Goal: Transaction & Acquisition: Purchase product/service

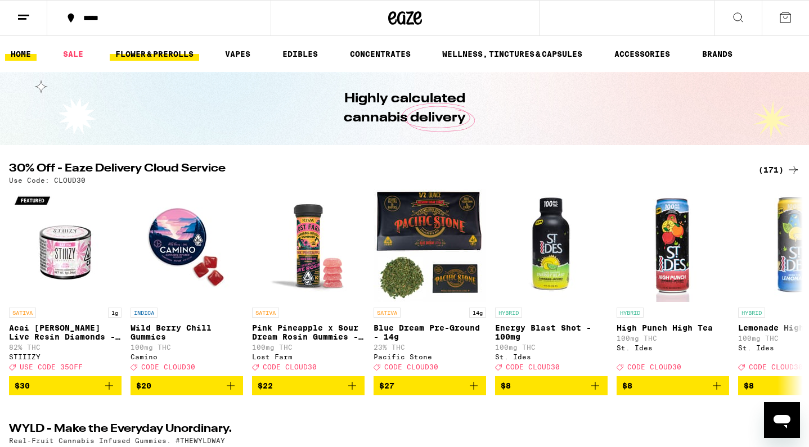
click at [129, 52] on link "FLOWER & PREROLLS" at bounding box center [154, 54] width 89 height 14
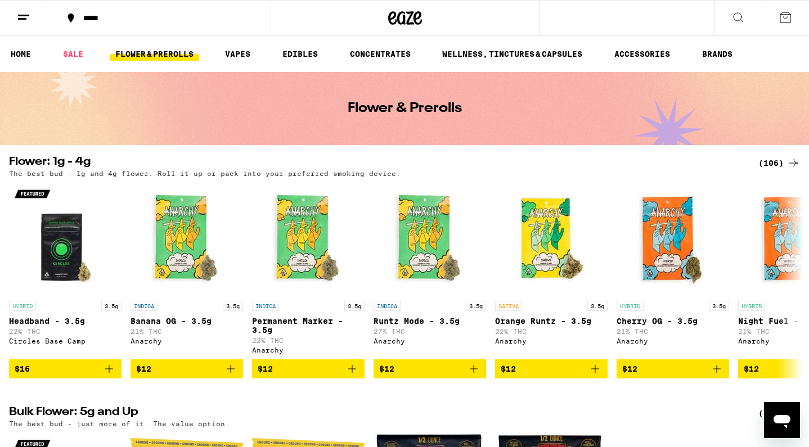
click at [491, 43] on ul "HOME SALE FLOWER & PREROLLS VAPES EDIBLES CONCENTRATES WELLNESS, TINCTURES & CA…" at bounding box center [404, 54] width 809 height 36
click at [508, 52] on link "WELLNESS, TINCTURES & CAPSULES" at bounding box center [512, 54] width 151 height 14
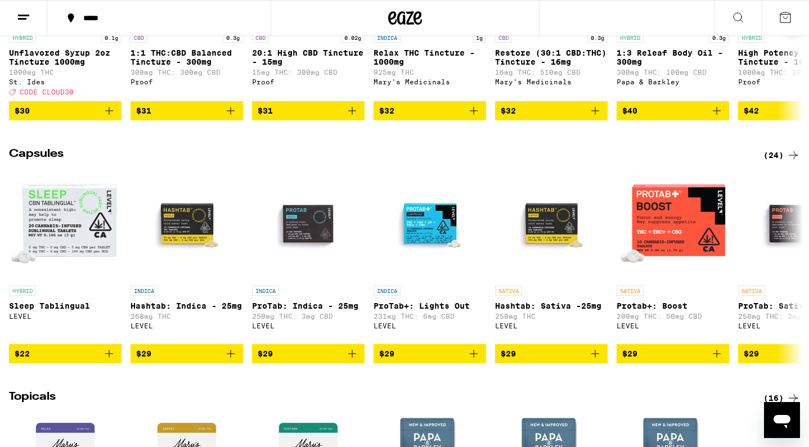
scroll to position [514, 0]
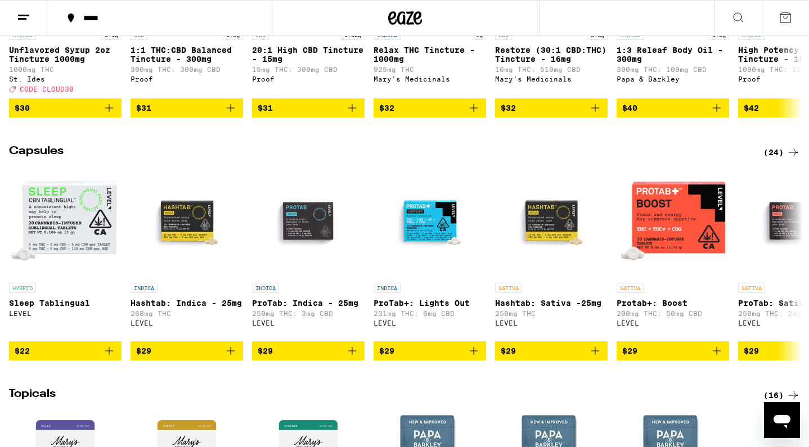
click at [785, 159] on div "(24)" at bounding box center [782, 153] width 37 height 14
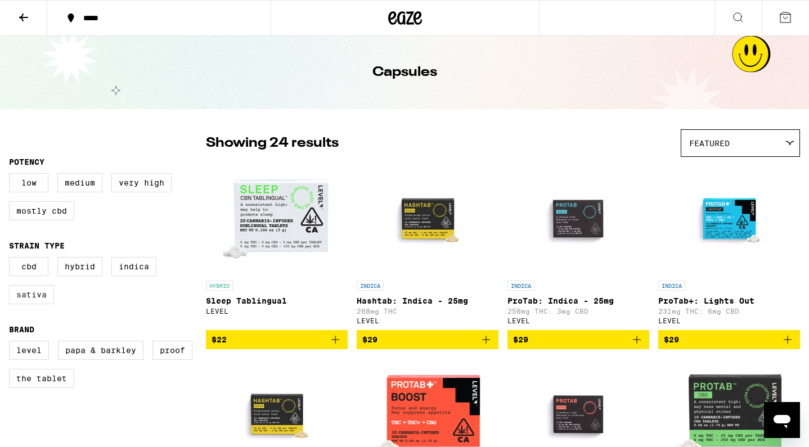
click at [35, 304] on label "Sativa" at bounding box center [31, 294] width 45 height 19
click at [12, 259] on input "Sativa" at bounding box center [11, 259] width 1 height 1
checkbox input "true"
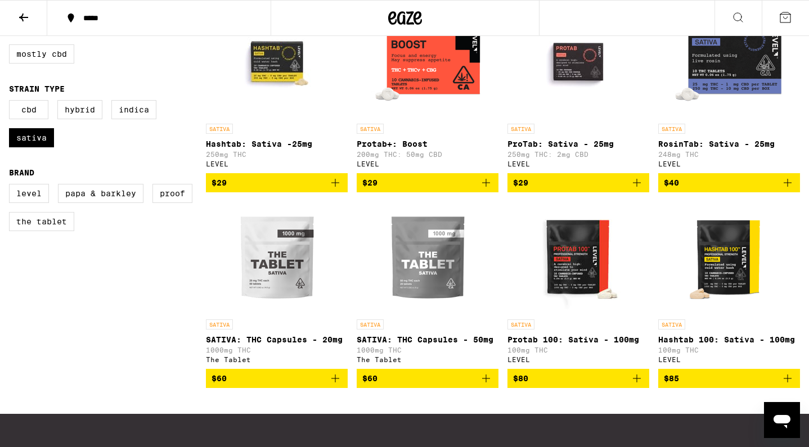
scroll to position [158, 0]
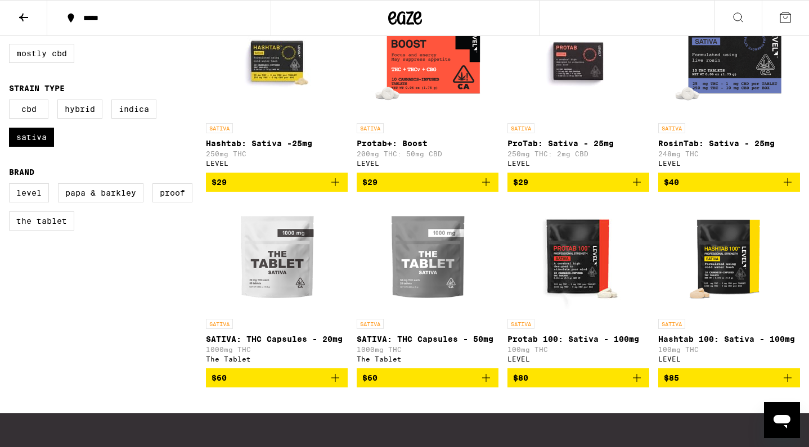
click at [336, 385] on icon "Add to bag" at bounding box center [336, 378] width 14 height 14
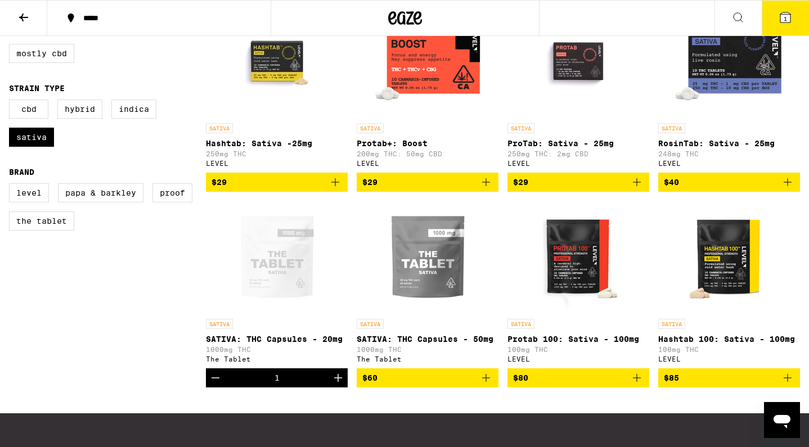
drag, startPoint x: 207, startPoint y: 355, endPoint x: 233, endPoint y: 355, distance: 25.9
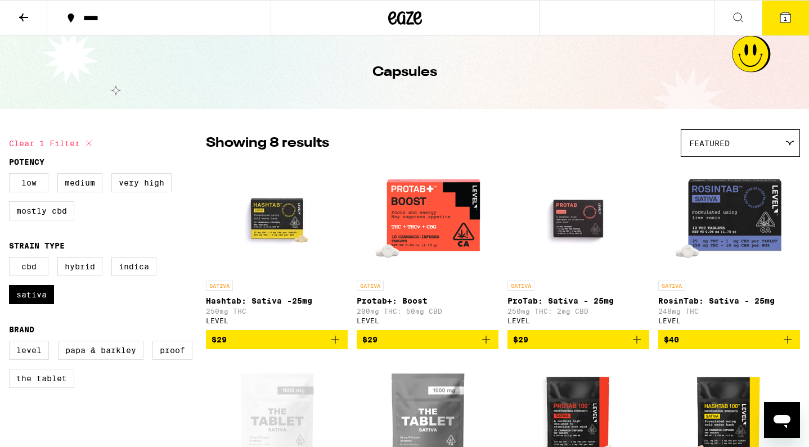
scroll to position [0, 0]
click at [14, 11] on button at bounding box center [23, 18] width 47 height 35
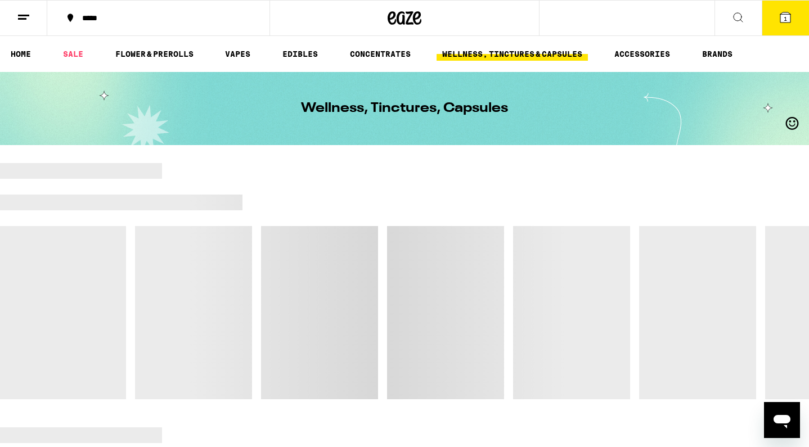
click at [22, 14] on icon at bounding box center [24, 18] width 14 height 14
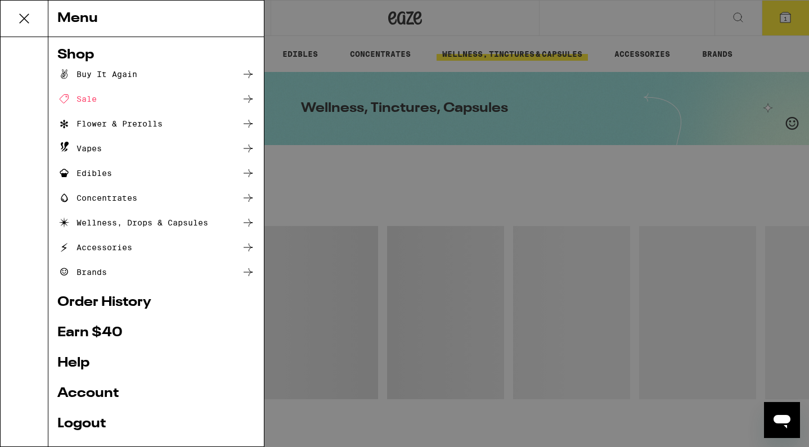
click at [149, 128] on div "Flower & Prerolls" at bounding box center [109, 124] width 105 height 14
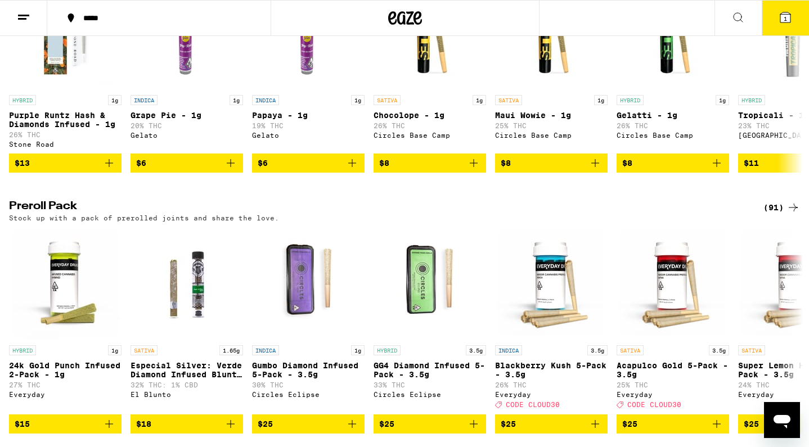
scroll to position [862, 0]
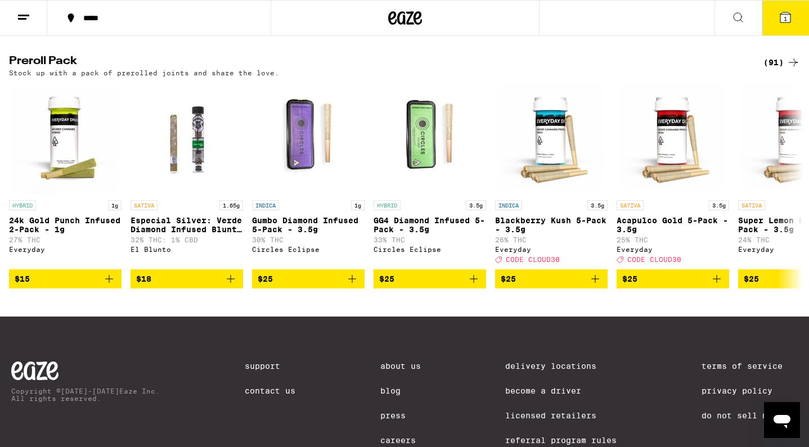
click at [784, 69] on div "(91)" at bounding box center [782, 63] width 37 height 14
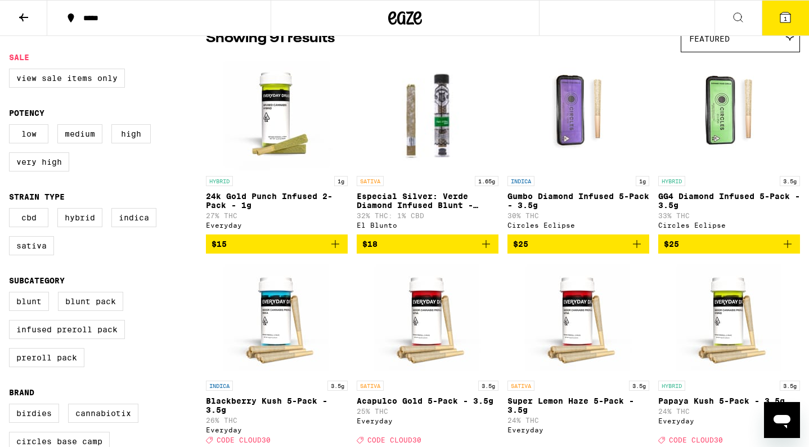
scroll to position [108, 0]
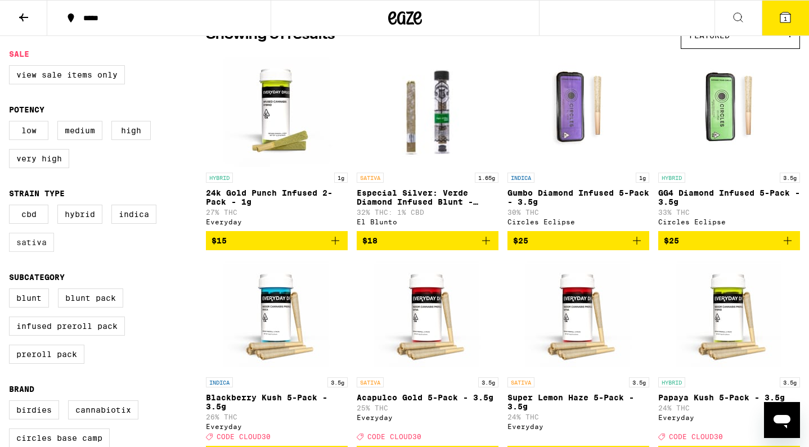
click at [43, 246] on label "Sativa" at bounding box center [31, 242] width 45 height 19
click at [12, 207] on input "Sativa" at bounding box center [11, 207] width 1 height 1
checkbox input "true"
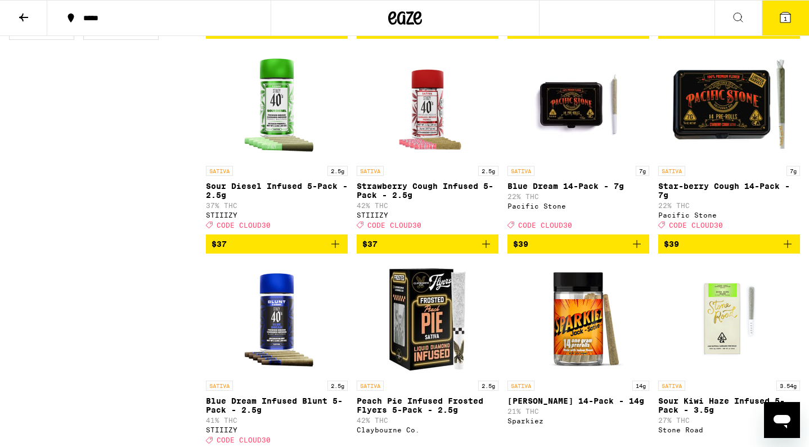
scroll to position [742, 0]
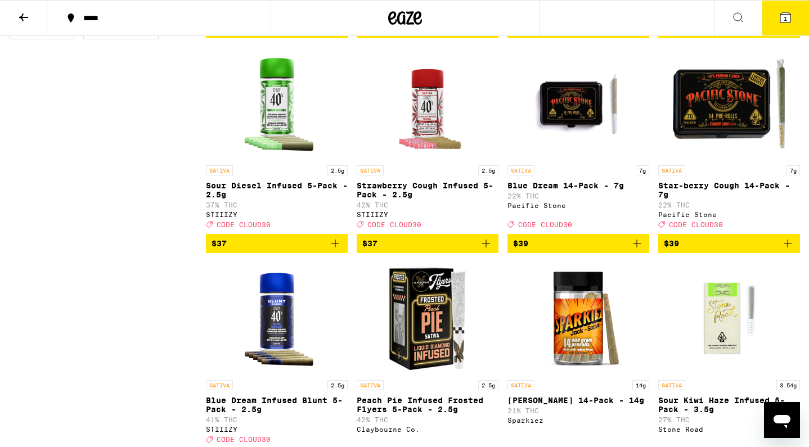
click at [640, 250] on icon "Add to bag" at bounding box center [637, 244] width 14 height 14
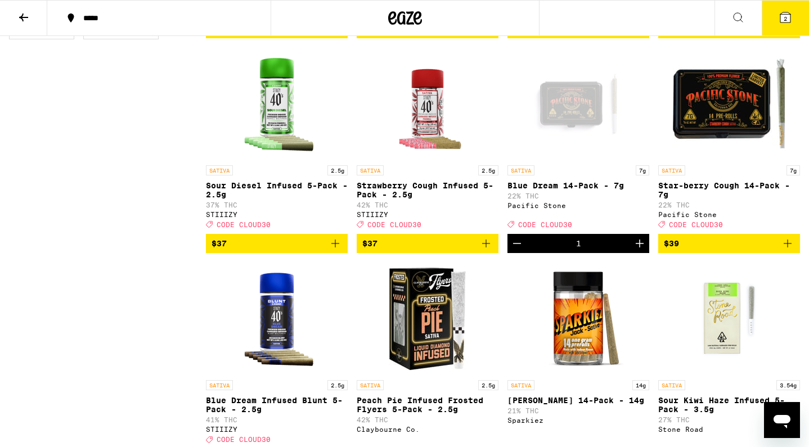
click at [786, 250] on icon "Add to bag" at bounding box center [788, 244] width 14 height 14
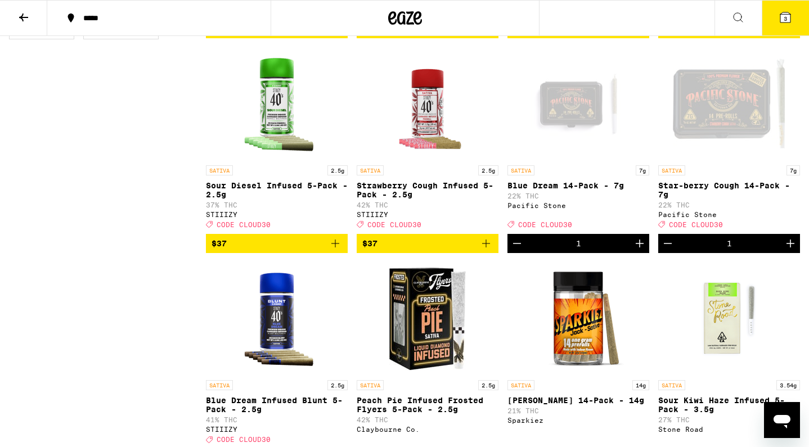
click at [786, 250] on icon "Increment" at bounding box center [791, 244] width 14 height 14
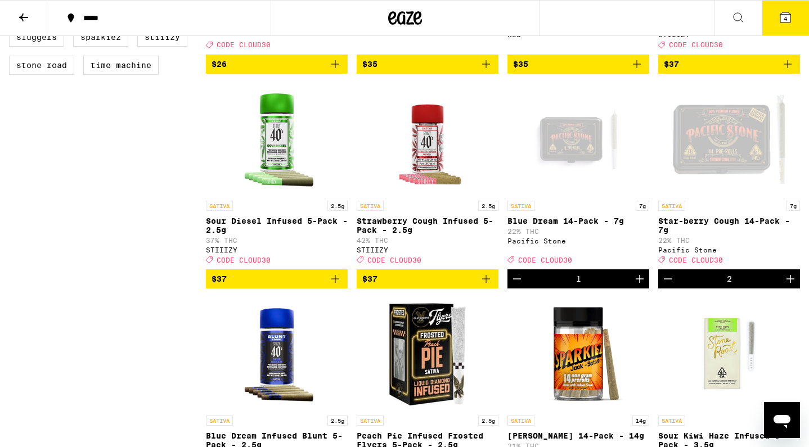
scroll to position [703, 0]
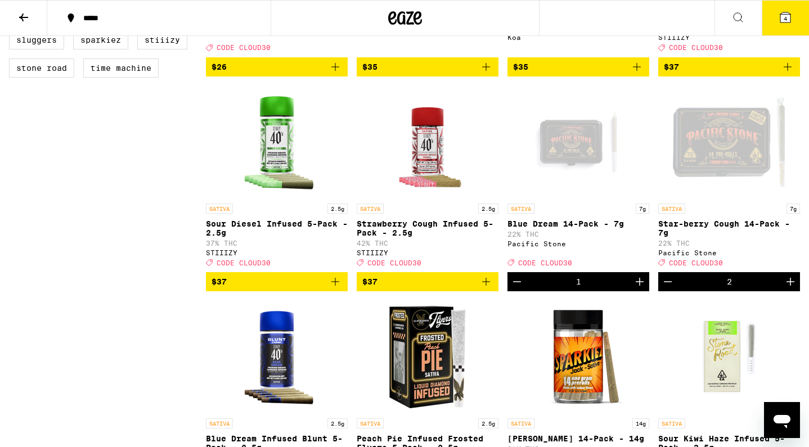
click at [643, 289] on icon "Increment" at bounding box center [640, 282] width 14 height 14
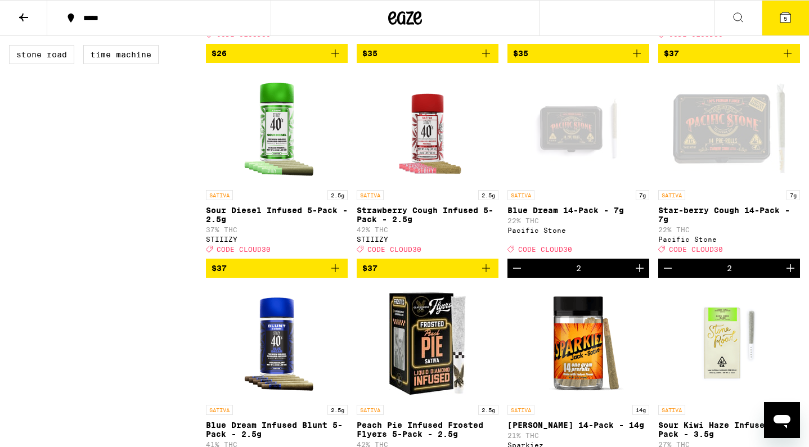
scroll to position [716, 0]
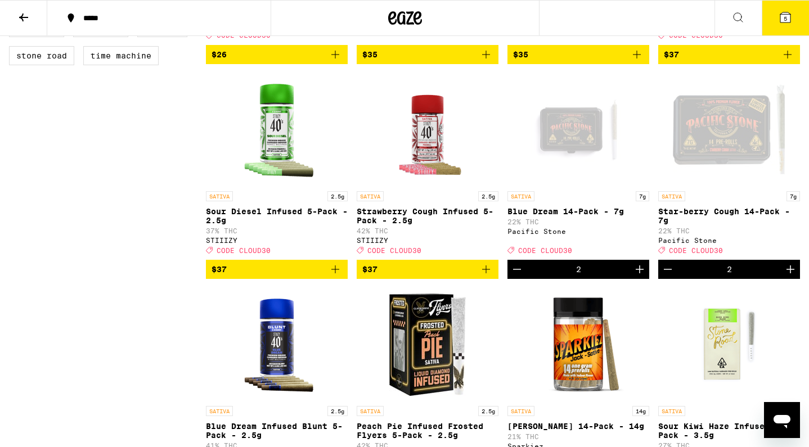
click at [779, 17] on icon at bounding box center [786, 18] width 14 height 14
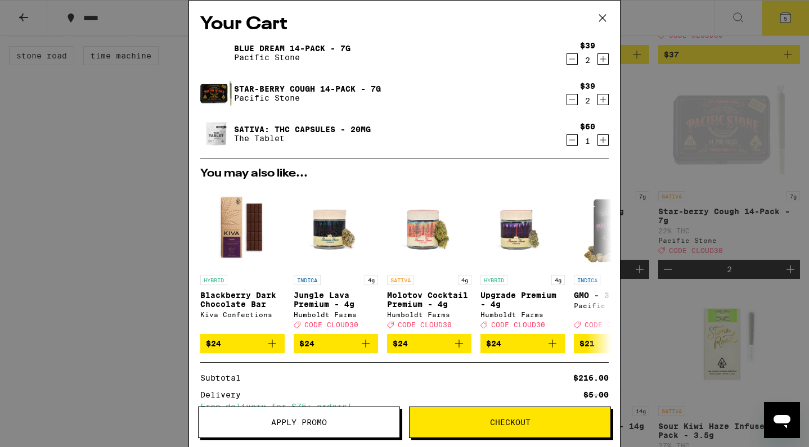
click at [290, 428] on button "Apply Promo" at bounding box center [299, 423] width 202 height 32
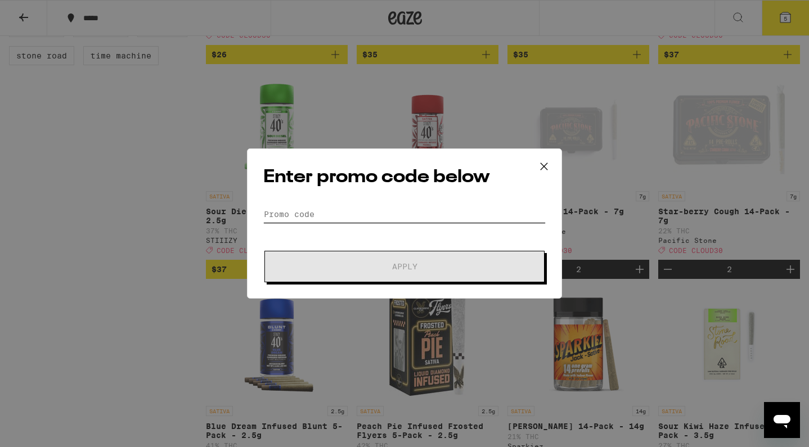
click at [379, 217] on input "Promo Code" at bounding box center [404, 214] width 282 height 17
type input "C"
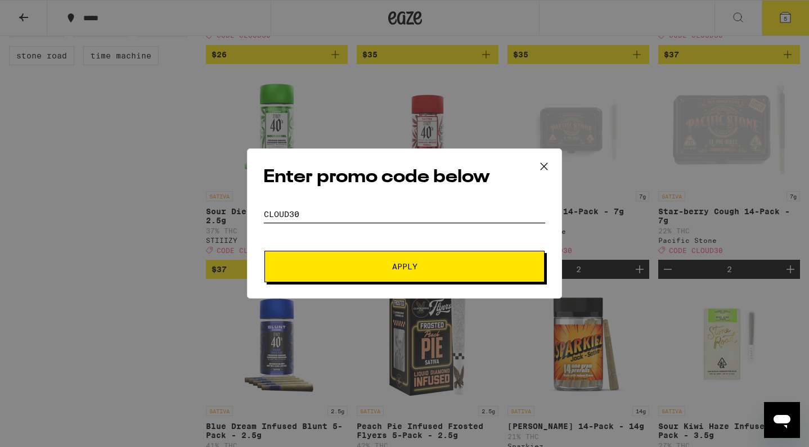
type input "CLOUD30"
click at [394, 269] on span "Apply" at bounding box center [404, 267] width 25 height 8
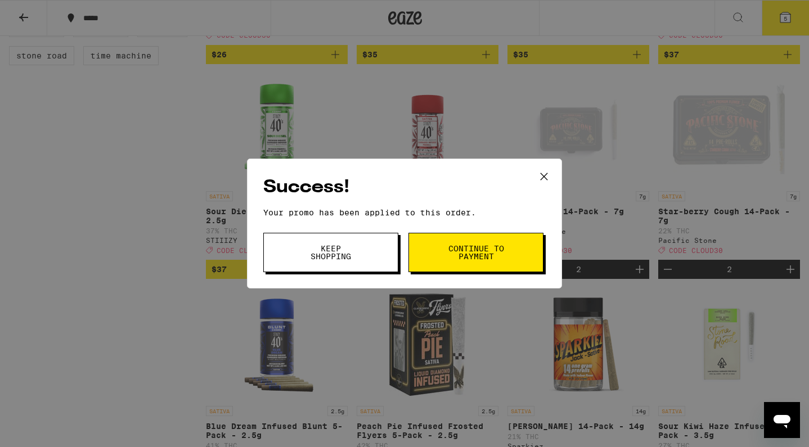
click at [487, 249] on span "Continue to payment" at bounding box center [475, 253] width 57 height 16
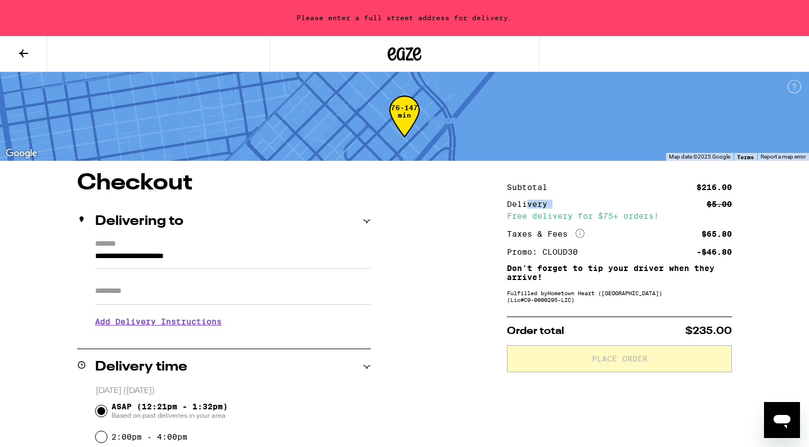
drag, startPoint x: 529, startPoint y: 204, endPoint x: 584, endPoint y: 204, distance: 54.6
click at [585, 204] on div "Delivery $5.00" at bounding box center [619, 204] width 225 height 8
click at [608, 213] on div "Free delivery for $75+ orders!" at bounding box center [619, 216] width 225 height 8
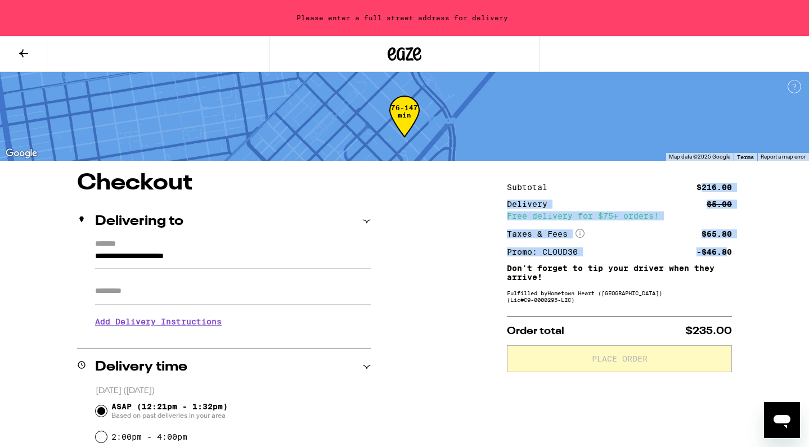
drag, startPoint x: 701, startPoint y: 186, endPoint x: 728, endPoint y: 251, distance: 70.1
click at [728, 251] on div "Subtotal $216.00 Delivery $5.00 Free delivery for $75+ orders! Taxes & Fees Mor…" at bounding box center [619, 219] width 225 height 73
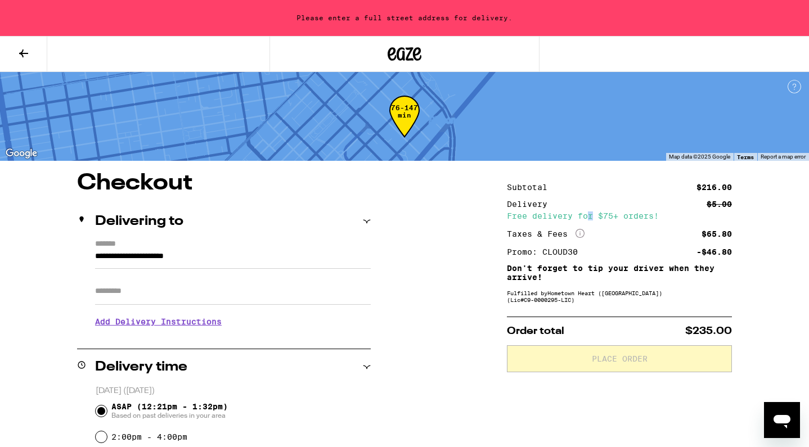
click at [591, 212] on div "Free delivery for $75+ orders!" at bounding box center [619, 216] width 225 height 8
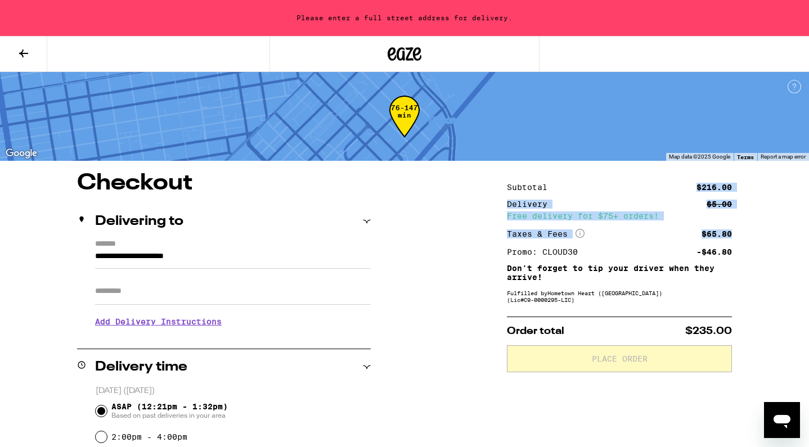
drag, startPoint x: 696, startPoint y: 187, endPoint x: 734, endPoint y: 239, distance: 64.0
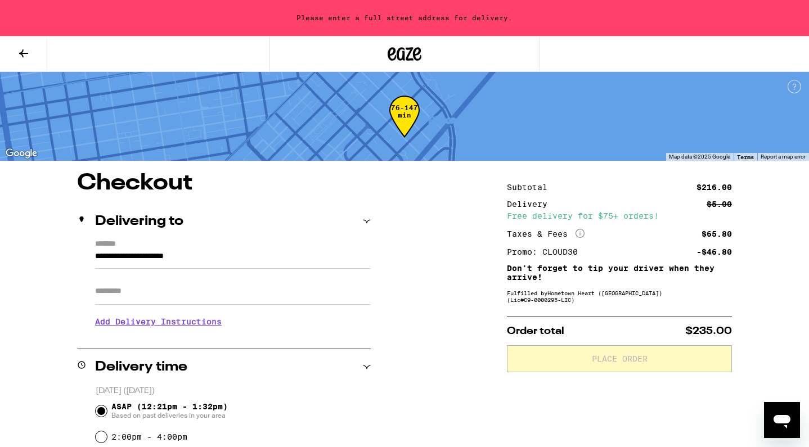
click at [724, 239] on div "Taxes & Fees More Info $65.80" at bounding box center [619, 234] width 225 height 10
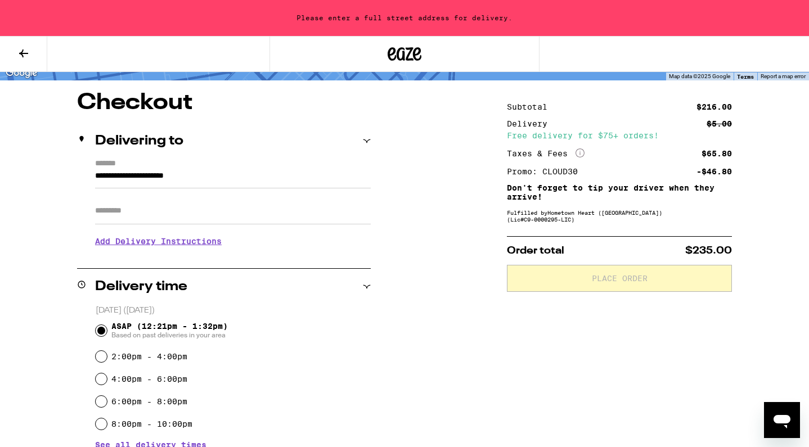
scroll to position [65, 0]
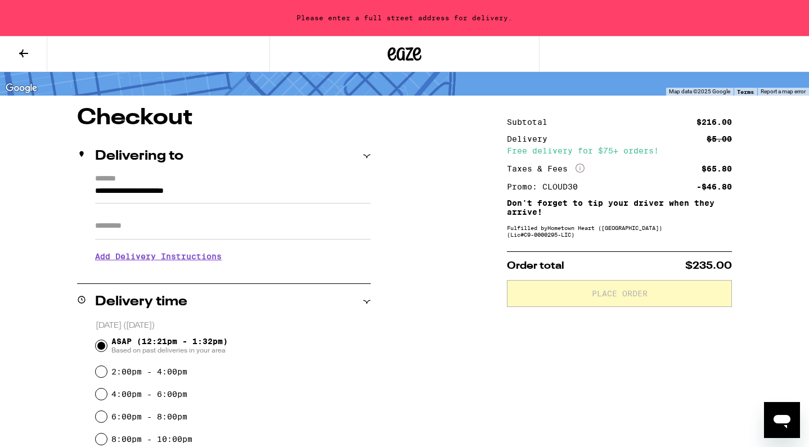
click at [149, 192] on input "**********" at bounding box center [233, 194] width 276 height 19
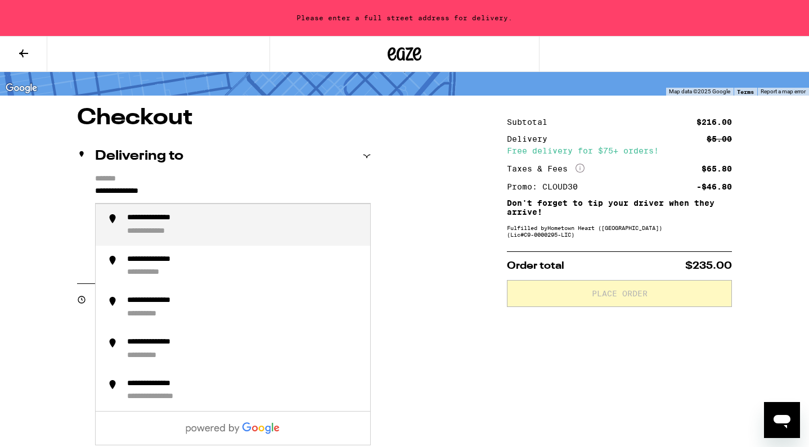
click at [182, 227] on div "**********" at bounding box center [244, 225] width 234 height 24
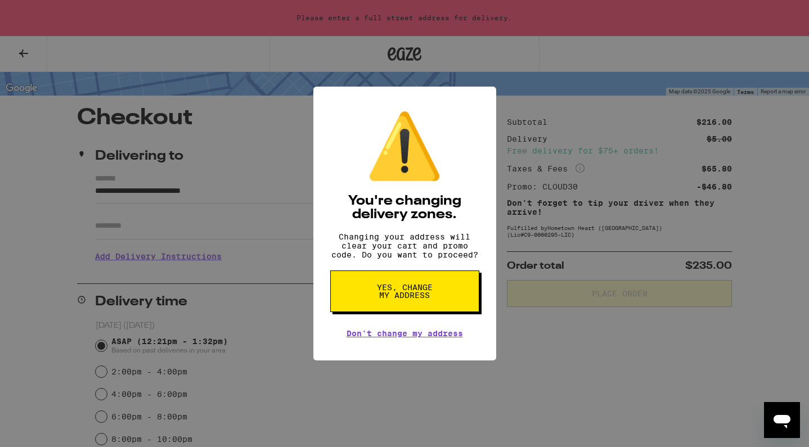
click at [168, 230] on div "⚠️ You're changing delivery zones. Changing your address will clear your cart a…" at bounding box center [404, 223] width 809 height 447
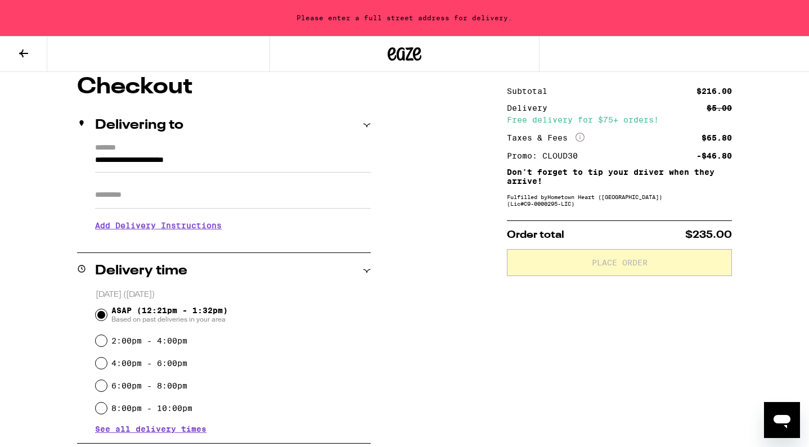
scroll to position [102, 0]
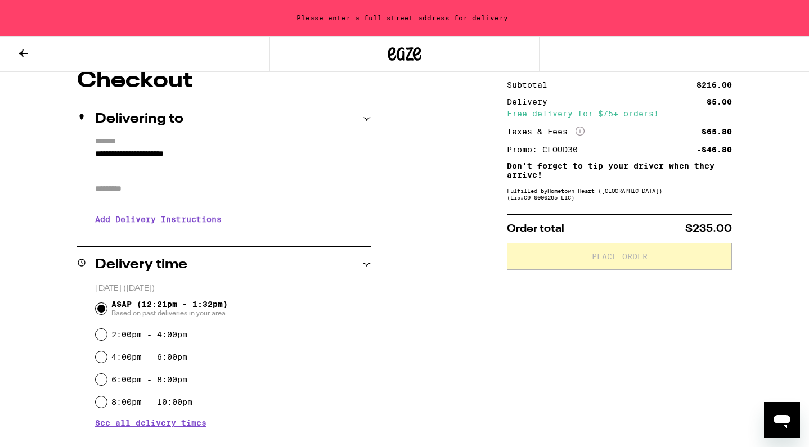
click at [195, 156] on input "**********" at bounding box center [233, 156] width 276 height 19
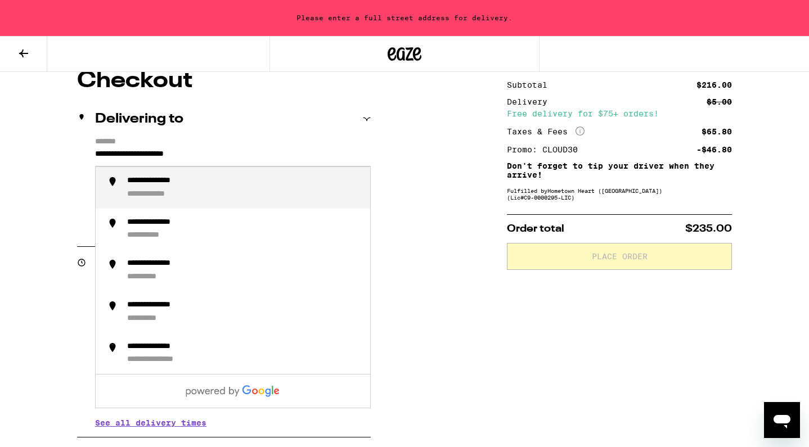
click at [195, 156] on input "**********" at bounding box center [233, 156] width 276 height 19
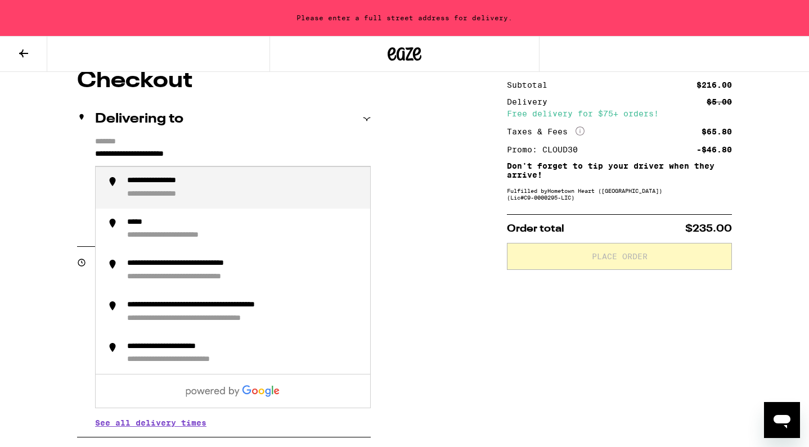
click at [195, 156] on input "**********" at bounding box center [233, 156] width 276 height 19
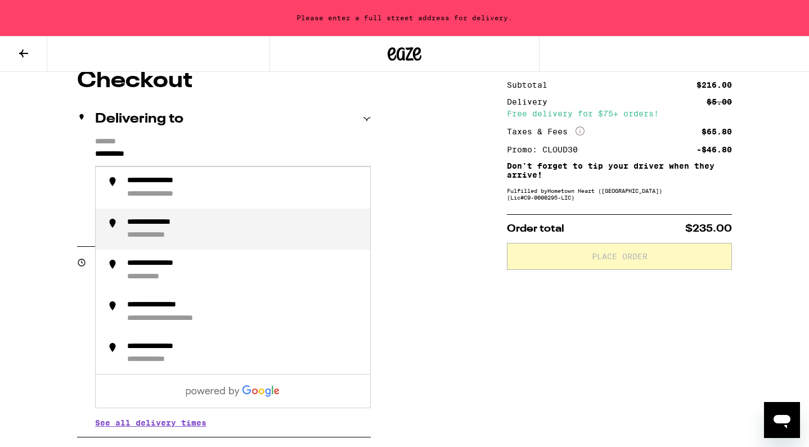
click at [196, 232] on div "**********" at bounding box center [244, 230] width 234 height 24
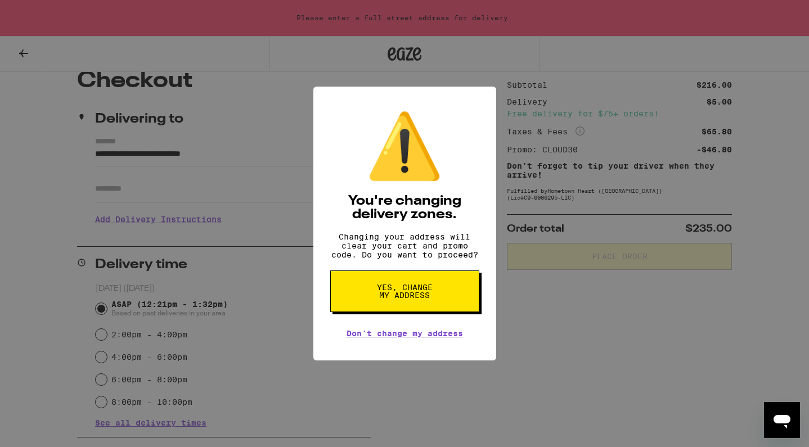
click at [439, 297] on button "Yes, change my address" at bounding box center [404, 292] width 149 height 42
type input "**********"
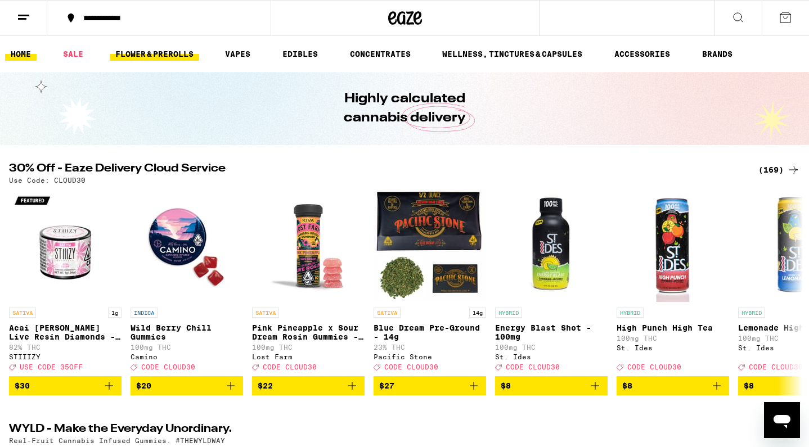
click at [169, 53] on link "FLOWER & PREROLLS" at bounding box center [154, 54] width 89 height 14
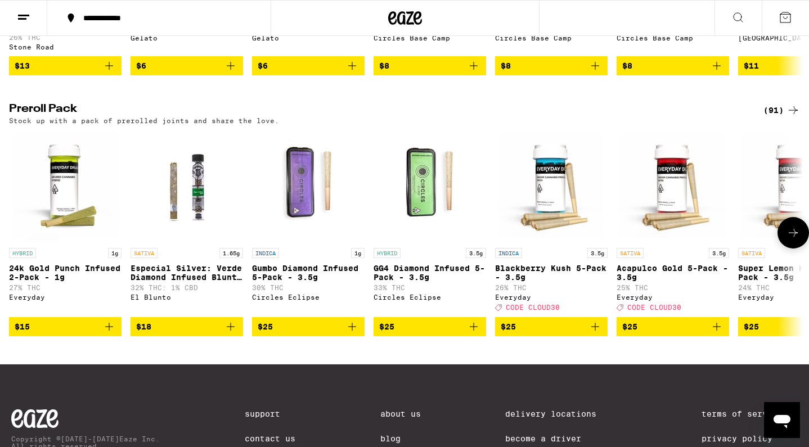
scroll to position [810, 0]
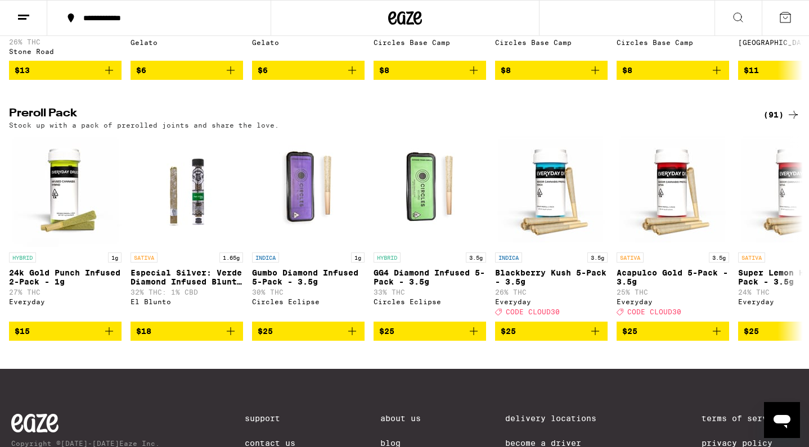
click at [796, 119] on icon at bounding box center [793, 115] width 9 height 8
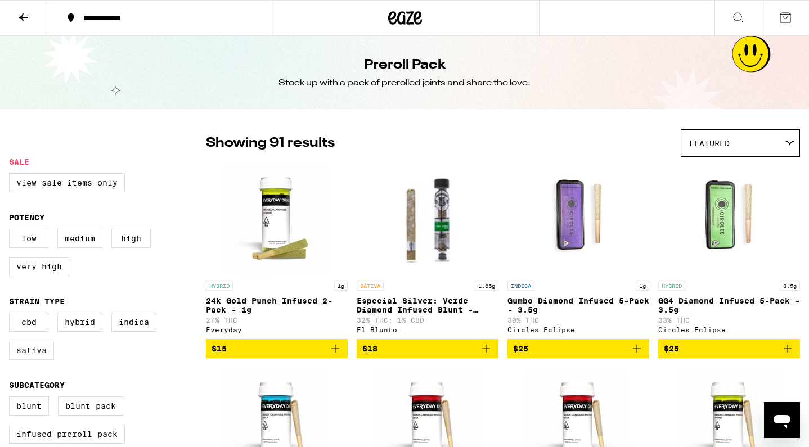
click at [29, 357] on label "Sativa" at bounding box center [31, 350] width 45 height 19
click at [12, 315] on input "Sativa" at bounding box center [11, 315] width 1 height 1
checkbox input "true"
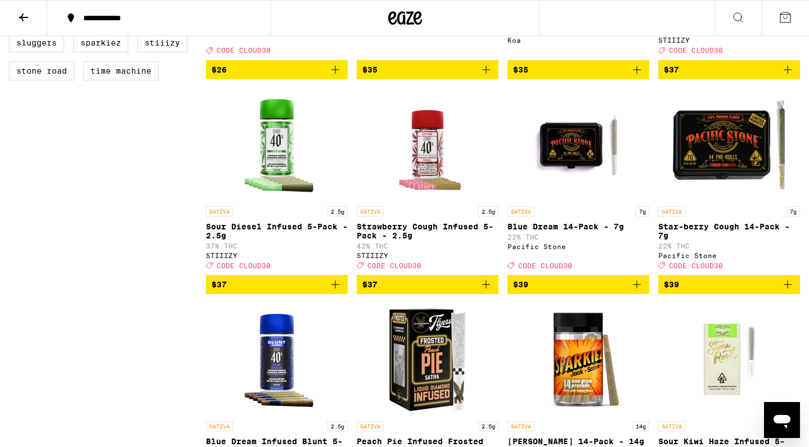
scroll to position [702, 0]
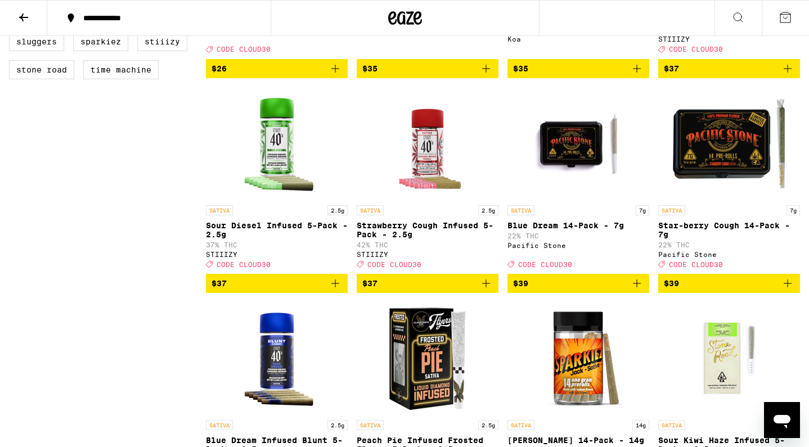
click at [644, 293] on button "$39" at bounding box center [579, 283] width 142 height 19
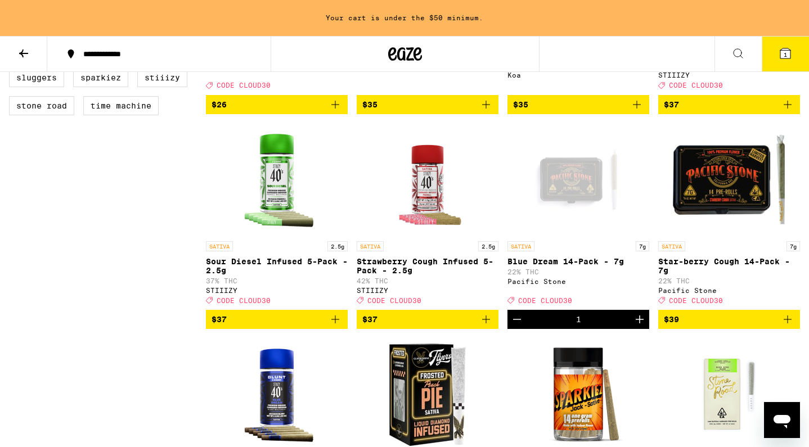
click at [791, 324] on icon "Add to bag" at bounding box center [788, 320] width 8 height 8
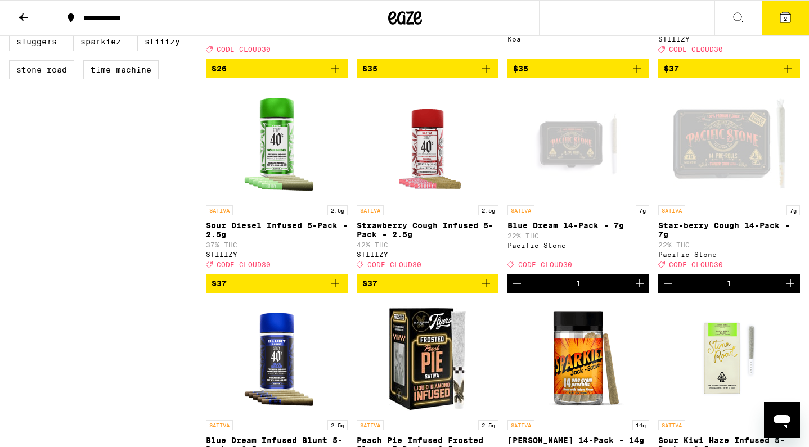
click at [789, 290] on icon "Increment" at bounding box center [791, 284] width 14 height 14
click at [641, 288] on icon "Increment" at bounding box center [640, 284] width 8 height 8
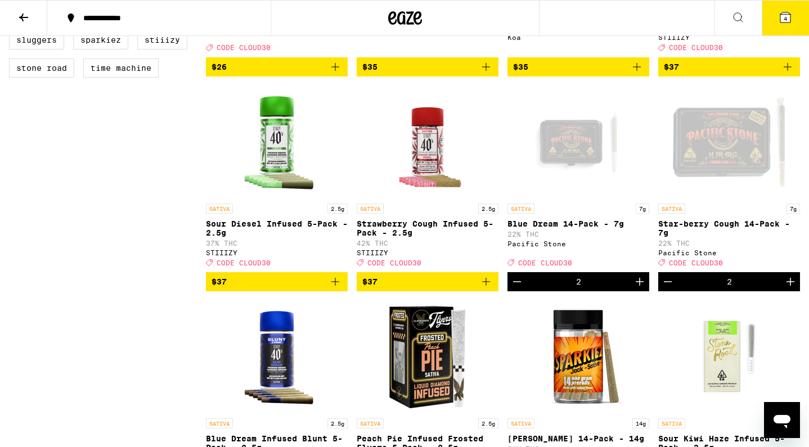
scroll to position [706, 0]
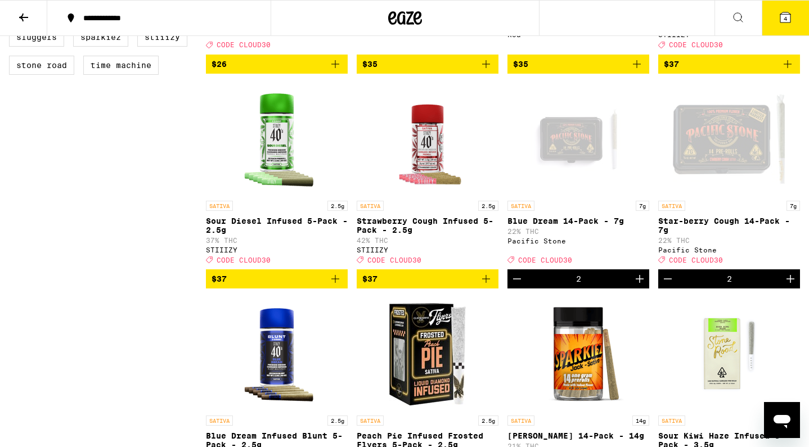
click at [795, 286] on icon "Increment" at bounding box center [791, 279] width 14 height 14
click at [789, 7] on button "5" at bounding box center [785, 18] width 47 height 35
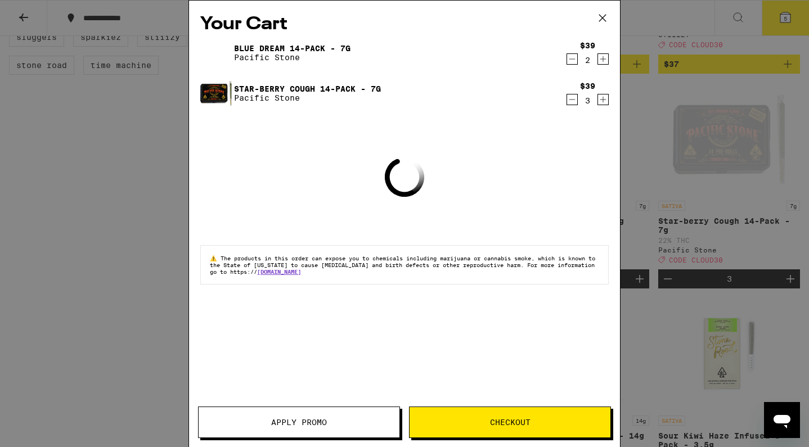
click at [276, 429] on button "Apply Promo" at bounding box center [299, 423] width 202 height 32
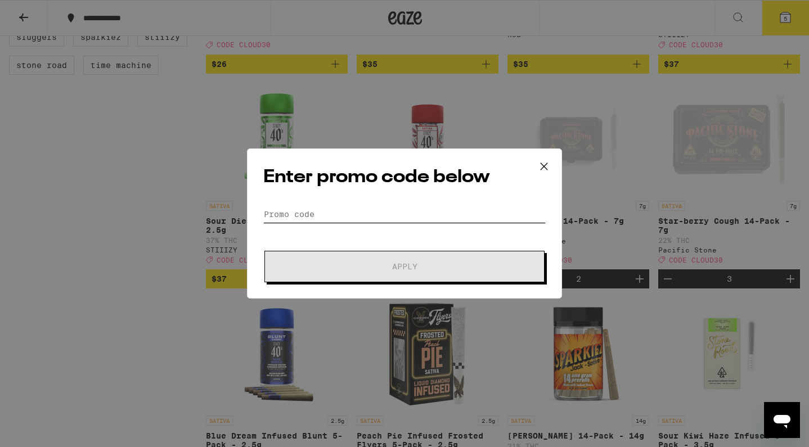
click at [330, 211] on input "Promo Code" at bounding box center [404, 214] width 282 height 17
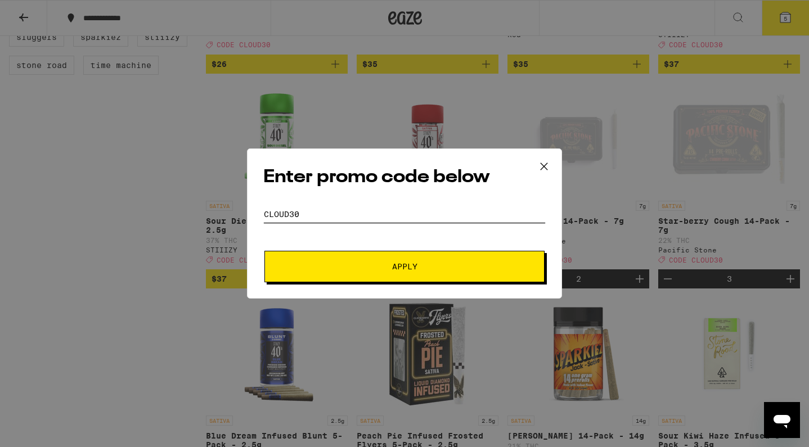
type input "CLOUD30"
click at [361, 264] on span "Apply" at bounding box center [404, 267] width 203 height 8
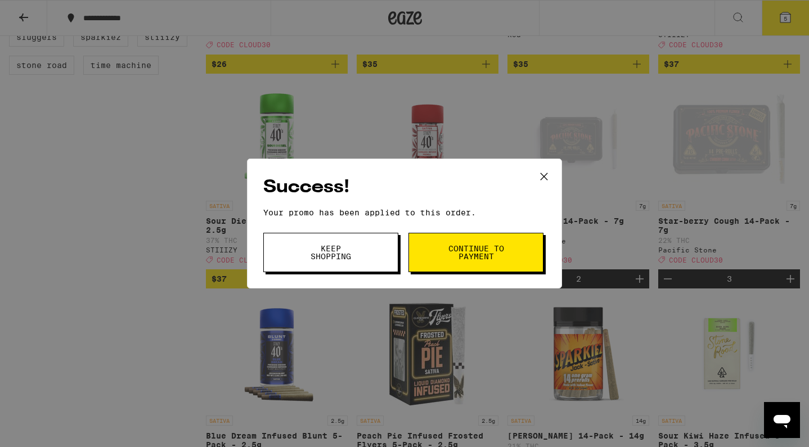
click at [452, 263] on button "Continue to payment" at bounding box center [476, 252] width 135 height 39
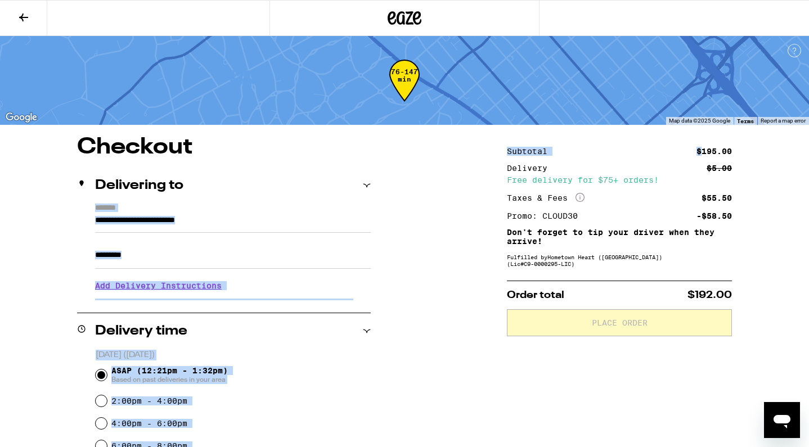
drag, startPoint x: 699, startPoint y: 150, endPoint x: 732, endPoint y: 150, distance: 32.6
click at [732, 150] on div "**********" at bounding box center [404, 444] width 809 height 617
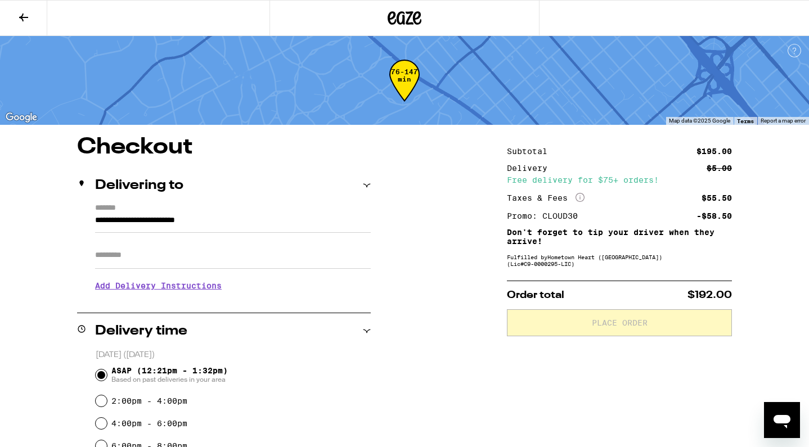
click at [532, 160] on div "Subtotal $195.00 Delivery $5.00 Free delivery for $75+ orders! Taxes & Fees Mor…" at bounding box center [619, 183] width 225 height 73
drag, startPoint x: 79, startPoint y: 149, endPoint x: 214, endPoint y: 147, distance: 135.0
click at [214, 147] on h1 "Checkout" at bounding box center [224, 147] width 294 height 23
click at [167, 147] on h1 "Checkout" at bounding box center [224, 147] width 294 height 23
drag, startPoint x: 79, startPoint y: 145, endPoint x: 198, endPoint y: 144, distance: 118.7
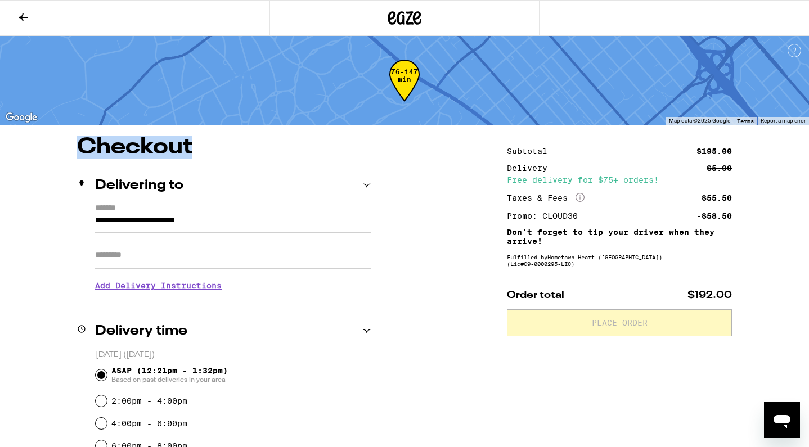
click at [198, 145] on h1 "Checkout" at bounding box center [224, 147] width 294 height 23
click at [159, 151] on h1 "Checkout" at bounding box center [224, 147] width 294 height 23
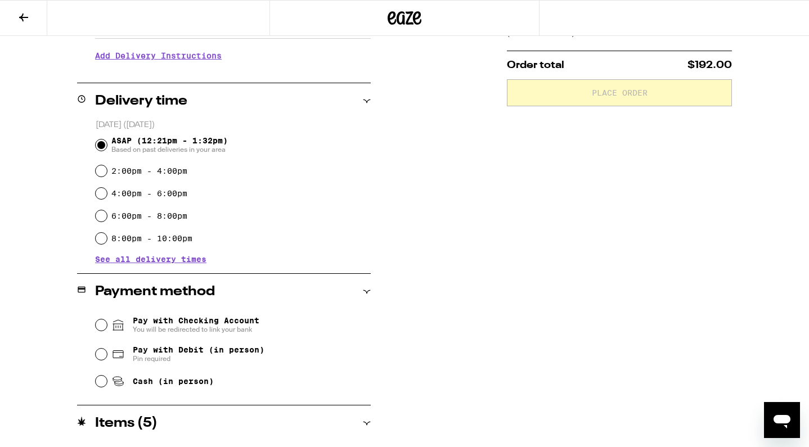
scroll to position [230, 0]
click at [98, 325] on input "Pay with Checking Account You will be redirected to link your bank" at bounding box center [101, 325] width 11 height 11
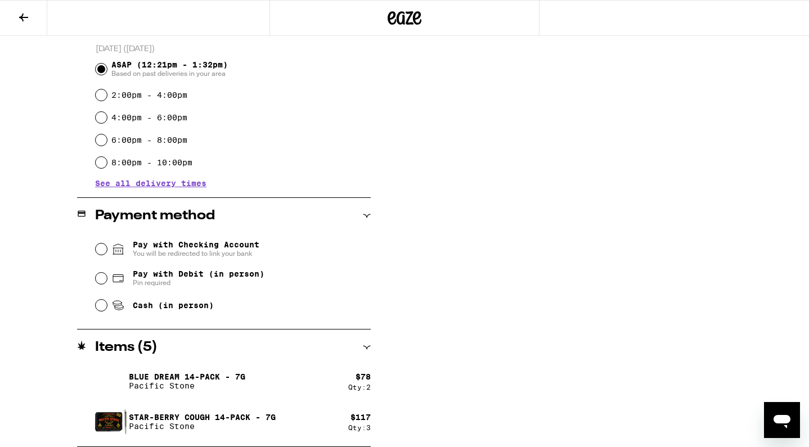
scroll to position [306, 0]
drag, startPoint x: 130, startPoint y: 377, endPoint x: 272, endPoint y: 376, distance: 142.4
click at [272, 376] on div "Blue Dream 14-Pack - 7g Pacific Stone" at bounding box center [221, 382] width 253 height 32
click at [187, 378] on p "Blue Dream 14-Pack - 7g" at bounding box center [187, 376] width 116 height 9
drag, startPoint x: 128, startPoint y: 375, endPoint x: 235, endPoint y: 376, distance: 107.5
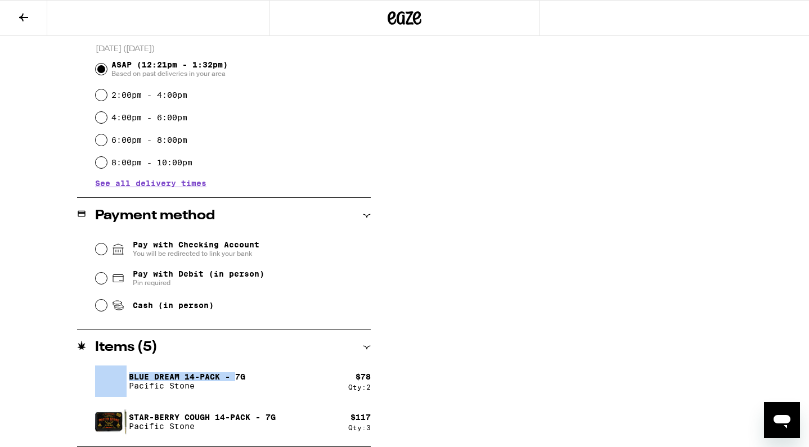
click at [236, 376] on div "Blue Dream 14-Pack - 7g Pacific Stone" at bounding box center [221, 382] width 253 height 32
click at [441, 375] on div "**********" at bounding box center [404, 138] width 809 height 617
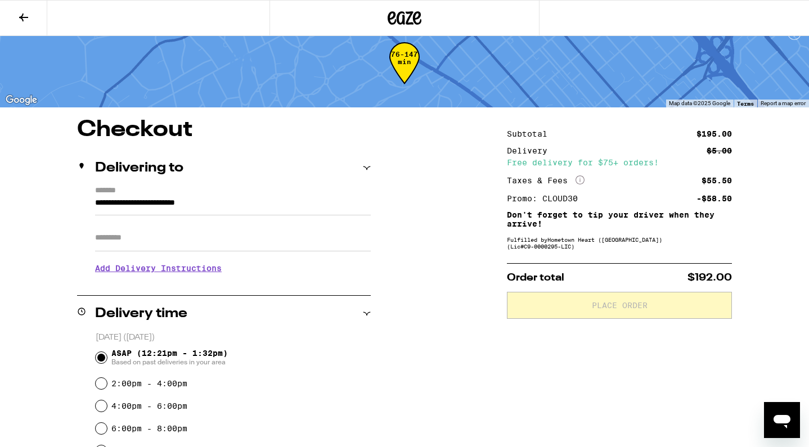
scroll to position [0, 0]
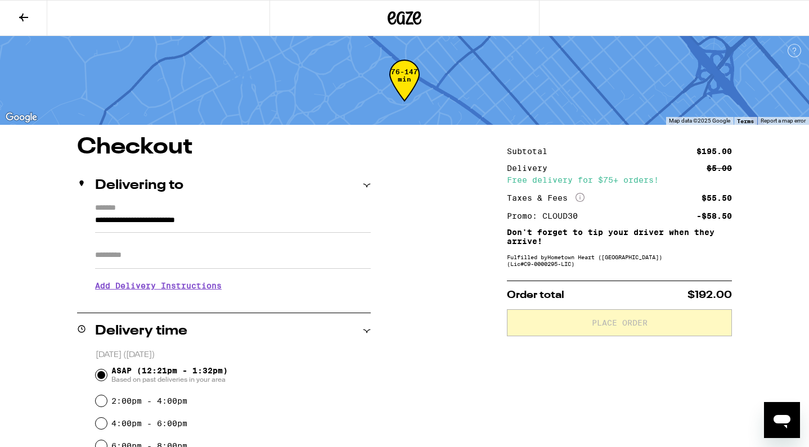
click at [528, 182] on div "Free delivery for $75+ orders!" at bounding box center [619, 180] width 225 height 8
click at [520, 177] on div "Free delivery for $75+ orders!" at bounding box center [619, 180] width 225 height 8
click at [538, 177] on div "Free delivery for $75+ orders!" at bounding box center [619, 180] width 225 height 8
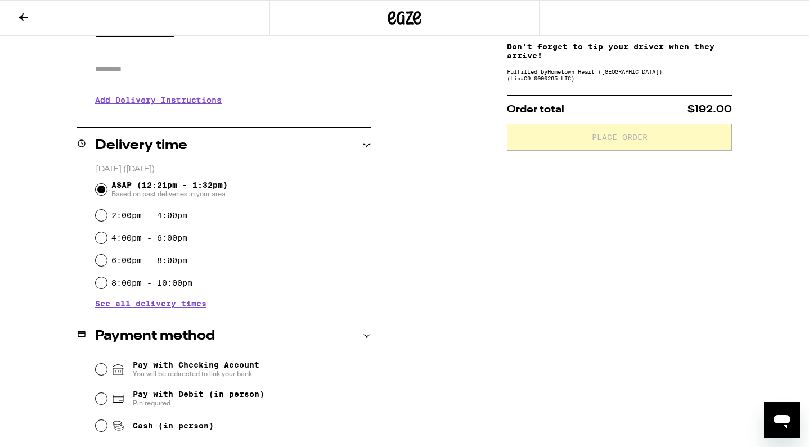
scroll to position [243, 0]
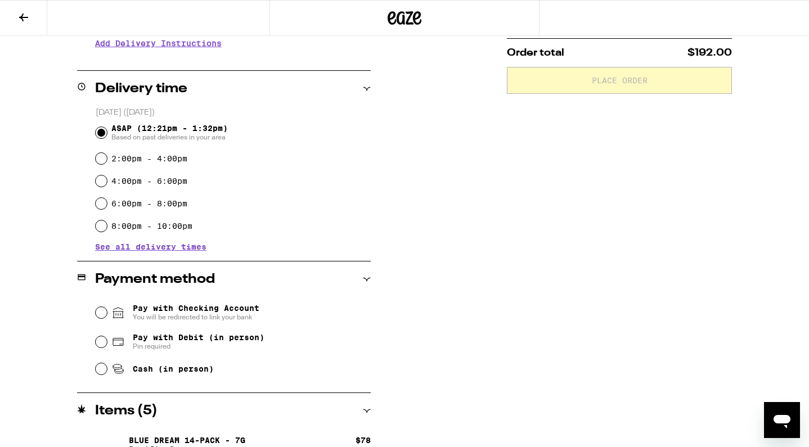
click at [101, 313] on input "Pay with Checking Account You will be redirected to link your bank" at bounding box center [101, 312] width 11 height 11
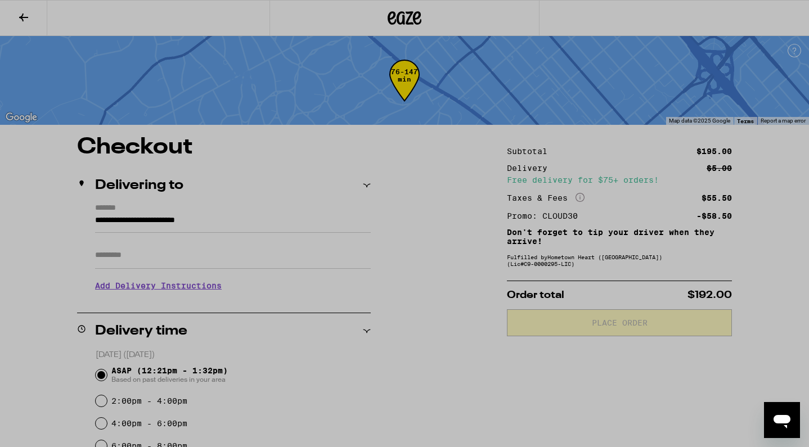
scroll to position [0, 0]
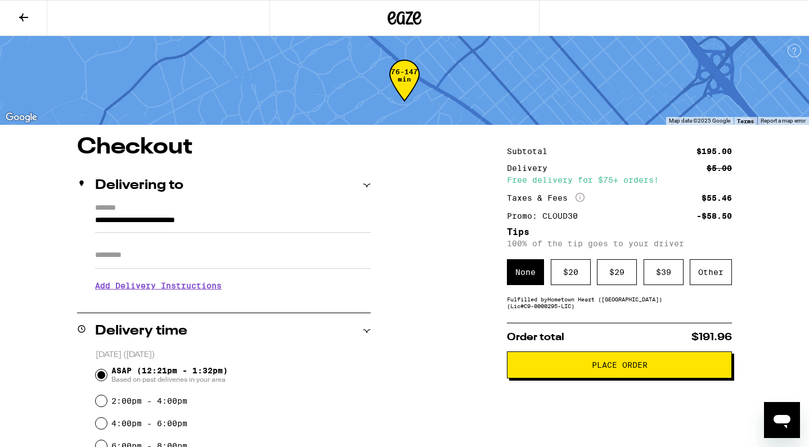
click at [527, 279] on div "None" at bounding box center [525, 272] width 37 height 26
click at [721, 277] on div "Other" at bounding box center [711, 272] width 42 height 26
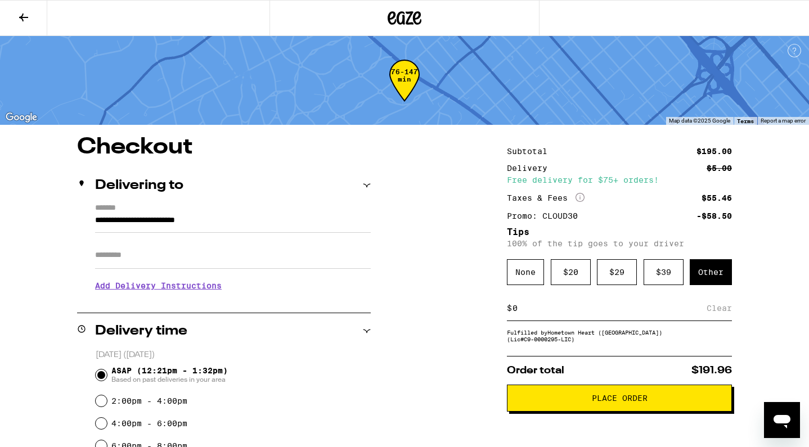
click at [545, 312] on input at bounding box center [609, 308] width 195 height 10
type input "8"
click at [718, 315] on div "Save" at bounding box center [722, 308] width 20 height 25
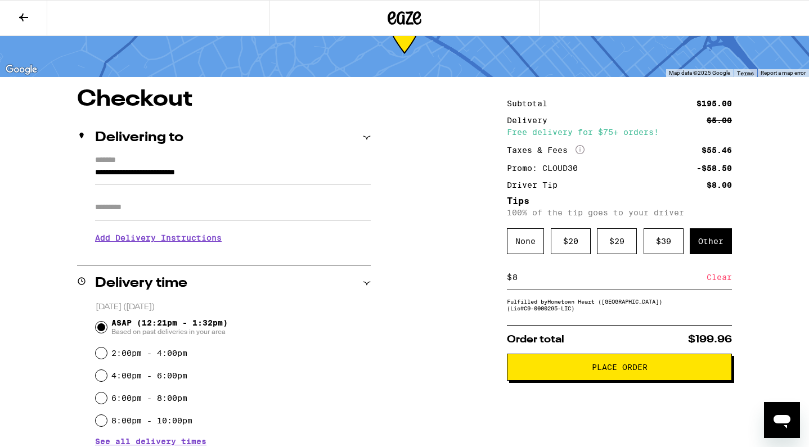
scroll to position [28, 0]
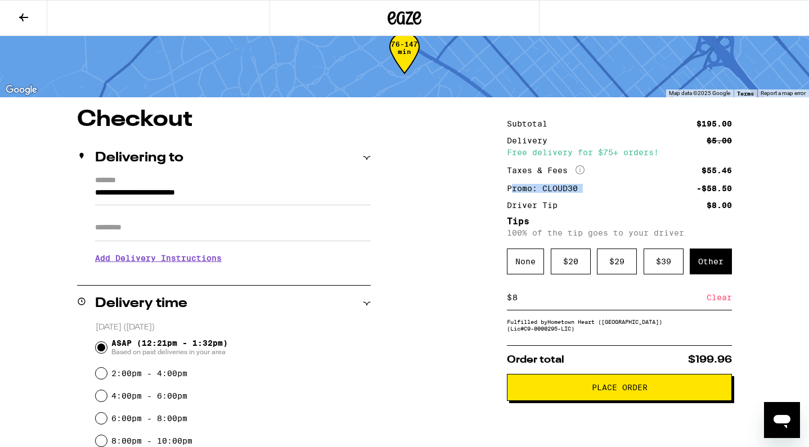
drag, startPoint x: 510, startPoint y: 190, endPoint x: 592, endPoint y: 190, distance: 81.6
click at [592, 190] on div "Promo: CLOUD30 -$58.50" at bounding box center [619, 189] width 225 height 8
click at [532, 190] on div "Promo: CLOUD30" at bounding box center [546, 189] width 79 height 8
drag, startPoint x: 503, startPoint y: 171, endPoint x: 572, endPoint y: 170, distance: 68.7
click at [572, 170] on div "**********" at bounding box center [404, 435] width 809 height 653
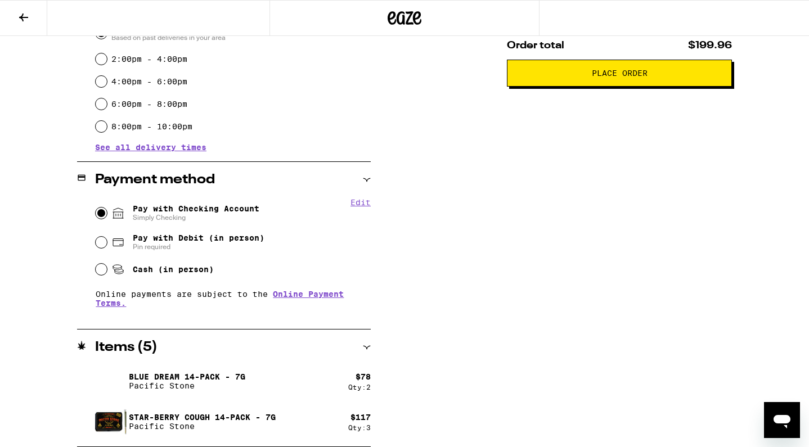
scroll to position [342, 0]
click at [174, 376] on p "Blue Dream 14-Pack - 7g" at bounding box center [187, 376] width 116 height 9
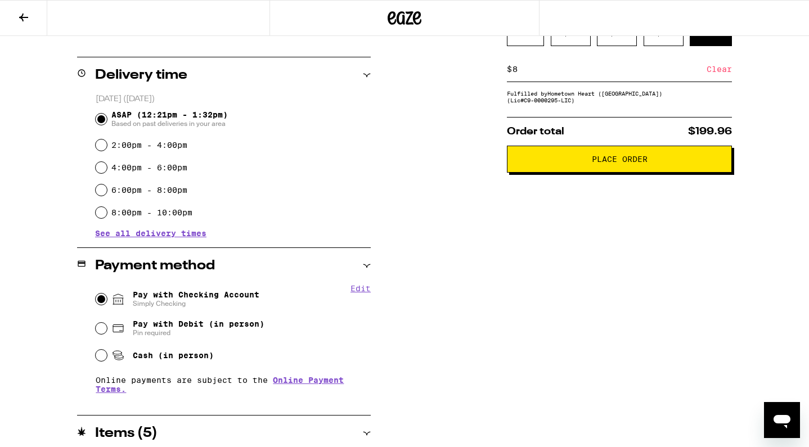
scroll to position [252, 0]
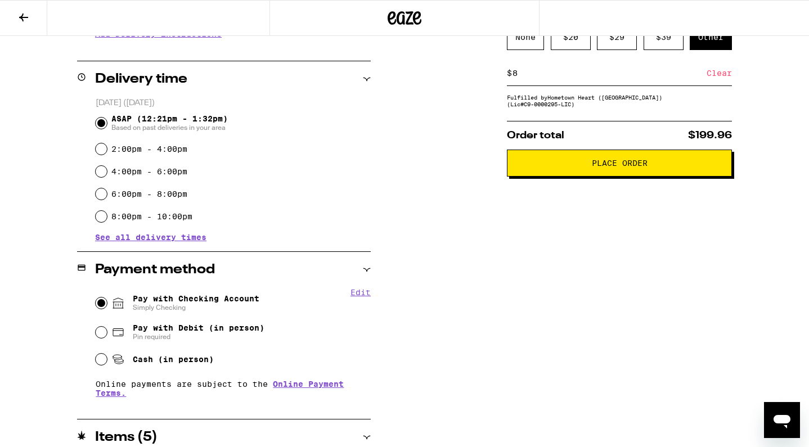
click at [594, 167] on span "Place Order" at bounding box center [620, 163] width 56 height 8
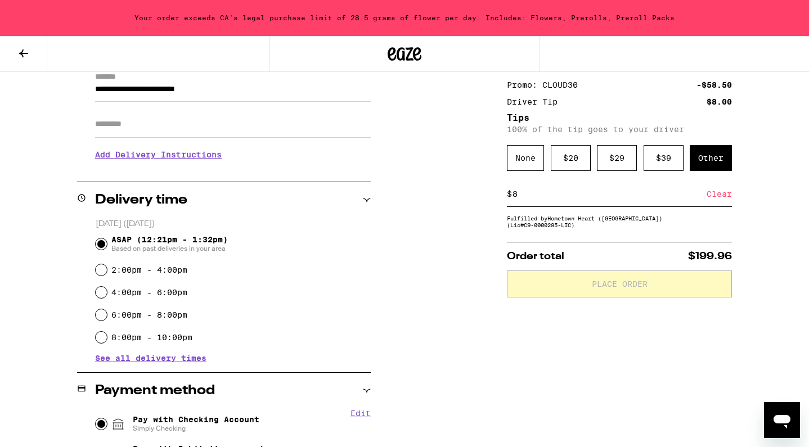
scroll to position [165, 0]
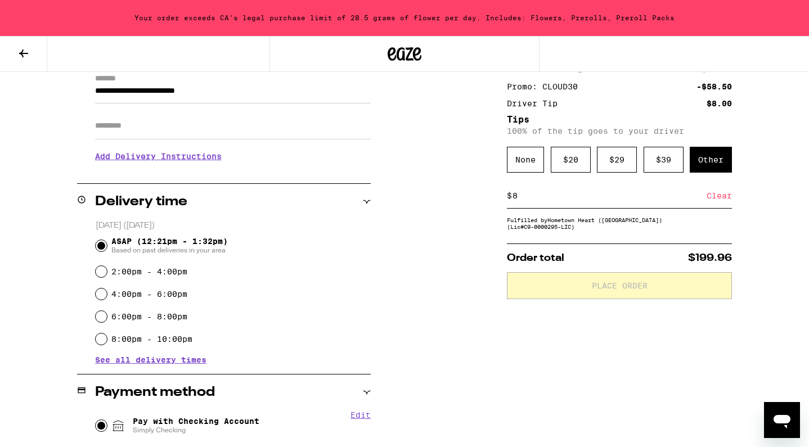
drag, startPoint x: 214, startPoint y: 23, endPoint x: 311, endPoint y: 23, distance: 97.3
click at [313, 23] on div "Your order exceeds CA's legal purchase limit of 28.5 grams of flower per day. I…" at bounding box center [404, 18] width 809 height 36
click at [348, 19] on div "Your order exceeds CA's legal purchase limit of 28.5 grams of flower per day. I…" at bounding box center [404, 18] width 809 height 36
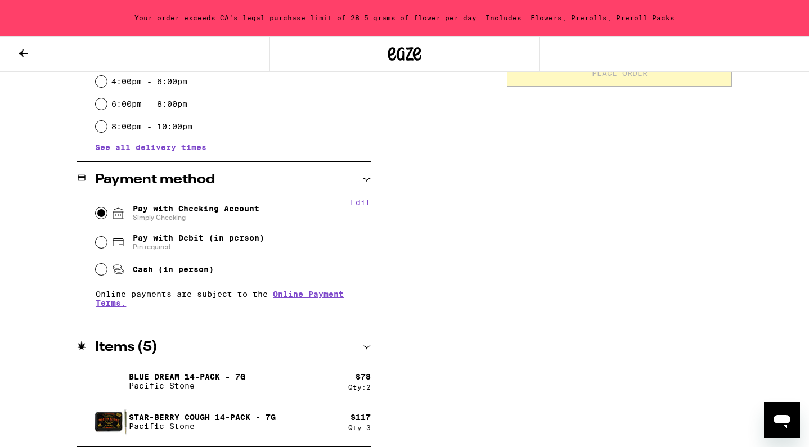
click at [350, 365] on div "Items ( 5 )" at bounding box center [224, 348] width 294 height 36
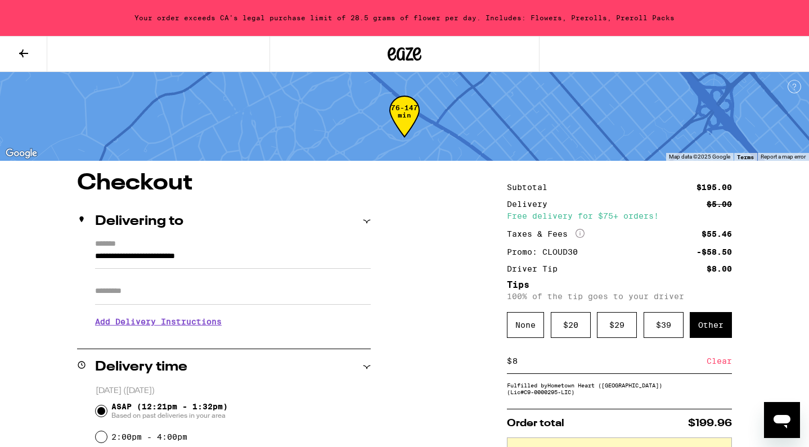
scroll to position [0, 0]
click at [27, 53] on icon at bounding box center [23, 54] width 9 height 8
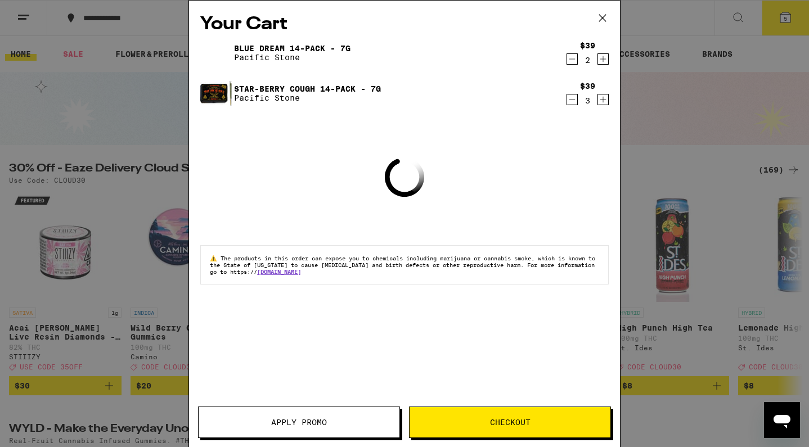
click at [573, 101] on icon "Decrement" at bounding box center [572, 100] width 10 height 14
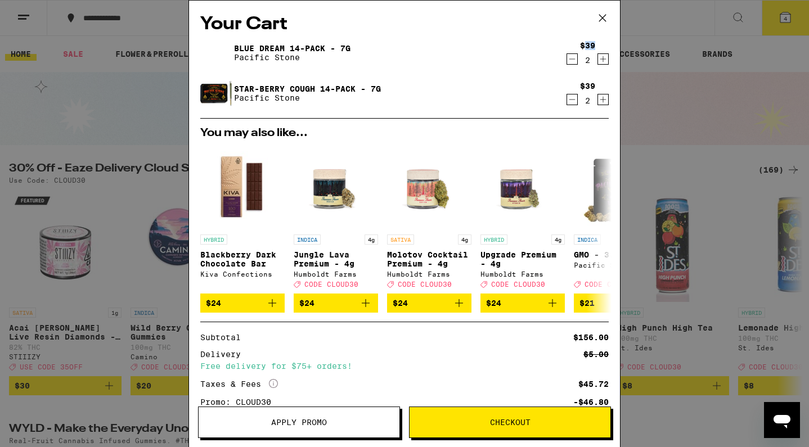
drag, startPoint x: 586, startPoint y: 44, endPoint x: 598, endPoint y: 43, distance: 11.9
click at [598, 43] on div "$39 2" at bounding box center [588, 53] width 42 height 24
click at [577, 43] on div "$39 2" at bounding box center [588, 53] width 42 height 24
click at [482, 418] on button "Checkout" at bounding box center [510, 423] width 202 height 32
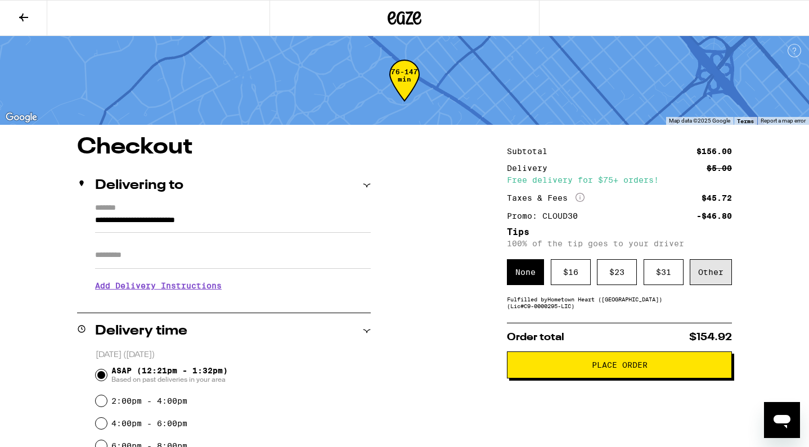
click at [706, 269] on div "Other" at bounding box center [711, 272] width 42 height 26
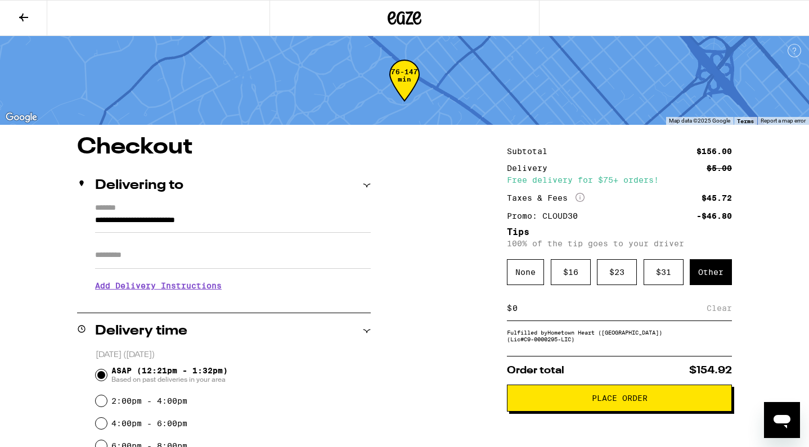
click at [539, 313] on input at bounding box center [609, 308] width 195 height 10
type input "6"
click at [630, 309] on input "6" at bounding box center [612, 308] width 200 height 10
type input "8"
click at [654, 313] on input "8" at bounding box center [612, 308] width 200 height 10
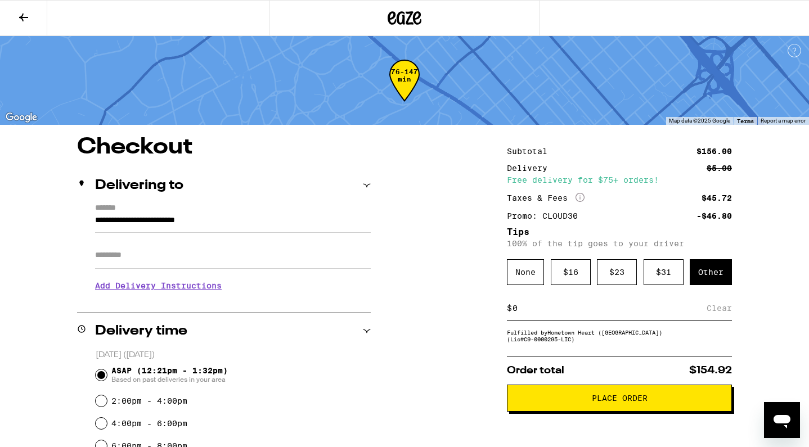
type input "6"
type input "8"
click at [717, 315] on div "Save" at bounding box center [722, 308] width 20 height 25
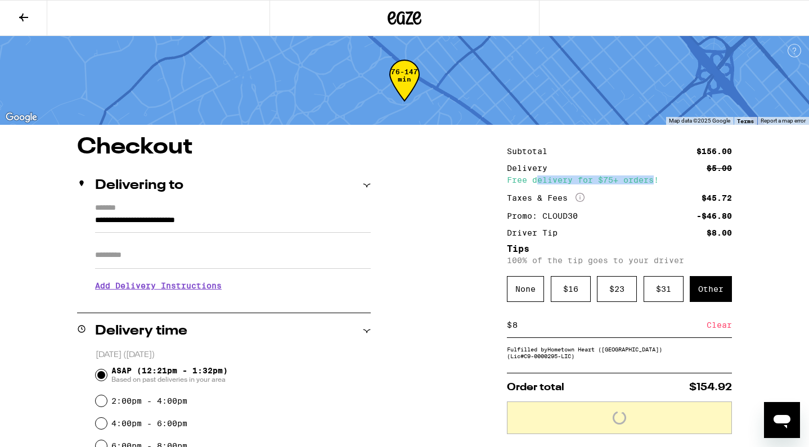
drag, startPoint x: 536, startPoint y: 179, endPoint x: 655, endPoint y: 179, distance: 118.7
click at [655, 179] on div "Free delivery for $75+ orders!" at bounding box center [619, 180] width 225 height 8
click at [622, 179] on div "Free delivery for $75+ orders!" at bounding box center [619, 180] width 225 height 8
drag, startPoint x: 536, startPoint y: 182, endPoint x: 640, endPoint y: 181, distance: 104.1
click at [640, 181] on div "Free delivery for $75+ orders!" at bounding box center [619, 180] width 225 height 8
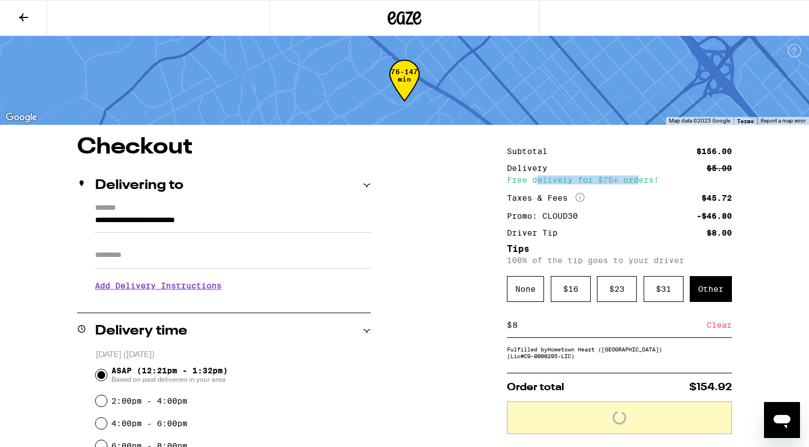
click at [639, 181] on div "Free delivery for $75+ orders!" at bounding box center [619, 180] width 225 height 8
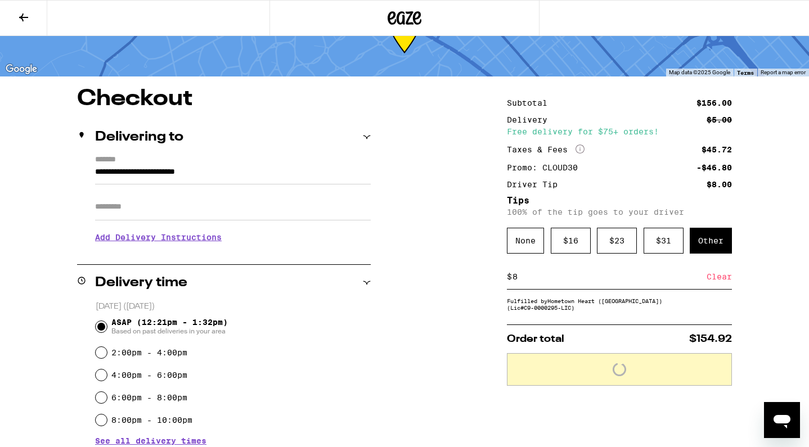
scroll to position [50, 0]
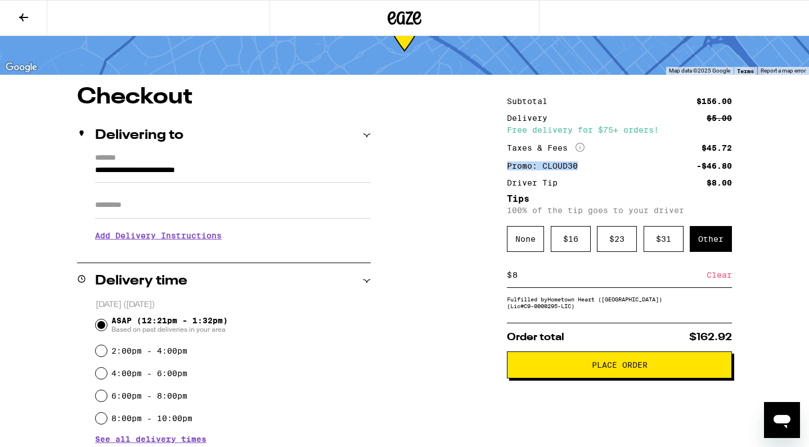
drag, startPoint x: 508, startPoint y: 167, endPoint x: 577, endPoint y: 167, distance: 69.2
click at [578, 167] on div "Promo: CLOUD30" at bounding box center [546, 166] width 79 height 8
click at [454, 178] on div "**********" at bounding box center [404, 412] width 809 height 653
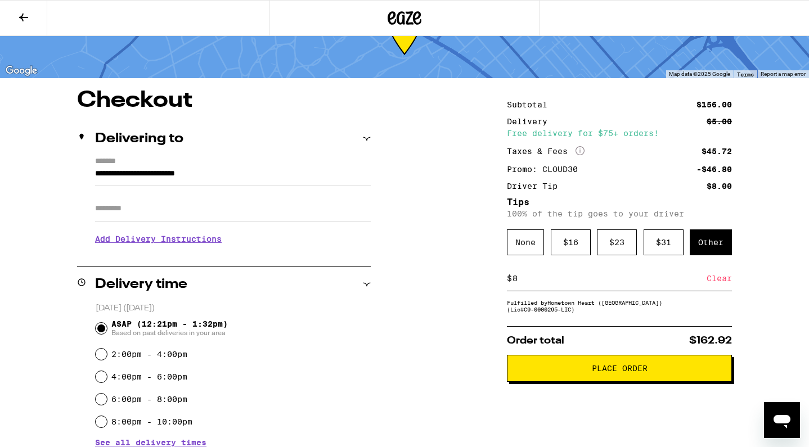
scroll to position [23, 0]
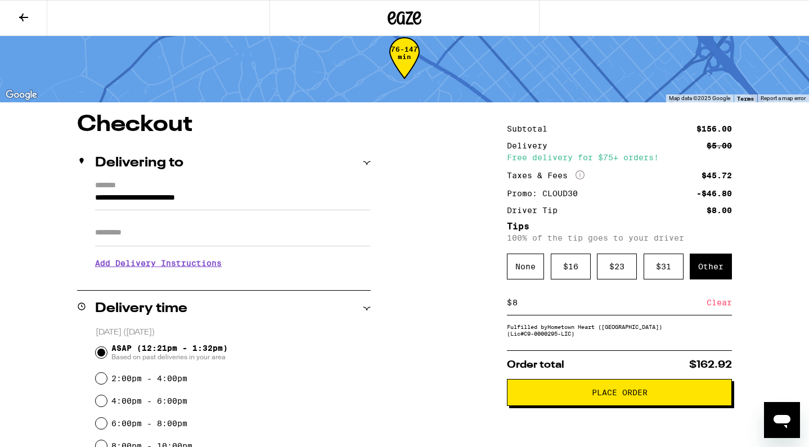
click at [783, 252] on div "**********" at bounding box center [404, 440] width 809 height 653
drag, startPoint x: 702, startPoint y: 194, endPoint x: 735, endPoint y: 194, distance: 33.2
click at [735, 194] on div "**********" at bounding box center [404, 440] width 809 height 653
click at [710, 174] on div "$45.72" at bounding box center [717, 176] width 30 height 8
click at [780, 335] on div "**********" at bounding box center [404, 440] width 809 height 653
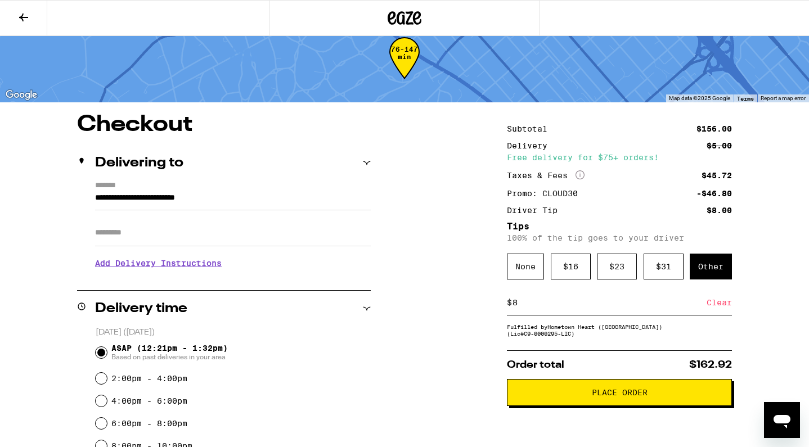
click at [797, 228] on div "**********" at bounding box center [404, 440] width 809 height 653
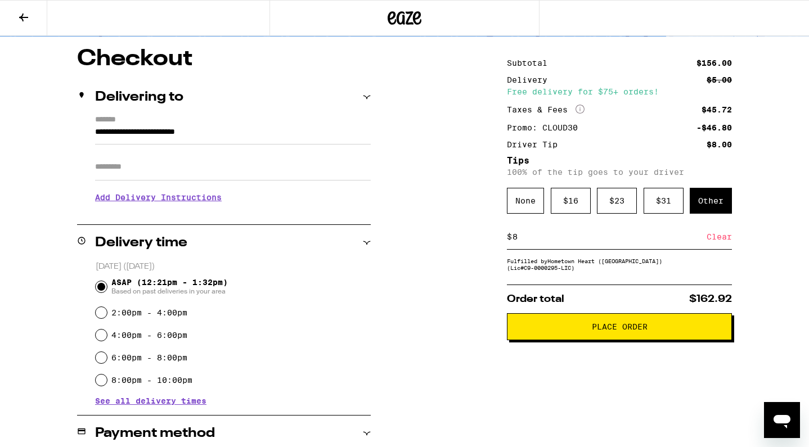
scroll to position [96, 0]
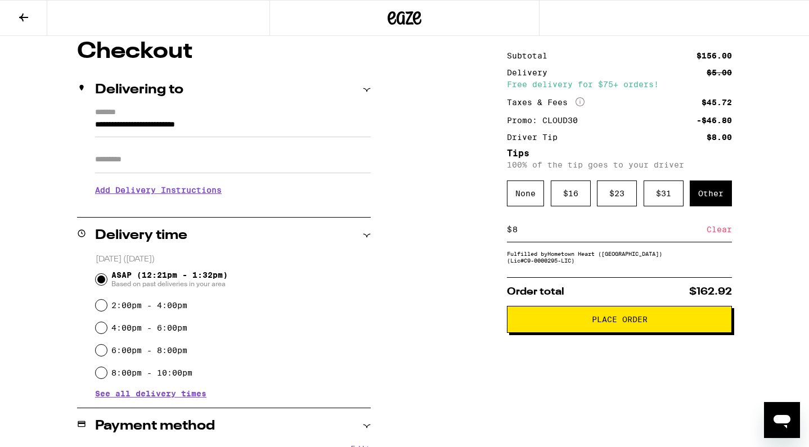
click at [539, 234] on input "8" at bounding box center [609, 230] width 195 height 10
type input "6"
click at [743, 134] on div "**********" at bounding box center [404, 367] width 809 height 653
click at [721, 233] on div "Save" at bounding box center [722, 229] width 20 height 25
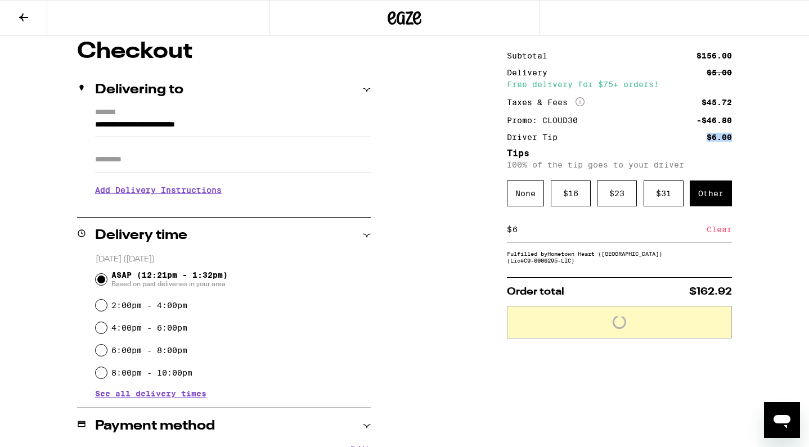
drag, startPoint x: 702, startPoint y: 137, endPoint x: 769, endPoint y: 137, distance: 67.0
click at [769, 137] on div "**********" at bounding box center [404, 367] width 809 height 653
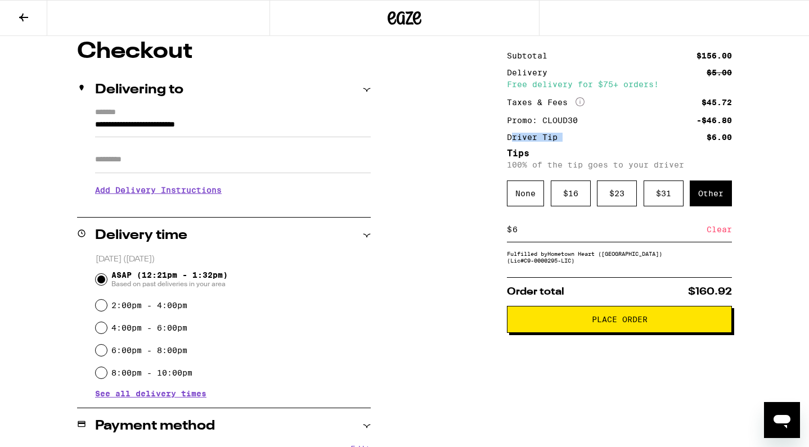
drag, startPoint x: 511, startPoint y: 137, endPoint x: 571, endPoint y: 136, distance: 60.2
click at [571, 136] on div "Driver Tip $6.00" at bounding box center [619, 137] width 225 height 8
click at [536, 116] on div "Promo: CLOUD30" at bounding box center [546, 120] width 79 height 8
drag, startPoint x: 532, startPoint y: 83, endPoint x: 671, endPoint y: 82, distance: 139.0
click at [671, 82] on div "Free delivery for $75+ orders!" at bounding box center [619, 84] width 225 height 8
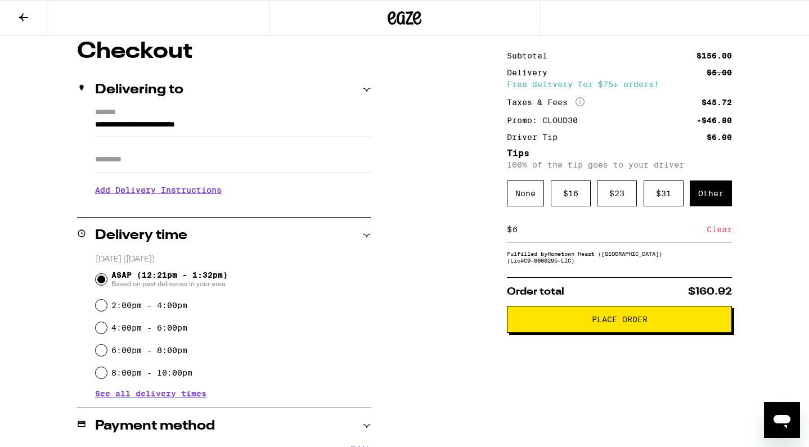
click at [608, 83] on div "Free delivery for $75+ orders!" at bounding box center [619, 84] width 225 height 8
drag, startPoint x: 506, startPoint y: 106, endPoint x: 555, endPoint y: 105, distance: 48.4
click at [555, 105] on div "**********" at bounding box center [404, 367] width 809 height 653
click at [541, 106] on div "Taxes & Fees More Info" at bounding box center [546, 102] width 78 height 10
drag, startPoint x: 542, startPoint y: 120, endPoint x: 593, endPoint y: 120, distance: 50.6
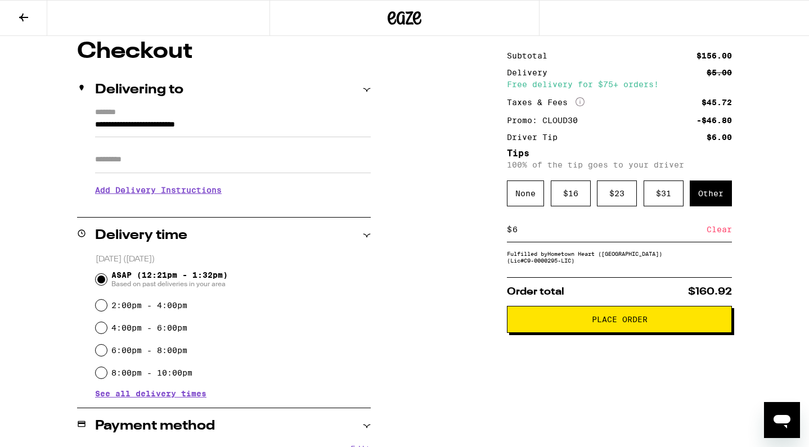
click at [702, 118] on div "-$46.80" at bounding box center [714, 120] width 35 height 8
click at [574, 86] on div "Free delivery for $75+ orders!" at bounding box center [619, 84] width 225 height 8
click at [566, 324] on span "Place Order" at bounding box center [620, 320] width 206 height 8
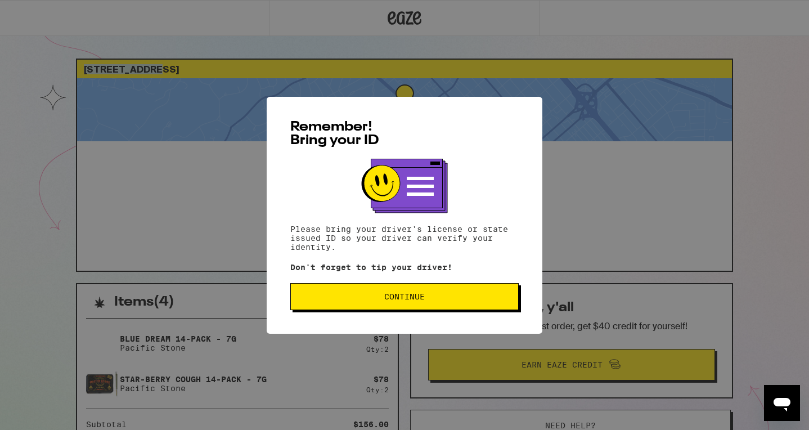
click at [360, 297] on span "Continue" at bounding box center [404, 297] width 209 height 8
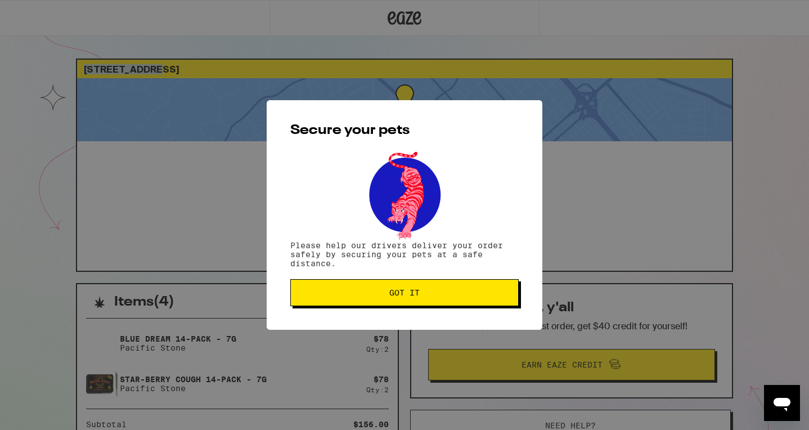
click at [379, 297] on span "Got it" at bounding box center [404, 293] width 209 height 8
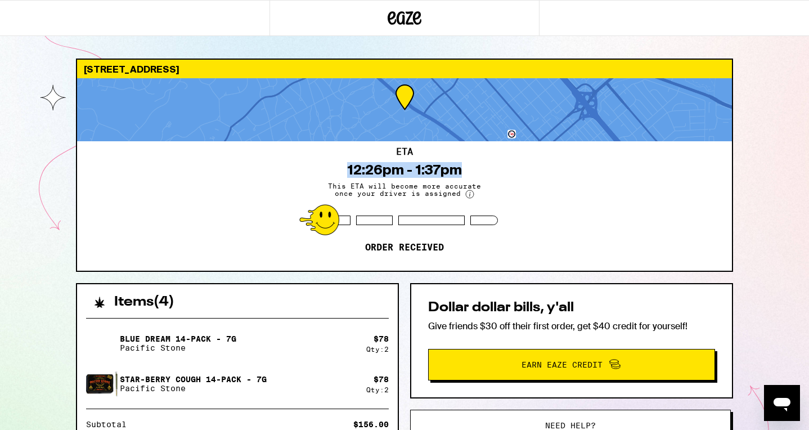
drag, startPoint x: 345, startPoint y: 164, endPoint x: 459, endPoint y: 164, distance: 113.7
click at [459, 164] on div "ETA 12:26pm - 1:37pm This ETA will become more accurate once your driver is ass…" at bounding box center [404, 205] width 655 height 129
click at [436, 167] on div "12:26pm - 1:37pm" at bounding box center [404, 170] width 115 height 16
drag, startPoint x: 346, startPoint y: 165, endPoint x: 472, endPoint y: 165, distance: 126.0
click at [473, 165] on div "ETA 12:26pm - 1:37pm This ETA will become more accurate once your driver is ass…" at bounding box center [404, 205] width 655 height 129
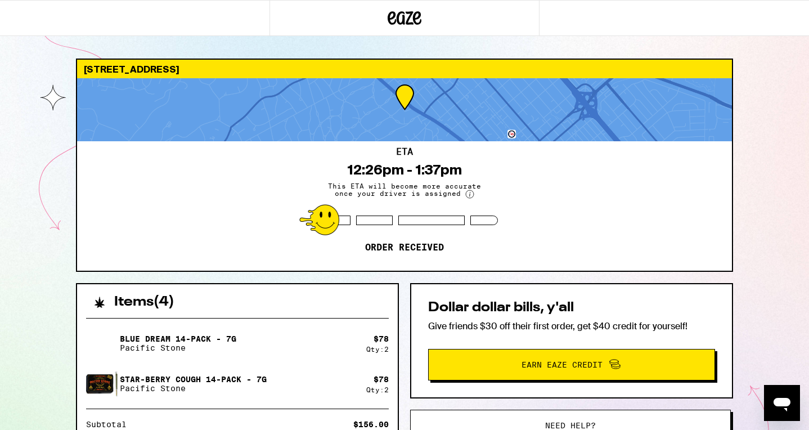
click at [428, 172] on div "12:26pm - 1:37pm" at bounding box center [404, 170] width 115 height 16
drag, startPoint x: 342, startPoint y: 190, endPoint x: 489, endPoint y: 190, distance: 146.9
click at [489, 190] on div "ETA 12:26pm - 1:37pm This ETA will become more accurate once your driver is ass…" at bounding box center [404, 205] width 655 height 129
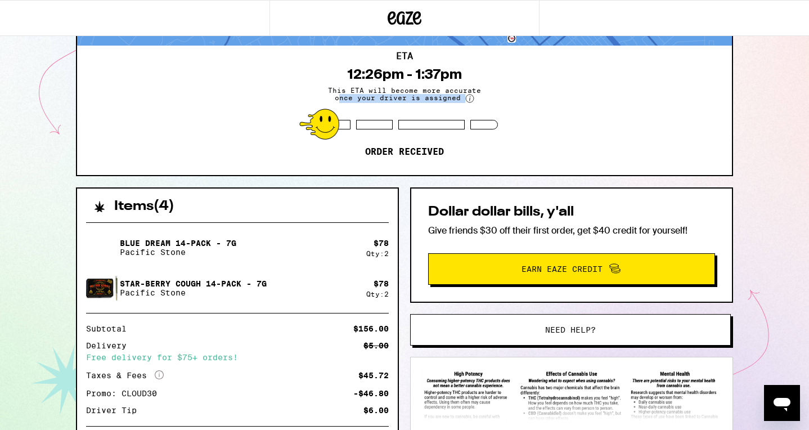
scroll to position [116, 0]
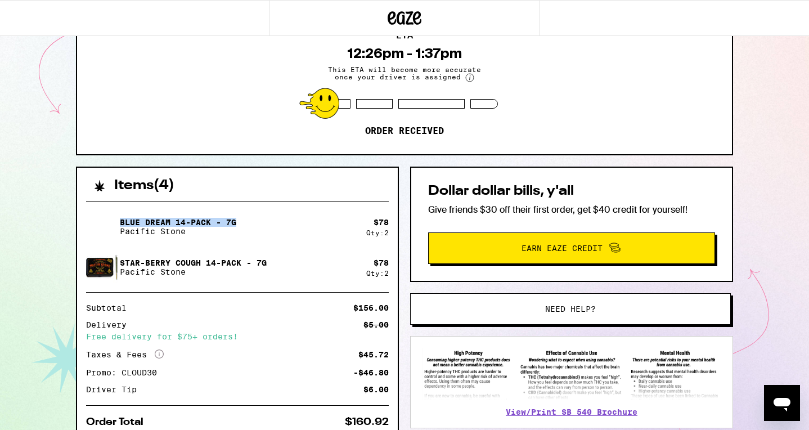
drag, startPoint x: 119, startPoint y: 221, endPoint x: 246, endPoint y: 221, distance: 126.6
click at [246, 221] on div "Blue Dream 14-Pack - 7g Pacific Stone" at bounding box center [226, 227] width 280 height 32
click at [214, 227] on p "Pacific Stone" at bounding box center [178, 231] width 116 height 9
drag, startPoint x: 177, startPoint y: 220, endPoint x: 249, endPoint y: 220, distance: 72.6
click at [249, 220] on div "Blue Dream 14-Pack - 7g Pacific Stone" at bounding box center [226, 227] width 280 height 32
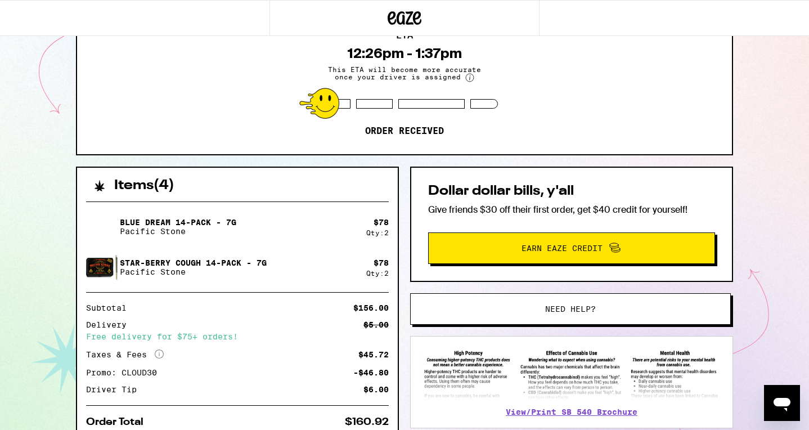
click at [236, 221] on p "Blue Dream 14-Pack - 7g" at bounding box center [178, 222] width 116 height 9
drag, startPoint x: 225, startPoint y: 221, endPoint x: 262, endPoint y: 221, distance: 36.6
click at [262, 221] on div "Blue Dream 14-Pack - 7g Pacific Stone" at bounding box center [226, 227] width 280 height 32
drag, startPoint x: 122, startPoint y: 262, endPoint x: 271, endPoint y: 262, distance: 149.7
click at [271, 262] on div "Star-berry Cough 14-Pack - 7g Pacific Stone" at bounding box center [226, 268] width 280 height 32
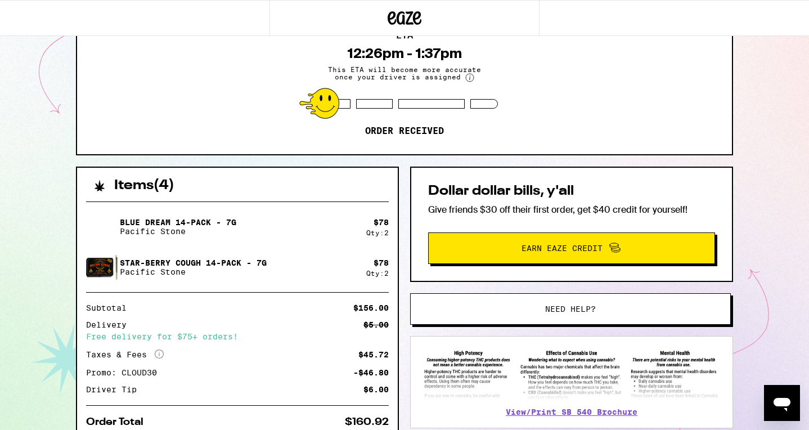
click at [244, 262] on p "Star-berry Cough 14-Pack - 7g" at bounding box center [193, 262] width 147 height 9
drag, startPoint x: 207, startPoint y: 262, endPoint x: 278, endPoint y: 259, distance: 71.5
click at [279, 259] on div "Star-berry Cough 14-Pack - 7g Pacific Stone" at bounding box center [226, 268] width 280 height 32
click at [278, 259] on div "Star-berry Cough 14-Pack - 7g Pacific Stone" at bounding box center [226, 268] width 280 height 32
drag, startPoint x: 136, startPoint y: 264, endPoint x: 207, endPoint y: 264, distance: 71.5
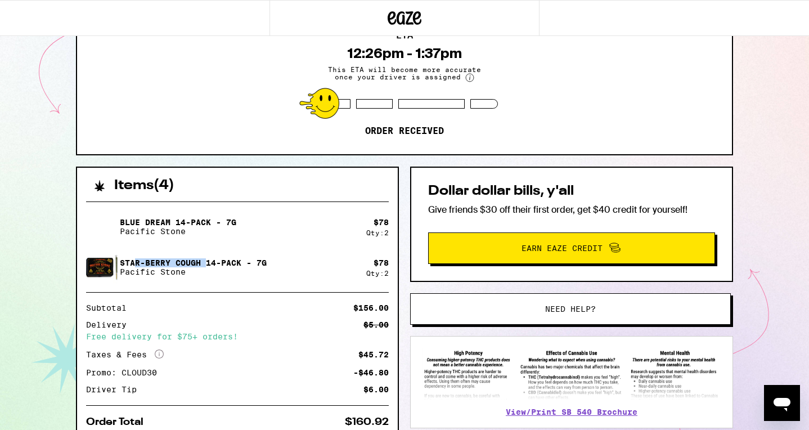
click at [208, 264] on p "Star-berry Cough 14-Pack - 7g" at bounding box center [193, 262] width 147 height 9
click at [207, 264] on p "Star-berry Cough 14-Pack - 7g" at bounding box center [193, 262] width 147 height 9
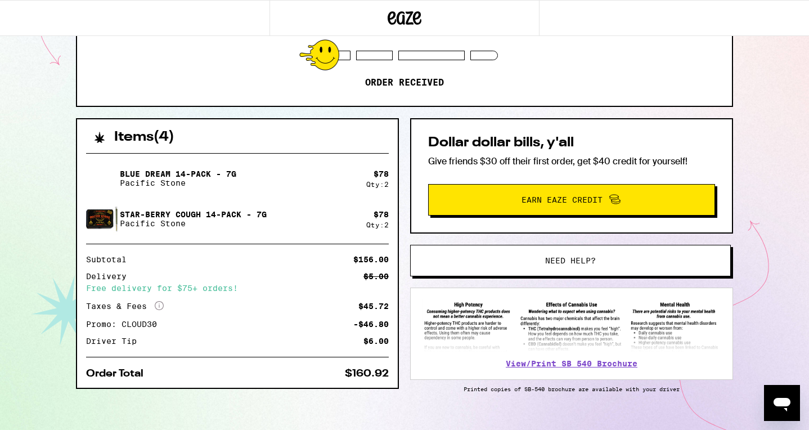
scroll to position [167, 0]
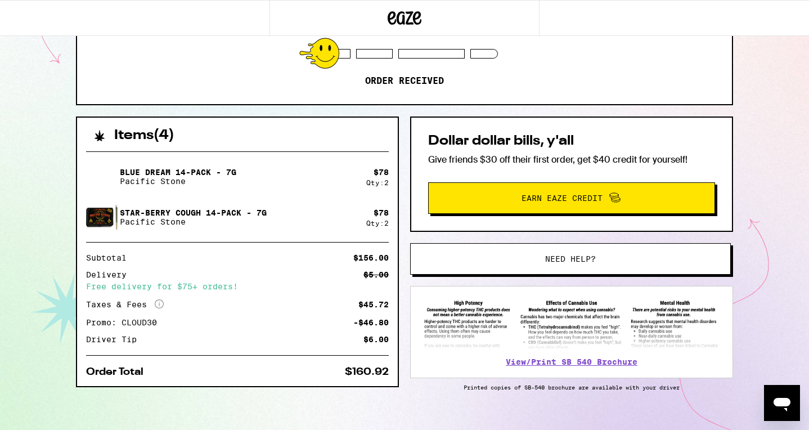
click at [380, 326] on div "-$46.80" at bounding box center [370, 322] width 35 height 8
click at [92, 326] on div "Promo: CLOUD30" at bounding box center [125, 322] width 79 height 8
drag, startPoint x: 88, startPoint y: 339, endPoint x: 189, endPoint y: 339, distance: 100.7
click at [189, 339] on div "Driver Tip $6.00" at bounding box center [237, 339] width 303 height 8
drag, startPoint x: 357, startPoint y: 341, endPoint x: 390, endPoint y: 340, distance: 32.6
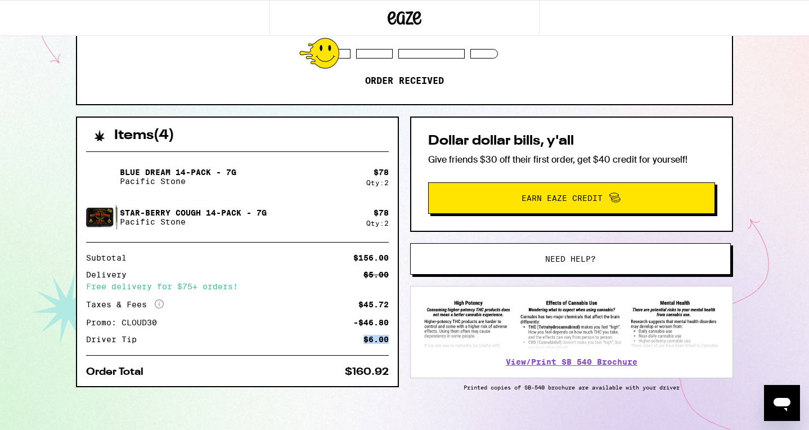
click at [390, 340] on div "Blue Dream 14-Pack - 7g Pacific Stone $ 78 Qty: 2 Star-berry Cough 14-Pack - 7g…" at bounding box center [237, 264] width 321 height 244
click at [377, 340] on div "$6.00" at bounding box center [375, 339] width 25 height 8
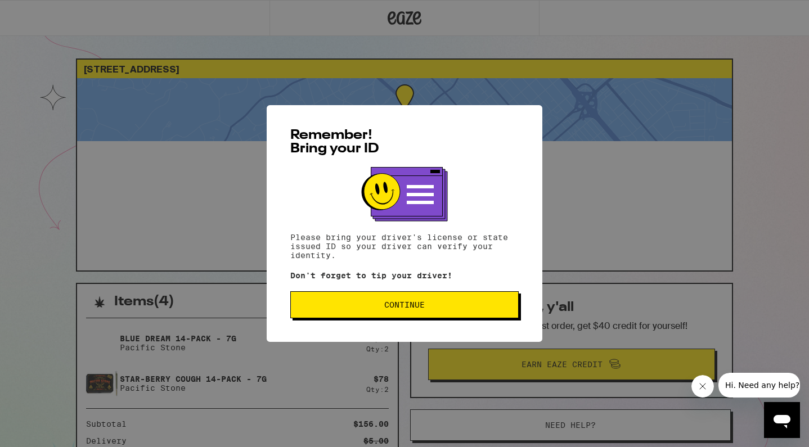
click at [370, 308] on span "Continue" at bounding box center [404, 305] width 209 height 8
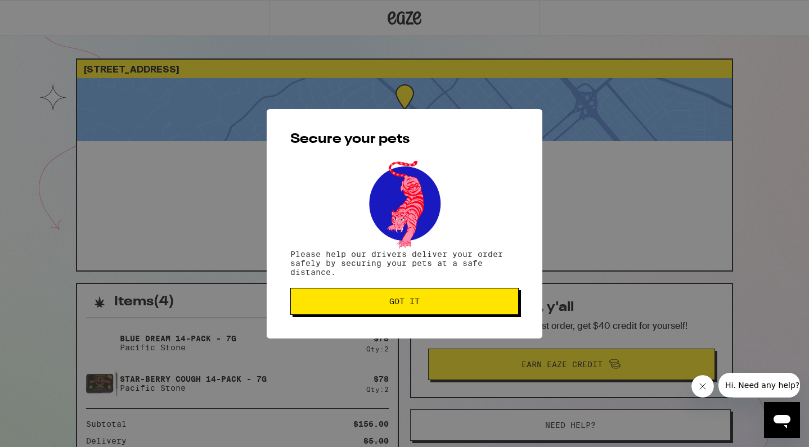
click at [362, 302] on span "Got it" at bounding box center [404, 302] width 209 height 8
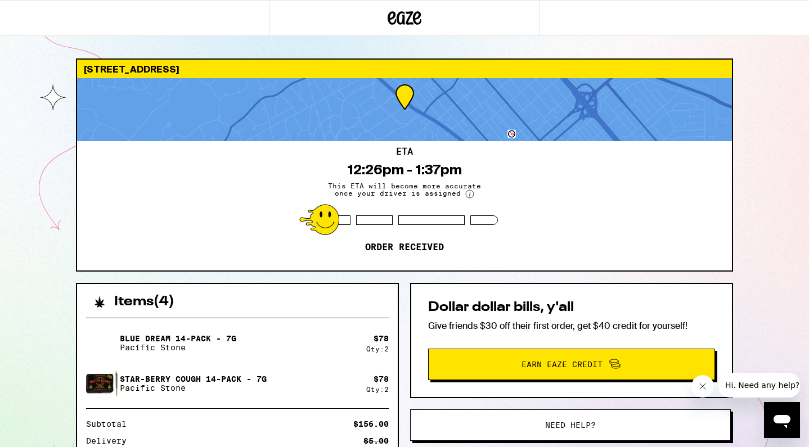
click at [354, 178] on div "ETA 12:26pm - 1:37pm This ETA will become more accurate once your driver is ass…" at bounding box center [404, 205] width 655 height 129
click at [418, 179] on div "ETA 12:26pm - 1:37pm This ETA will become more accurate once your driver is ass…" at bounding box center [404, 205] width 655 height 129
click at [28, 180] on div "[STREET_ADDRESS] ETA 12:26pm - 1:37pm This ETA will become more accurate once y…" at bounding box center [404, 306] width 809 height 613
click at [370, 359] on div "Blue Dream 14-Pack - 7g Pacific Stone $ 78 Qty: 2 Star-berry Cough 14-Pack - 7g…" at bounding box center [237, 363] width 303 height 72
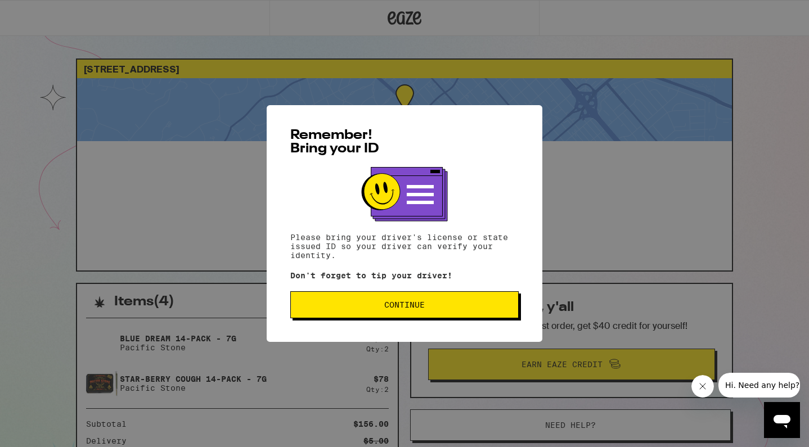
click at [392, 317] on button "Continue" at bounding box center [404, 304] width 228 height 27
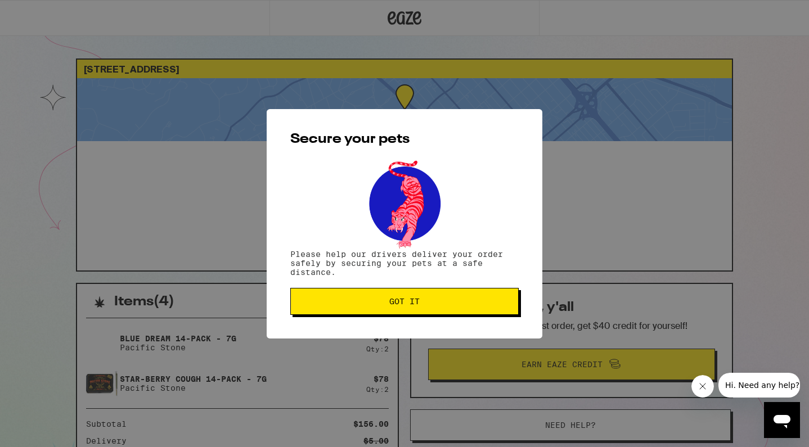
click at [432, 292] on button "Got it" at bounding box center [404, 301] width 228 height 27
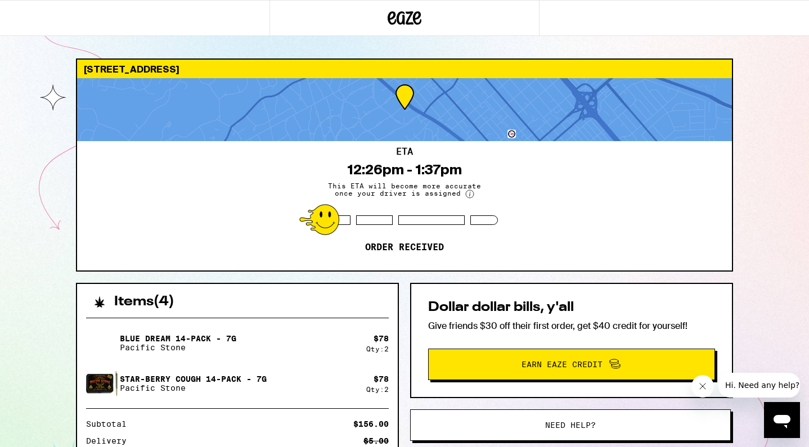
click at [752, 244] on div "[STREET_ADDRESS] ETA 12:26pm - 1:37pm This ETA will become more accurate once y…" at bounding box center [404, 306] width 809 height 613
click at [702, 388] on icon "Close message from company" at bounding box center [702, 386] width 9 height 9
click at [307, 381] on div "Star-berry Cough 14-Pack - 7g Pacific Stone" at bounding box center [226, 384] width 280 height 32
click at [6, 222] on div "[STREET_ADDRESS] ETA 12:26pm - 1:37pm This ETA will become more accurate once y…" at bounding box center [404, 306] width 809 height 613
click at [149, 316] on div "Blue Dream 14-Pack - 7g Pacific Stone $ 78 Qty: 2 Star-[PERSON_NAME] Cough 14-P…" at bounding box center [237, 425] width 321 height 232
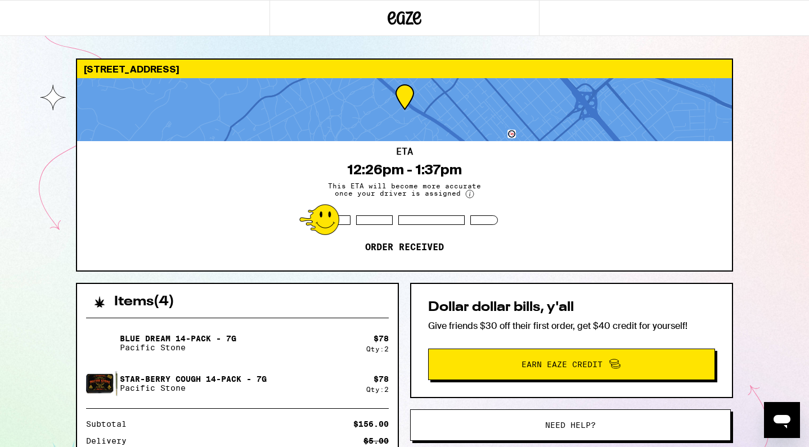
click at [300, 335] on div "Blue Dream 14-Pack - 7g Pacific Stone" at bounding box center [226, 343] width 280 height 32
drag, startPoint x: 375, startPoint y: 341, endPoint x: 385, endPoint y: 357, distance: 19.5
click at [385, 357] on div "Blue Dream 14-Pack - 7g Pacific Stone $ 78 Qty: 2" at bounding box center [237, 343] width 303 height 32
drag, startPoint x: 375, startPoint y: 380, endPoint x: 387, endPoint y: 392, distance: 16.7
click at [387, 392] on div "$ 78 Qty: 2" at bounding box center [377, 384] width 23 height 19
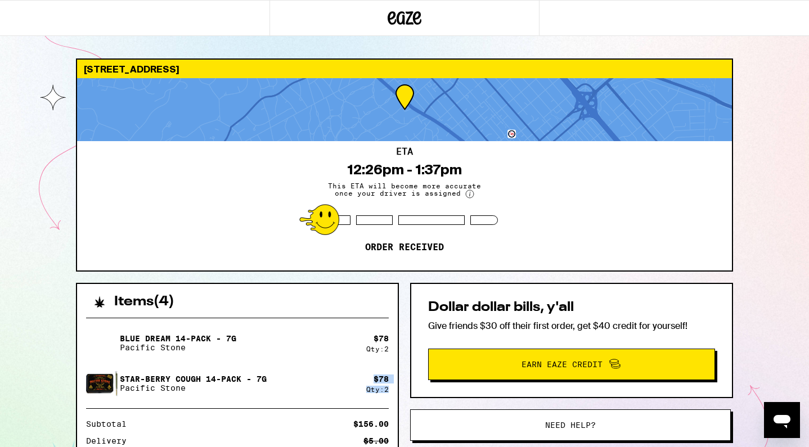
click at [366, 389] on div "Qty: 2" at bounding box center [377, 389] width 23 height 7
drag, startPoint x: 374, startPoint y: 340, endPoint x: 391, endPoint y: 348, distance: 17.9
click at [391, 349] on div "Blue Dream 14-Pack - 7g Pacific Stone $ 78 Qty: 2 Star-[PERSON_NAME] Cough 14-P…" at bounding box center [237, 425] width 321 height 232
drag, startPoint x: 374, startPoint y: 376, endPoint x: 392, endPoint y: 391, distance: 23.6
click at [392, 391] on div "Blue Dream 14-Pack - 7g Pacific Stone $ 78 Qty: 2 Star-[PERSON_NAME] Cough 14-P…" at bounding box center [237, 425] width 321 height 232
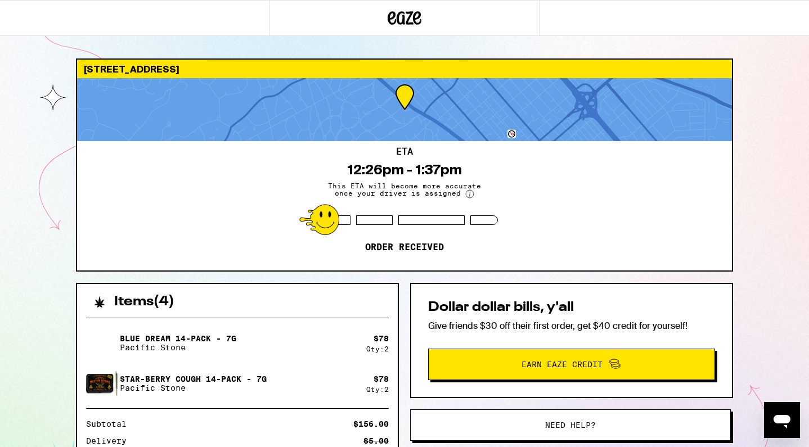
click at [53, 281] on div "[STREET_ADDRESS] ETA 12:26pm - 1:37pm This ETA will become more accurate once y…" at bounding box center [404, 306] width 809 height 613
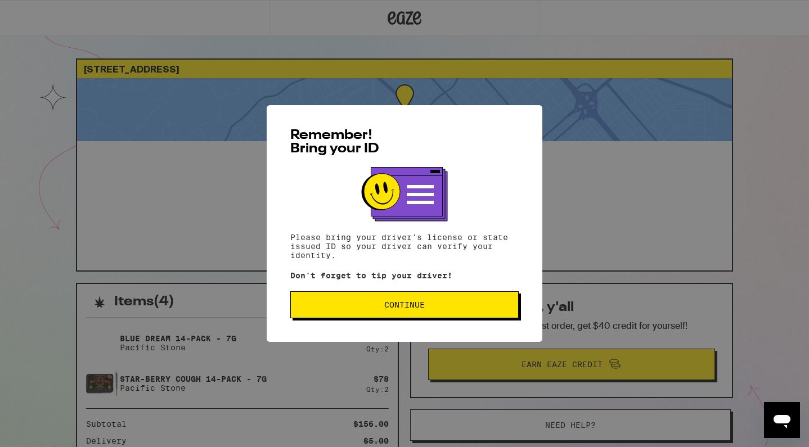
click at [384, 295] on button "Continue" at bounding box center [404, 304] width 228 height 27
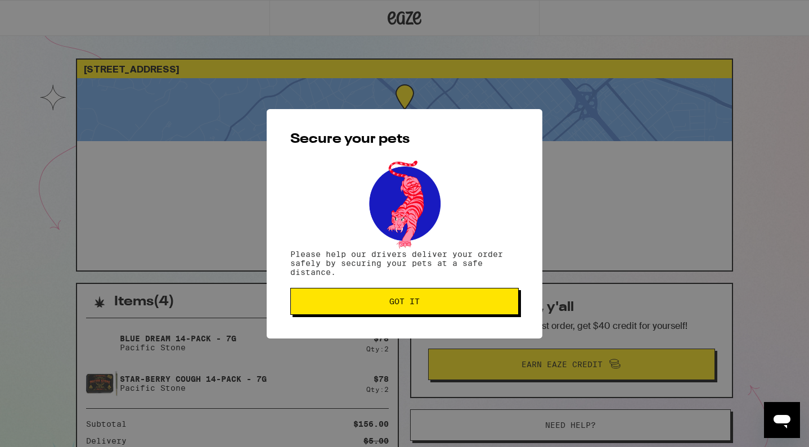
click at [384, 295] on button "Got it" at bounding box center [404, 301] width 228 height 27
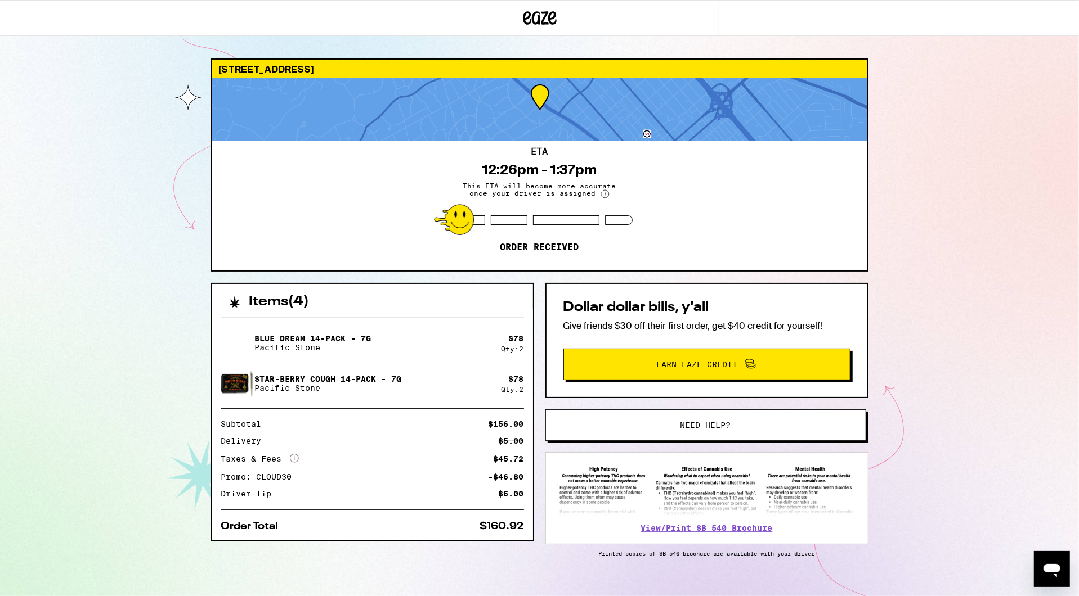
click at [153, 384] on div "[STREET_ADDRESS] ETA 12:26pm - 1:37pm This ETA will become more accurate once y…" at bounding box center [539, 306] width 1079 height 613
drag, startPoint x: 258, startPoint y: 340, endPoint x: 406, endPoint y: 340, distance: 148.5
click at [406, 340] on div "Blue Dream 14-Pack - 7g Pacific Stone" at bounding box center [361, 343] width 280 height 32
click at [511, 352] on div "Qty: 2" at bounding box center [512, 348] width 23 height 7
drag, startPoint x: 510, startPoint y: 338, endPoint x: 527, endPoint y: 338, distance: 16.9
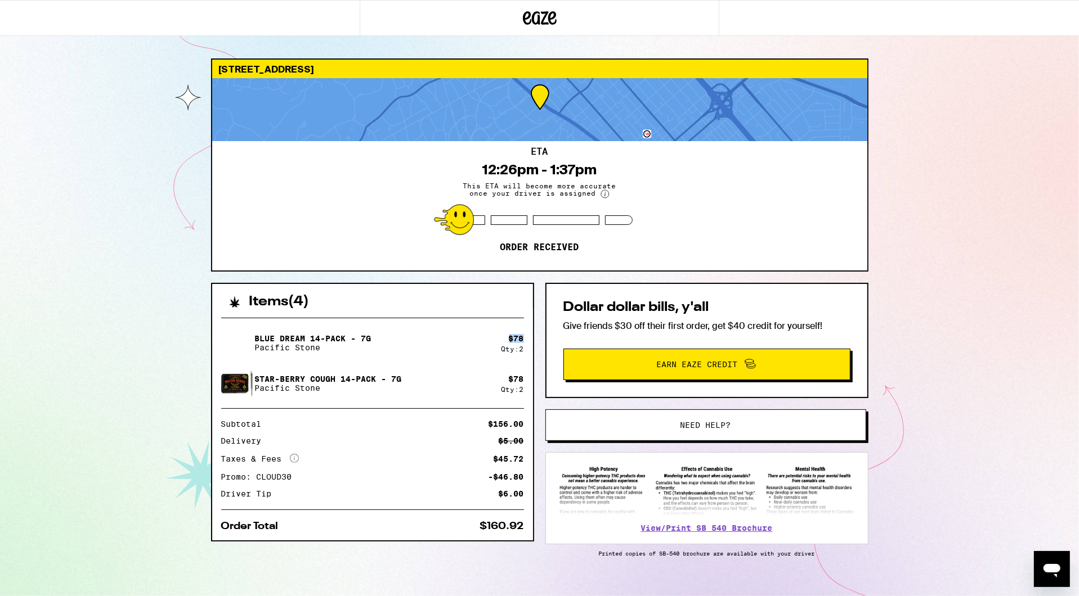
click at [527, 338] on div "Blue Dream 14-Pack - 7g Pacific Stone $ 78 Qty: 2 Star-berry Cough 14-Pack - 7g…" at bounding box center [372, 425] width 321 height 232
click at [330, 345] on p "Pacific Stone" at bounding box center [313, 347] width 116 height 9
drag, startPoint x: 486, startPoint y: 526, endPoint x: 524, endPoint y: 528, distance: 38.3
click at [524, 447] on div "Blue Dream 14-Pack - 7g Pacific Stone $ 78 Qty: 2 Star-berry Cough 14-Pack - 7g…" at bounding box center [372, 425] width 321 height 232
copy div "160.92"
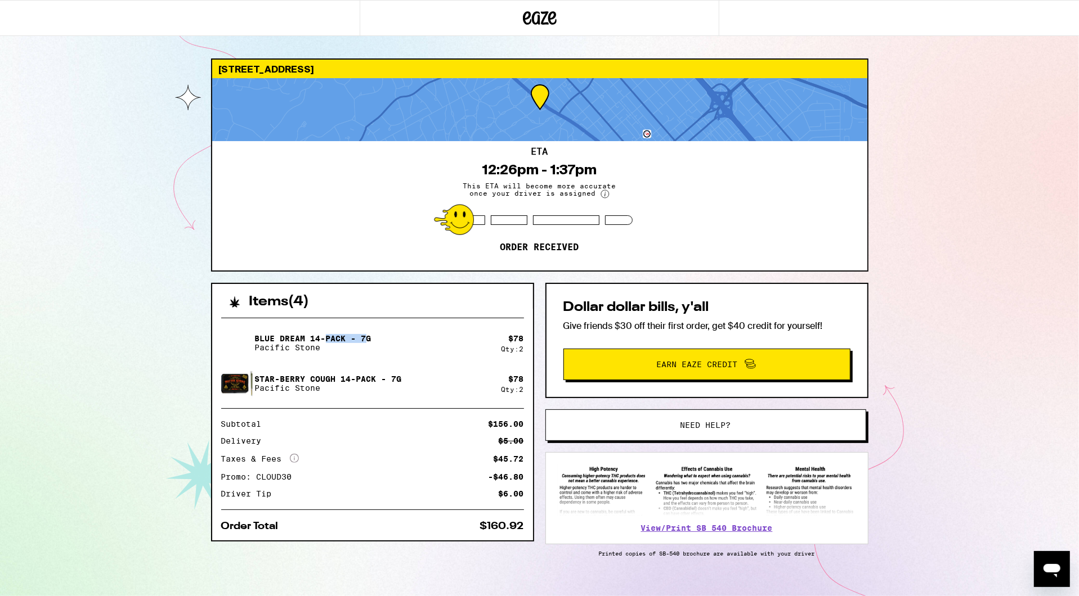
drag, startPoint x: 327, startPoint y: 338, endPoint x: 367, endPoint y: 338, distance: 40.5
click at [367, 338] on p "Blue Dream 14-Pack - 7g" at bounding box center [313, 338] width 116 height 9
click at [343, 338] on p "Blue Dream 14-Pack - 7g" at bounding box center [313, 338] width 116 height 9
drag, startPoint x: 341, startPoint y: 379, endPoint x: 376, endPoint y: 379, distance: 35.5
click at [377, 379] on p "Star-berry Cough 14-Pack - 7g" at bounding box center [328, 379] width 147 height 9
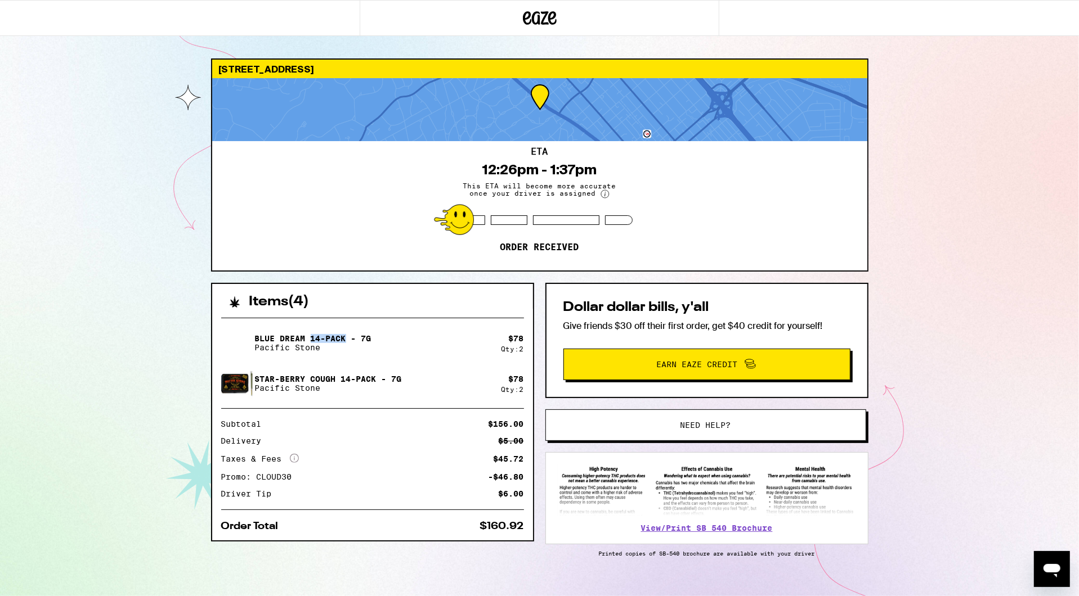
drag, startPoint x: 311, startPoint y: 336, endPoint x: 345, endPoint y: 338, distance: 34.9
click at [347, 338] on p "Blue Dream 14-Pack - 7g" at bounding box center [313, 338] width 116 height 9
drag, startPoint x: 496, startPoint y: 458, endPoint x: 530, endPoint y: 459, distance: 33.8
click at [530, 447] on div "Blue Dream 14-Pack - 7g Pacific Stone $ 78 Qty: 2 Star-berry Cough 14-Pack - 7g…" at bounding box center [372, 425] width 321 height 232
click at [511, 447] on div "Taxes & Fees More Info $45.72" at bounding box center [372, 459] width 303 height 10
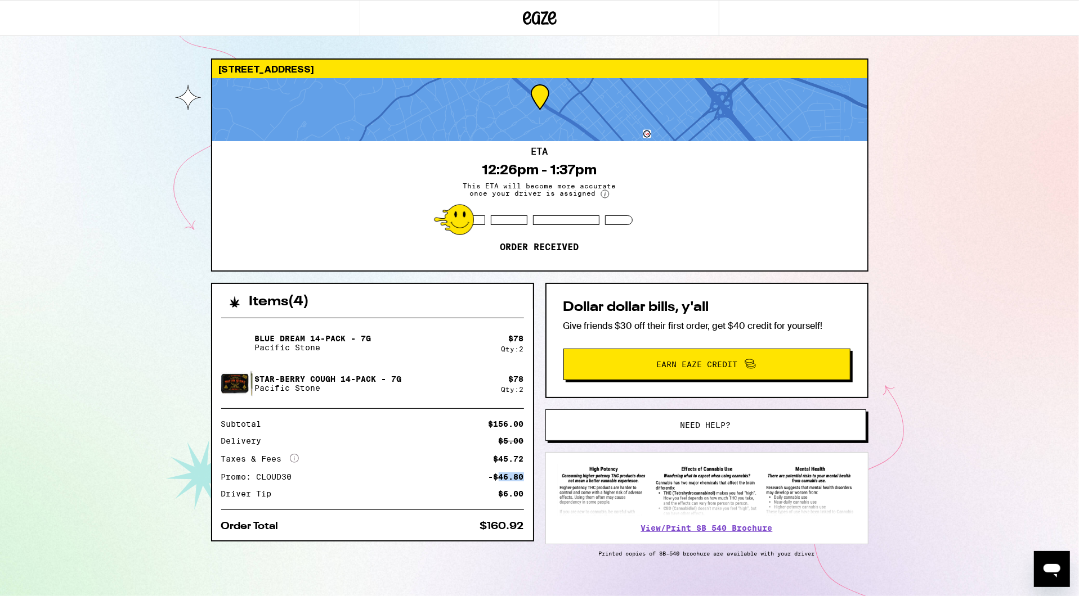
drag, startPoint x: 498, startPoint y: 478, endPoint x: 527, endPoint y: 478, distance: 28.7
click at [527, 447] on div "Blue Dream 14-Pack - 7g Pacific Stone $ 78 Qty: 2 Star-berry Cough 14-Pack - 7g…" at bounding box center [372, 425] width 321 height 232
drag, startPoint x: 502, startPoint y: 494, endPoint x: 529, endPoint y: 494, distance: 26.4
click at [529, 447] on div "Blue Dream 14-Pack - 7g Pacific Stone $ 78 Qty: 2 Star-berry Cough 14-Pack - 7g…" at bounding box center [372, 425] width 321 height 232
click at [509, 447] on div "$6.00" at bounding box center [511, 494] width 25 height 8
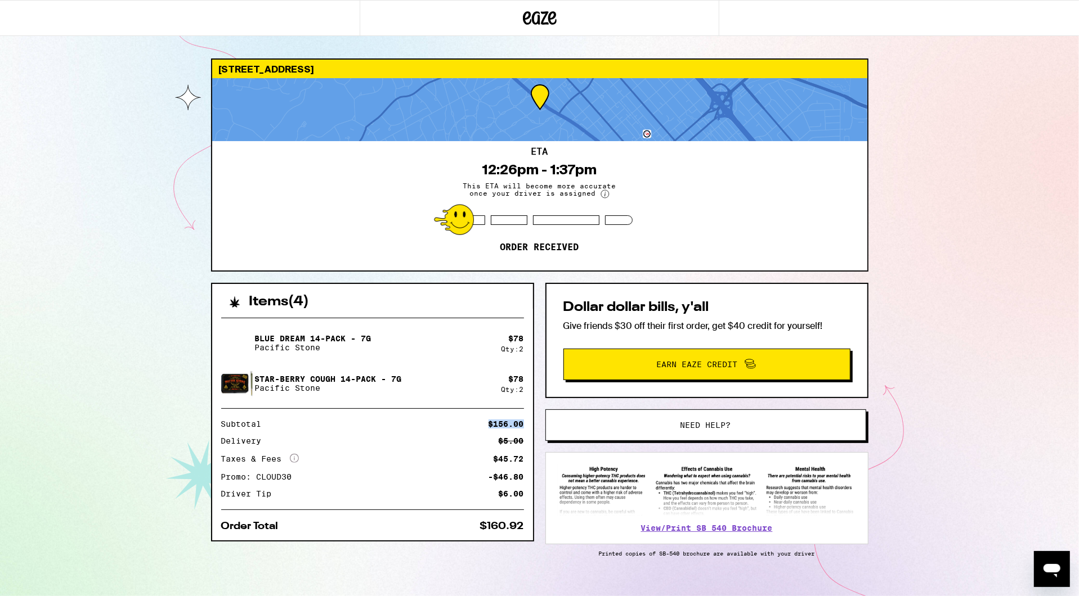
drag, startPoint x: 490, startPoint y: 424, endPoint x: 524, endPoint y: 424, distance: 34.9
click at [524, 424] on div "Blue Dream 14-Pack - 7g Pacific Stone $ 78 Qty: 2 Star-berry Cough 14-Pack - 7g…" at bounding box center [372, 425] width 321 height 232
click at [524, 424] on div "Blue Dream 14-Pack - 7g Pacific Stone $ 78 Qty: 2 Star-[PERSON_NAME] Cough 14-P…" at bounding box center [372, 425] width 321 height 232
click at [172, 447] on div "20 Hilltop Rd San Mateo 94402 ETA 12:26pm - 1:37pm This ETA will become more ac…" at bounding box center [539, 306] width 1079 height 613
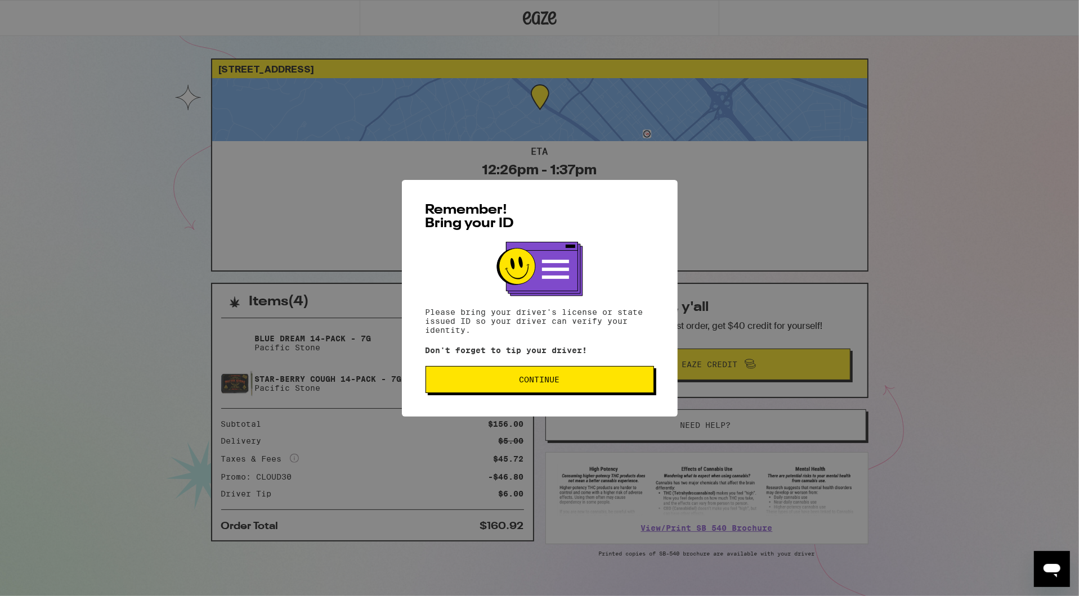
click at [487, 380] on span "Continue" at bounding box center [539, 380] width 209 height 8
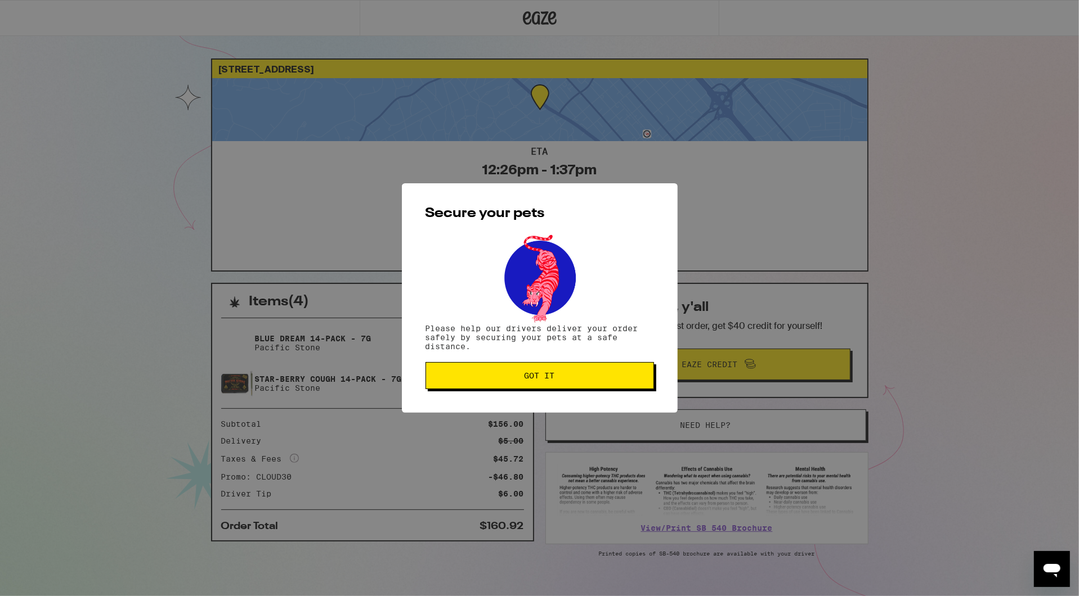
click at [521, 376] on span "Got it" at bounding box center [539, 376] width 209 height 8
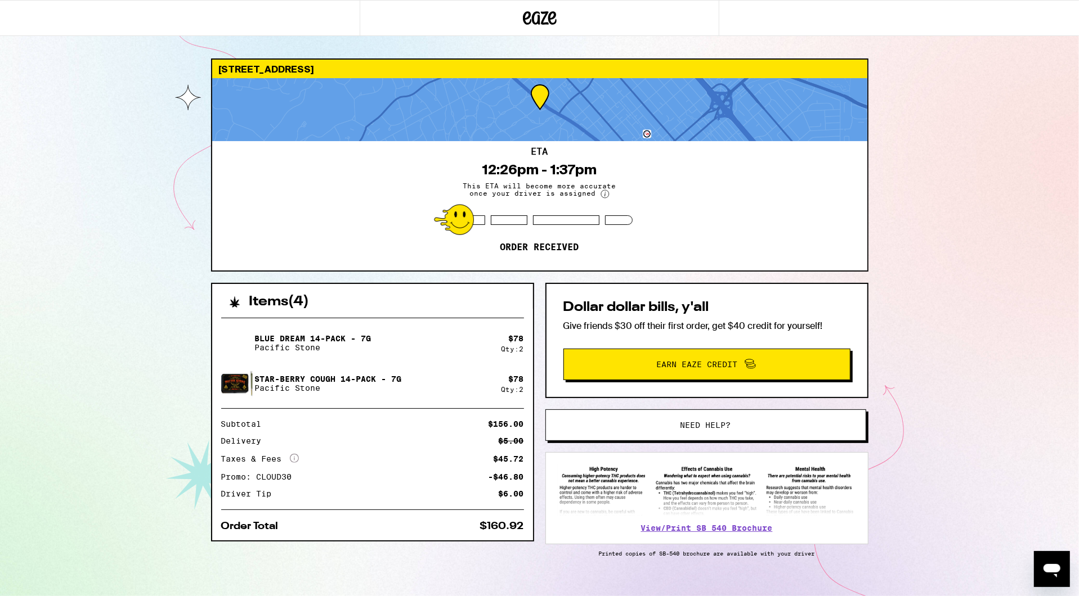
click at [122, 464] on div "20 Hilltop Rd San Mateo 94402 ETA 12:26pm - 1:37pm This ETA will become more ac…" at bounding box center [539, 306] width 1079 height 613
drag, startPoint x: 221, startPoint y: 460, endPoint x: 282, endPoint y: 460, distance: 61.3
click at [282, 460] on div "Taxes & Fees More Info" at bounding box center [260, 459] width 78 height 10
drag, startPoint x: 498, startPoint y: 463, endPoint x: 529, endPoint y: 462, distance: 31.5
click at [529, 462] on div "Blue Dream 14-Pack - 7g Pacific Stone $ 78 Qty: 2 Star-berry Cough 14-Pack - 7g…" at bounding box center [372, 425] width 321 height 232
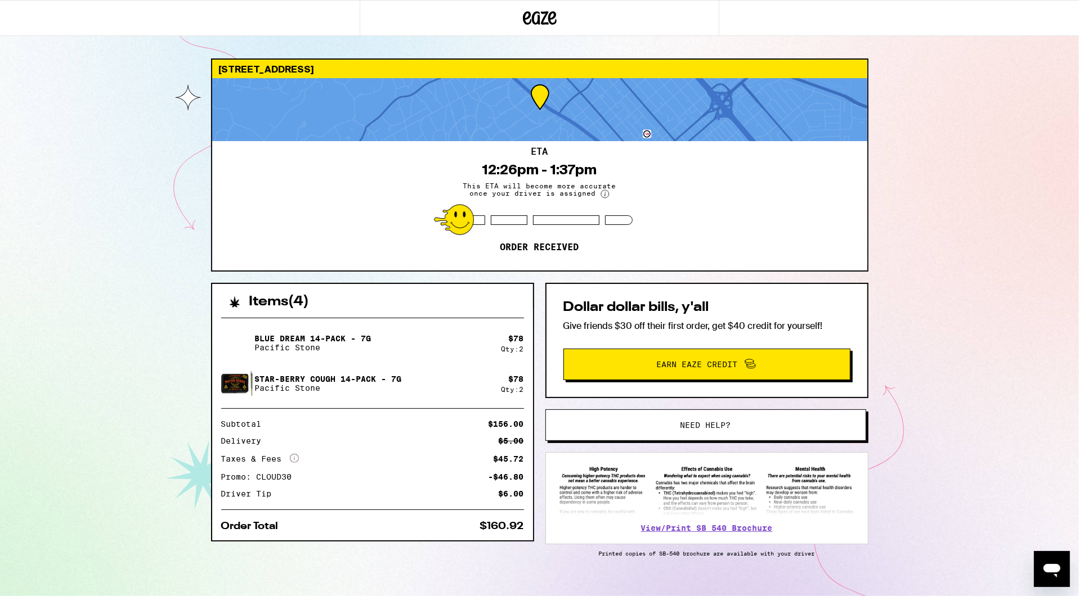
click at [146, 465] on div "[STREET_ADDRESS] ETA 12:26pm - 1:37pm This ETA will become more accurate once y…" at bounding box center [539, 306] width 1079 height 613
drag, startPoint x: 489, startPoint y: 425, endPoint x: 525, endPoint y: 424, distance: 36.1
click at [526, 424] on div "Blue Dream 14-Pack - 7g Pacific Stone $ 78 Qty: 2 Star-berry Cough 14-Pack - 7g…" at bounding box center [372, 425] width 321 height 232
drag, startPoint x: 491, startPoint y: 480, endPoint x: 523, endPoint y: 480, distance: 32.1
click at [523, 480] on div "-$46.80" at bounding box center [505, 477] width 35 height 8
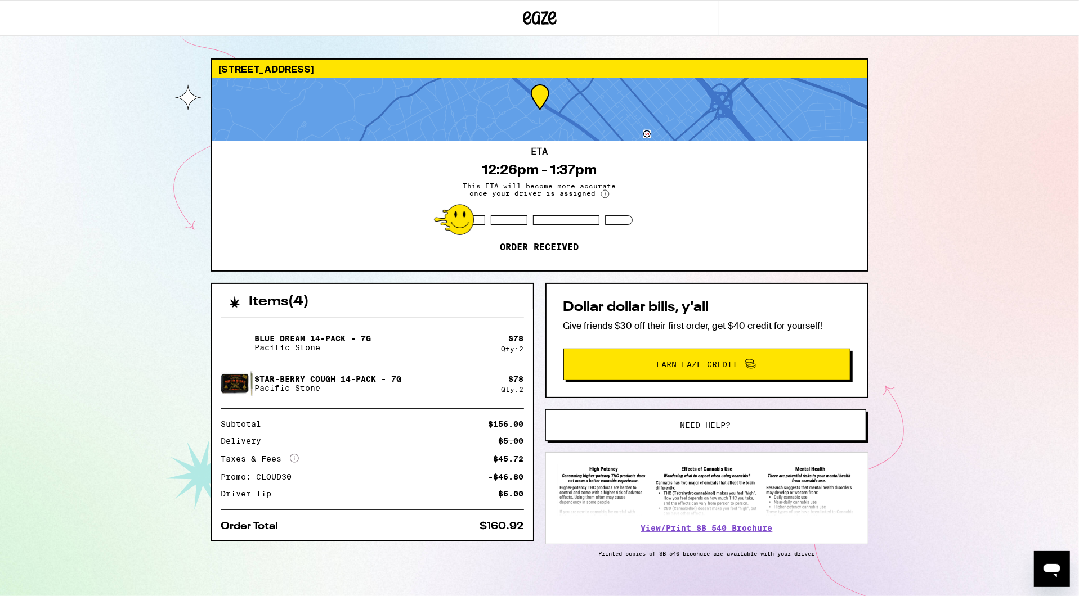
click at [931, 210] on div "[STREET_ADDRESS] ETA 12:26pm - 1:37pm This ETA will become more accurate once y…" at bounding box center [539, 306] width 1079 height 613
drag, startPoint x: 257, startPoint y: 479, endPoint x: 296, endPoint y: 478, distance: 38.8
click at [296, 478] on div "Promo: CLOUD30" at bounding box center [260, 477] width 79 height 8
drag, startPoint x: 500, startPoint y: 478, endPoint x: 528, endPoint y: 478, distance: 27.6
click at [529, 478] on div "Blue Dream 14-Pack - 7g Pacific Stone $ 78 Qty: 2 Star-berry Cough 14-Pack - 7g…" at bounding box center [372, 425] width 321 height 232
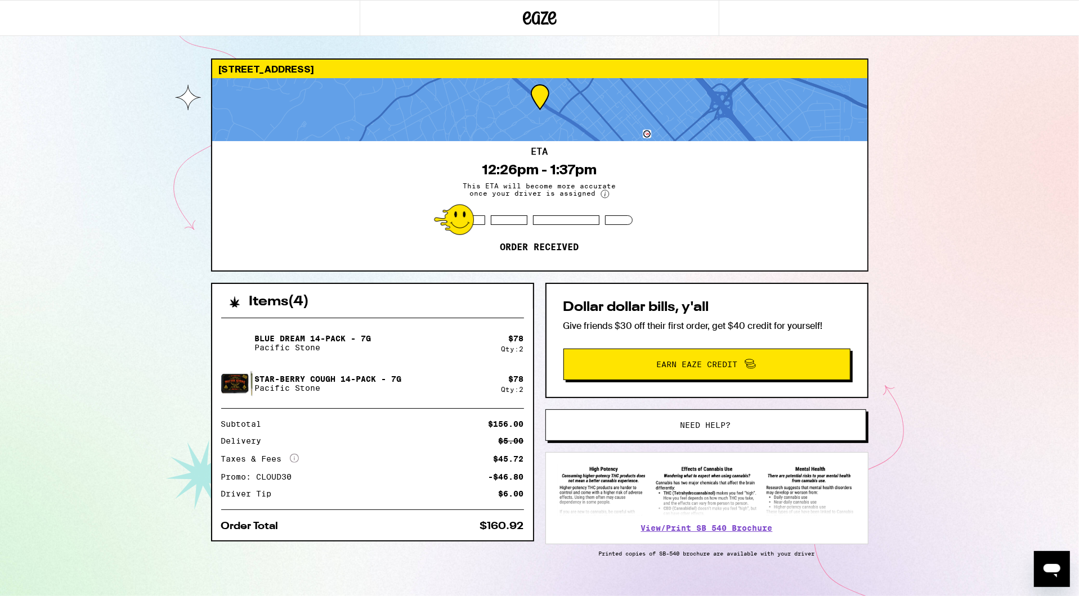
click at [143, 455] on div "20 Hilltop Rd San Mateo 94402 ETA 12:26pm - 1:37pm This ETA will become more ac…" at bounding box center [539, 306] width 1079 height 613
click at [108, 261] on div "20 Hilltop Rd San Mateo 94402 ETA 12:26pm - 1:37pm This ETA will become more ac…" at bounding box center [539, 306] width 1079 height 613
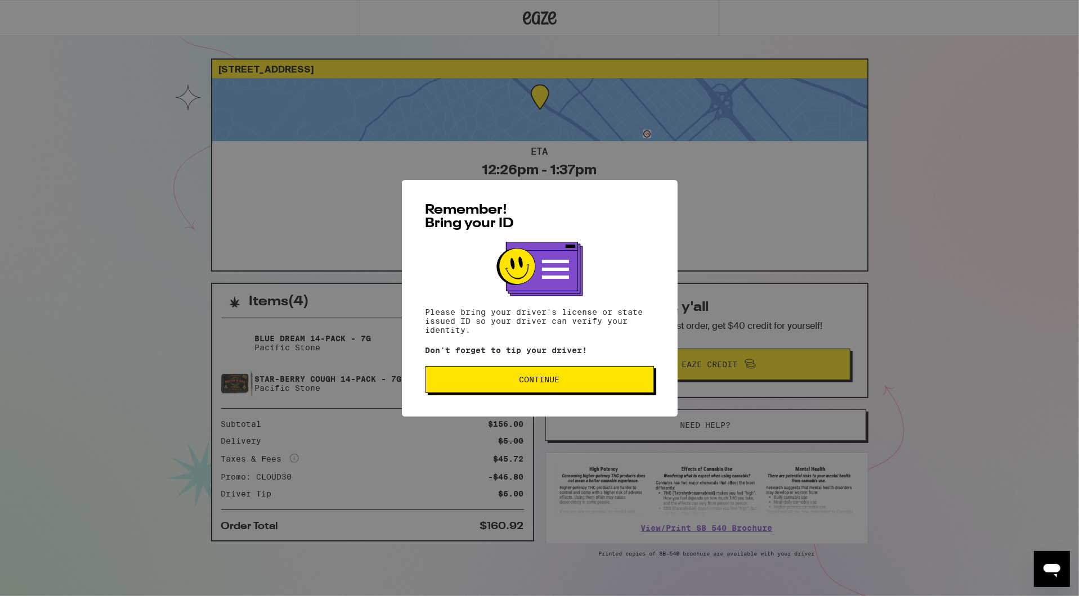
click at [515, 391] on button "Continue" at bounding box center [539, 379] width 228 height 27
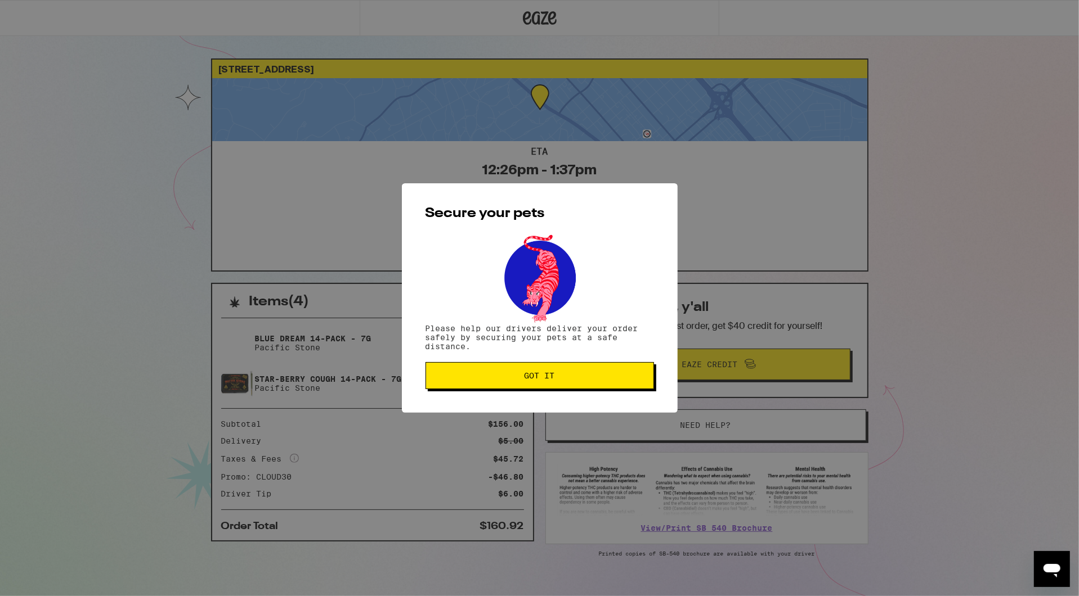
click at [535, 383] on button "Got it" at bounding box center [539, 375] width 228 height 27
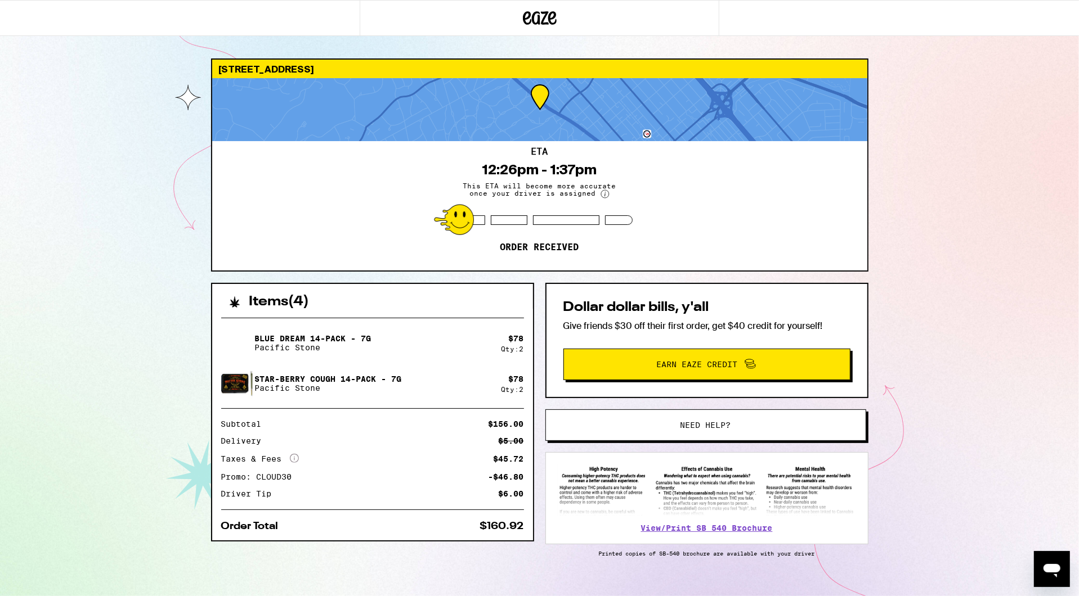
click at [108, 198] on div "20 Hilltop Rd San Mateo 94402 ETA 12:26pm - 1:37pm This ETA will become more ac…" at bounding box center [539, 306] width 1079 height 613
drag, startPoint x: 494, startPoint y: 185, endPoint x: 566, endPoint y: 197, distance: 72.5
click at [566, 197] on span "This ETA will become more accurate once your driver is assigned" at bounding box center [539, 190] width 169 height 16
click at [45, 398] on div "20 Hilltop Rd San Mateo 94402 ETA 12:26pm - 1:37pm This ETA will become more ac…" at bounding box center [539, 306] width 1079 height 613
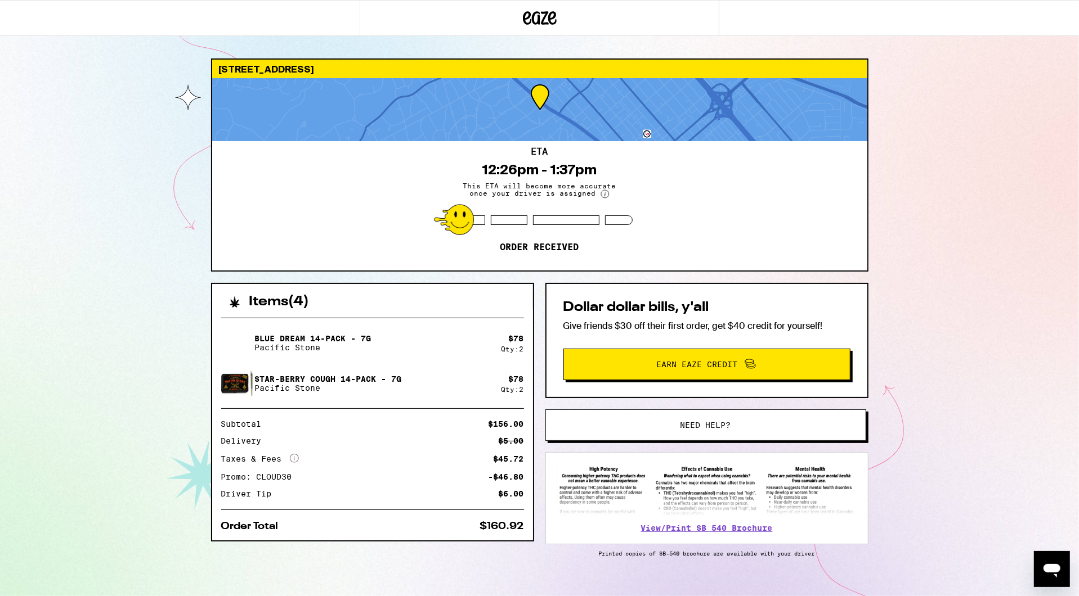
click at [1014, 264] on div "20 Hilltop Rd San Mateo 94402 ETA 12:26pm - 1:37pm This ETA will become more ac…" at bounding box center [539, 306] width 1079 height 613
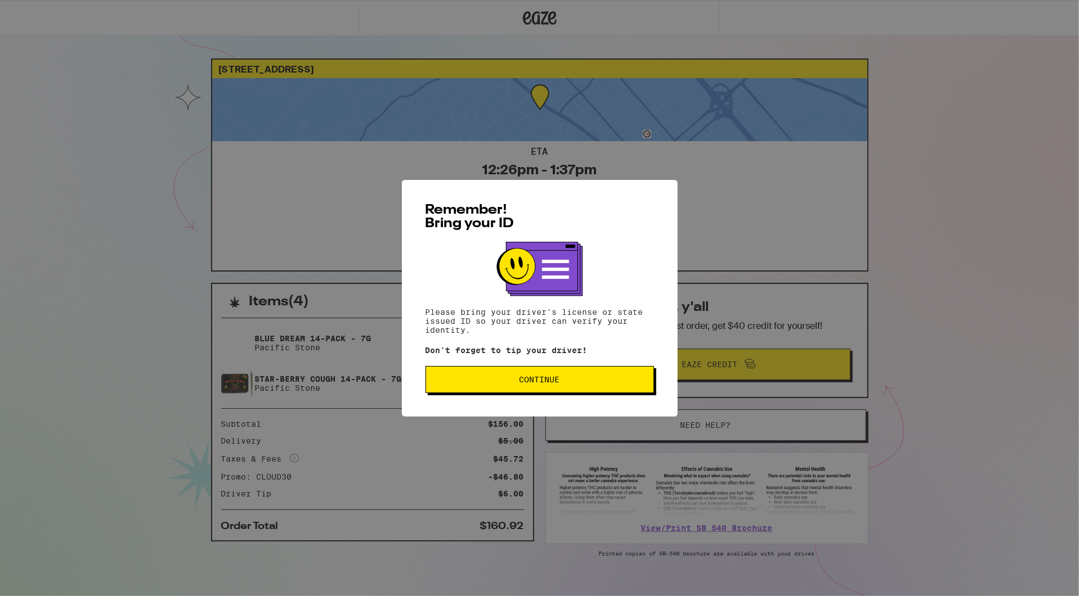
click at [502, 372] on button "Continue" at bounding box center [539, 379] width 228 height 27
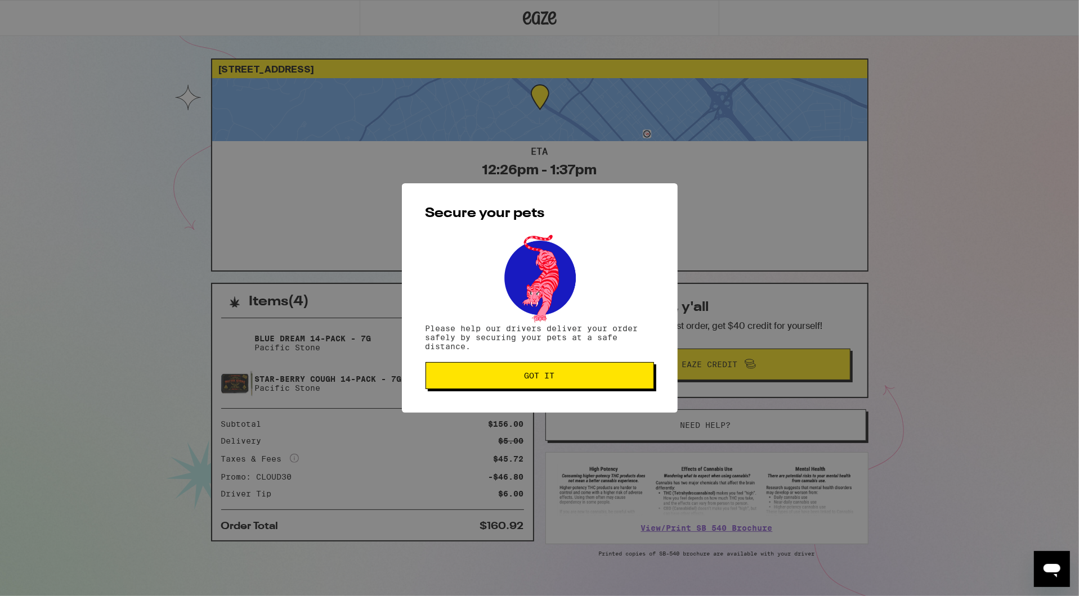
click at [520, 372] on button "Got it" at bounding box center [539, 375] width 228 height 27
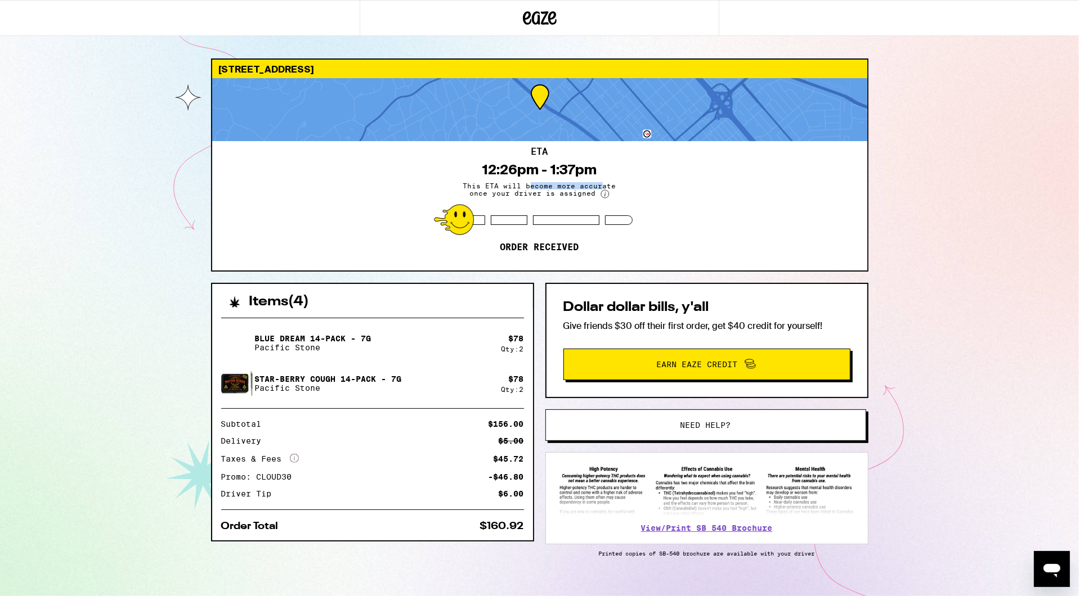
drag, startPoint x: 531, startPoint y: 186, endPoint x: 601, endPoint y: 186, distance: 69.8
click at [601, 186] on span "This ETA will become more accurate once your driver is assigned" at bounding box center [539, 190] width 169 height 16
click at [535, 186] on span "This ETA will become more accurate once your driver is assigned" at bounding box center [539, 190] width 169 height 16
drag, startPoint x: 309, startPoint y: 336, endPoint x: 403, endPoint y: 335, distance: 94.5
click at [403, 335] on div "Blue Dream 14-Pack - 7g Pacific Stone" at bounding box center [361, 343] width 280 height 32
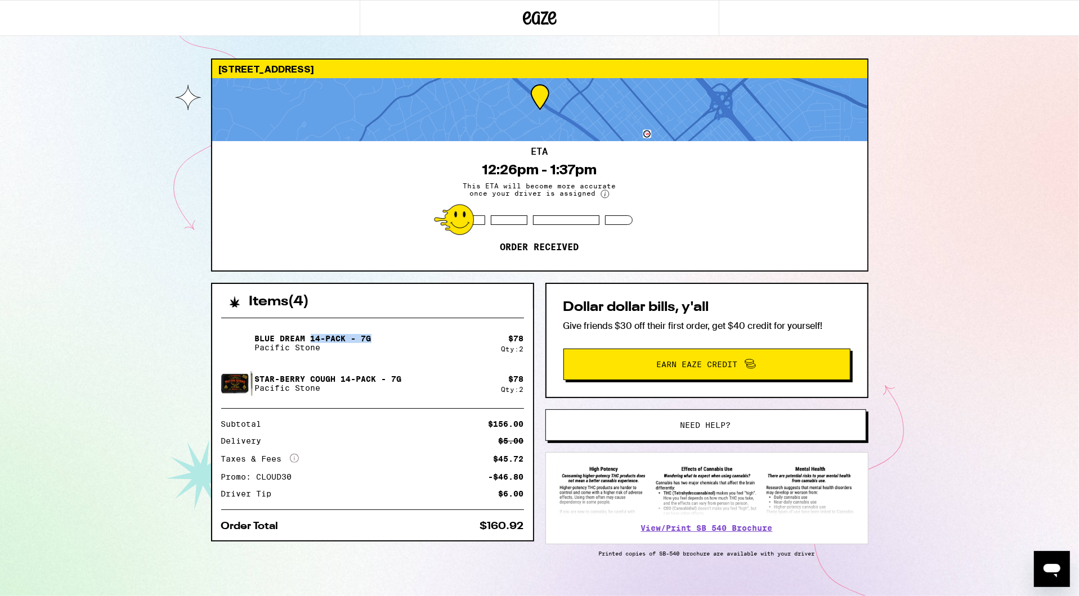
click at [358, 336] on p "Blue Dream 14-Pack - 7g" at bounding box center [313, 338] width 116 height 9
click at [131, 469] on div "[STREET_ADDRESS] ETA 12:26pm - 1:37pm This ETA will become more accurate once y…" at bounding box center [539, 306] width 1079 height 613
click at [988, 284] on div "[STREET_ADDRESS] ETA 12:26pm - 1:37pm This ETA will become more accurate once y…" at bounding box center [539, 306] width 1079 height 613
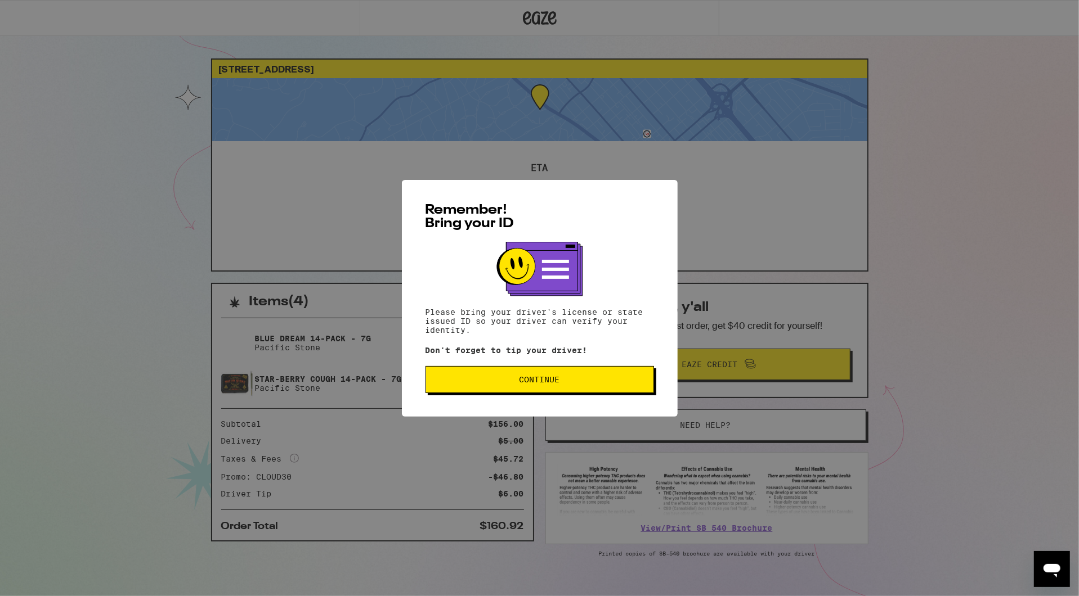
click at [541, 395] on div "Remember! Bring your ID Please bring your driver's license or state issued ID s…" at bounding box center [540, 298] width 276 height 237
click at [500, 390] on button "Continue" at bounding box center [539, 379] width 228 height 27
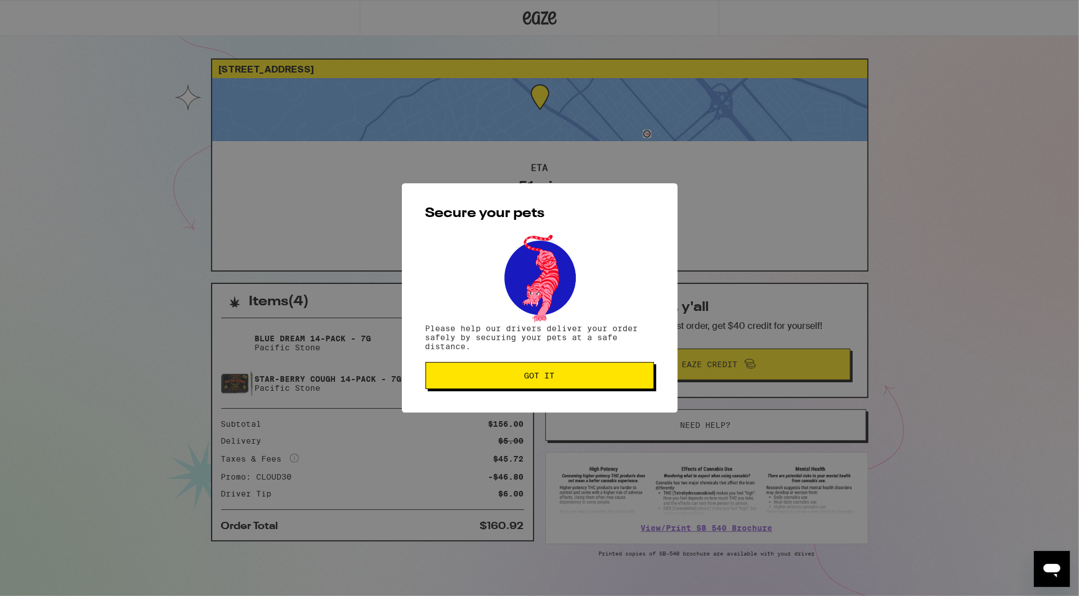
click at [529, 379] on span "Got it" at bounding box center [539, 376] width 30 height 8
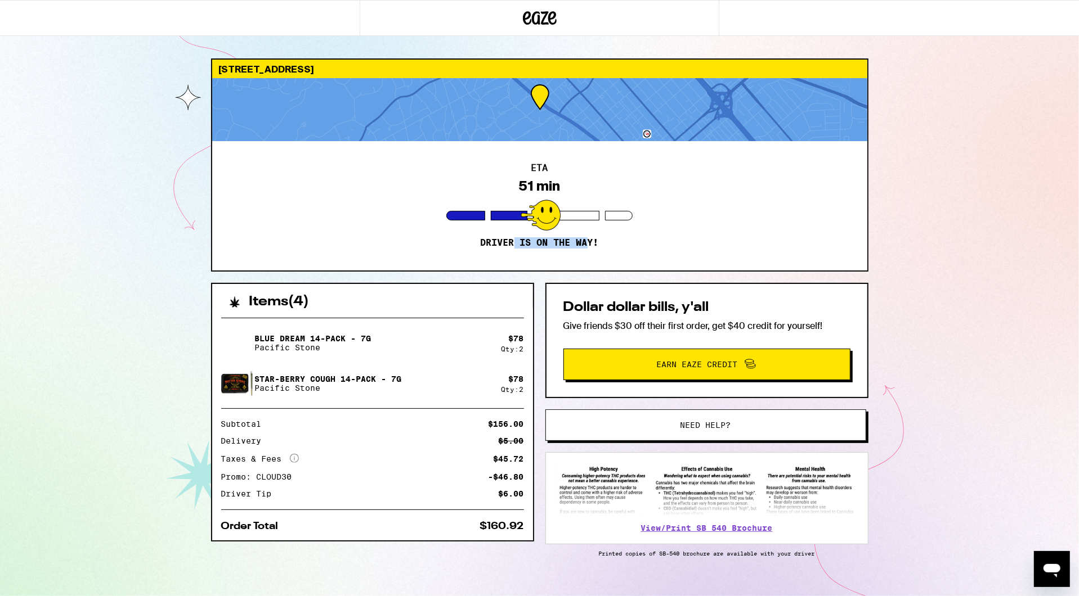
drag, startPoint x: 514, startPoint y: 239, endPoint x: 587, endPoint y: 239, distance: 73.1
click at [587, 239] on p "Driver is on the way!" at bounding box center [540, 242] width 118 height 11
click at [544, 245] on p "Driver is on the way!" at bounding box center [540, 242] width 118 height 11
click at [127, 296] on div "20 Hilltop Rd San Mateo 94402 ETA 51 min Driver is on the way! Items ( 4 ) Blue…" at bounding box center [539, 306] width 1079 height 613
click at [79, 307] on div "20 Hilltop Rd San Mateo 94402 ETA 51 min Driver is on the way! Items ( 4 ) Blue…" at bounding box center [539, 306] width 1079 height 613
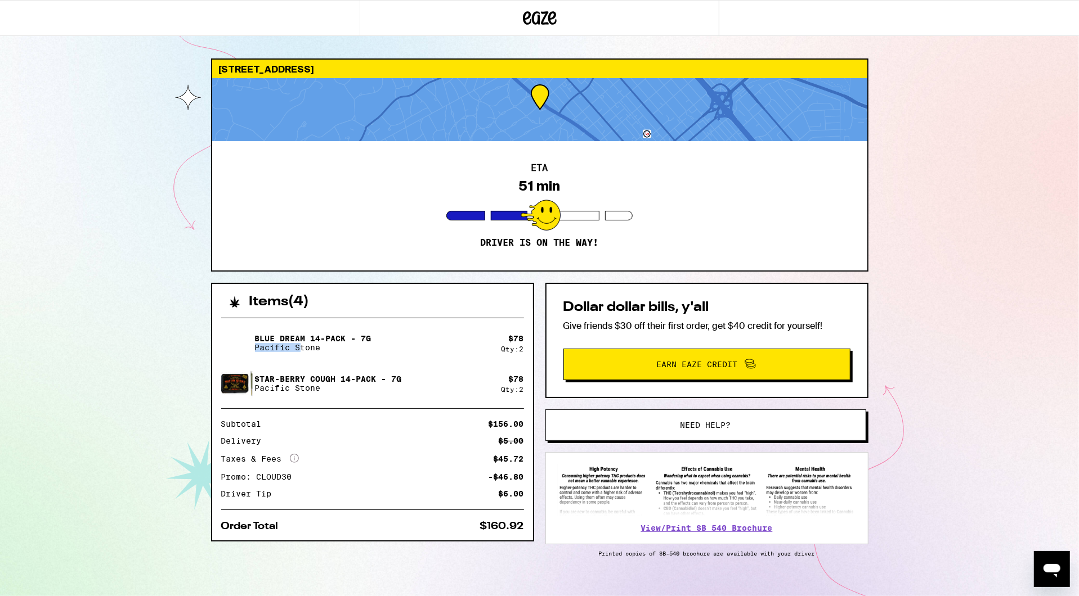
drag, startPoint x: 299, startPoint y: 343, endPoint x: 451, endPoint y: 342, distance: 151.4
click at [451, 343] on div "Blue Dream 14-Pack - 7g Pacific Stone" at bounding box center [361, 343] width 280 height 32
drag, startPoint x: 501, startPoint y: 334, endPoint x: 526, endPoint y: 385, distance: 57.4
click at [526, 385] on div "Blue Dream 14-Pack - 7g Pacific Stone $ 78 Qty: 2 Star-berry Cough 14-Pack - 7g…" at bounding box center [372, 425] width 321 height 232
click at [460, 390] on div "Star-berry Cough 14-Pack - 7g Pacific Stone" at bounding box center [361, 384] width 280 height 32
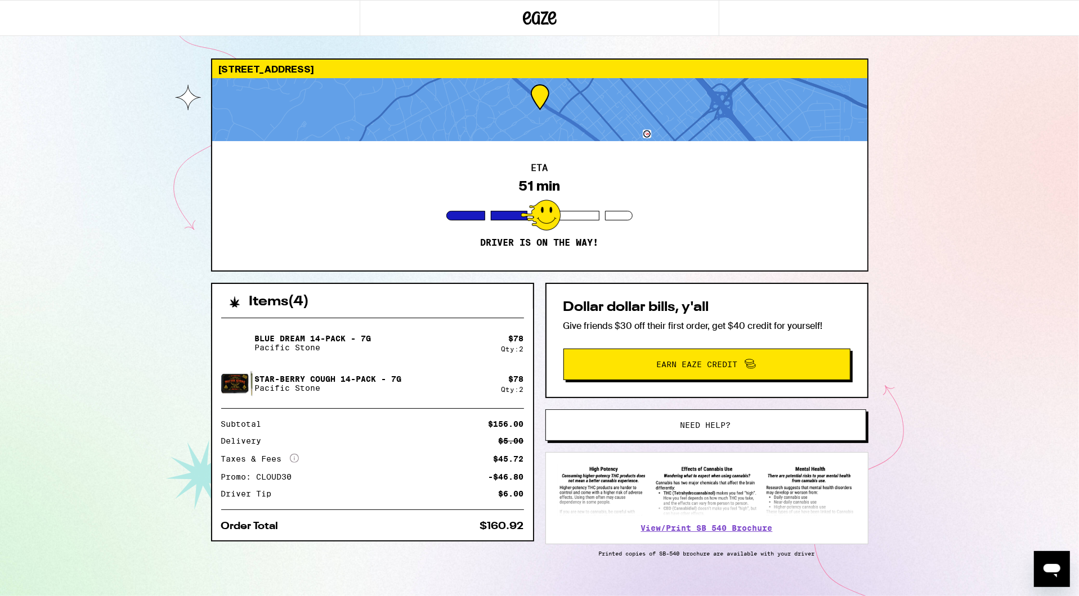
click at [162, 446] on div "20 Hilltop Rd San Mateo 94402 ETA 51 min Driver is on the way! Items ( 4 ) Blue…" at bounding box center [539, 306] width 1079 height 613
drag, startPoint x: 489, startPoint y: 475, endPoint x: 522, endPoint y: 475, distance: 33.2
click at [523, 475] on div "-$46.80" at bounding box center [505, 477] width 35 height 8
click at [509, 481] on div "-$46.80" at bounding box center [505, 477] width 35 height 8
click at [108, 295] on div "20 Hilltop Rd San Mateo 94402 ETA 51 min Driver is on the way! Items ( 4 ) Blue…" at bounding box center [539, 306] width 1079 height 613
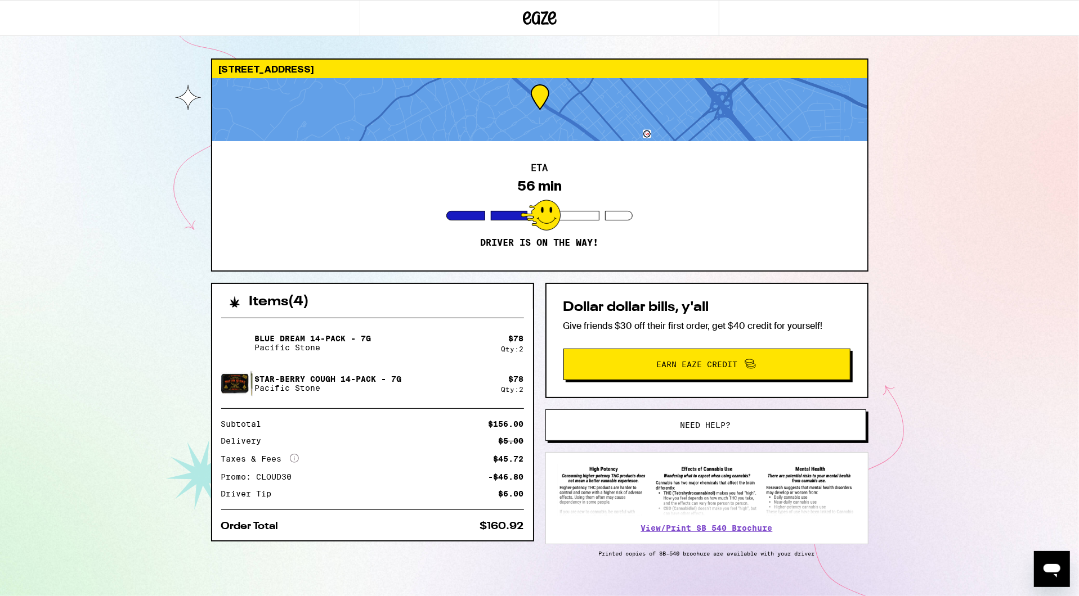
click at [93, 318] on div "[STREET_ADDRESS] 56 min Driver is on the way! Items ( 4 ) Blue Dream 14-Pack - …" at bounding box center [539, 306] width 1079 height 613
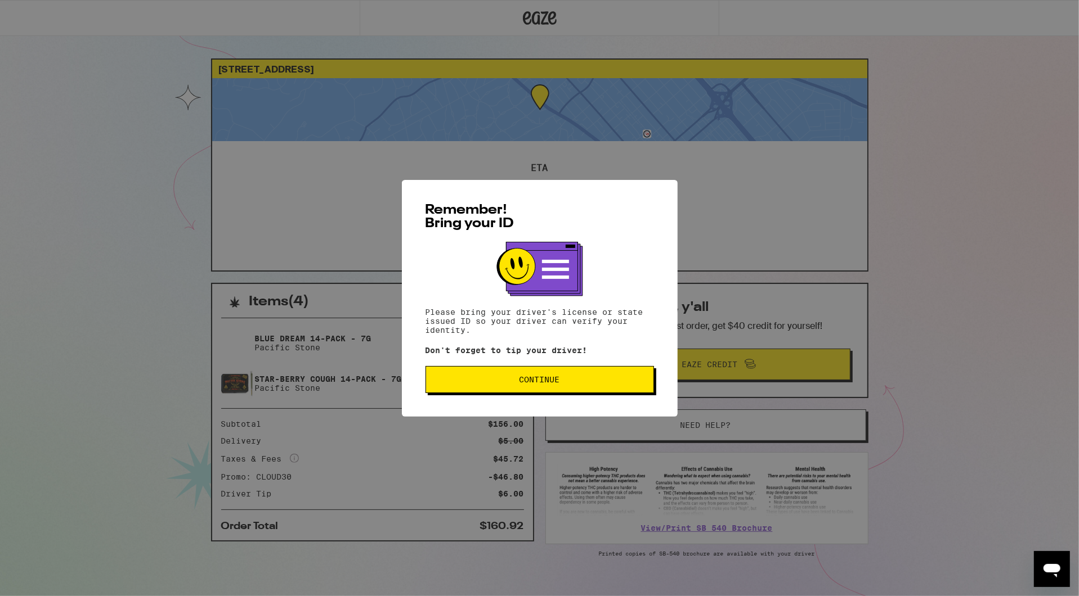
click at [497, 380] on span "Continue" at bounding box center [539, 380] width 209 height 8
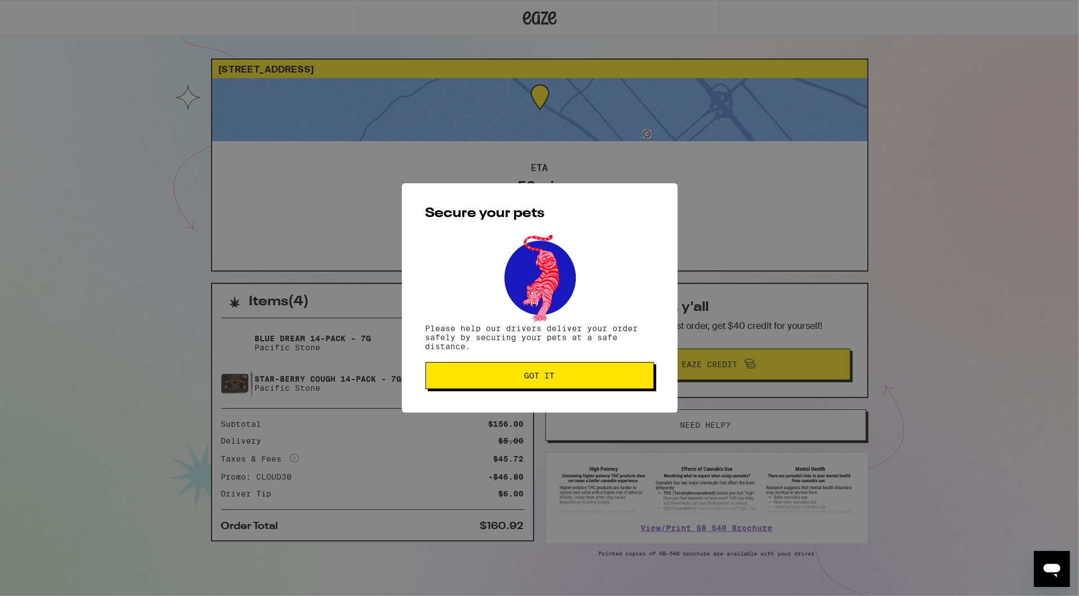
click at [535, 372] on span "Got it" at bounding box center [539, 376] width 30 height 8
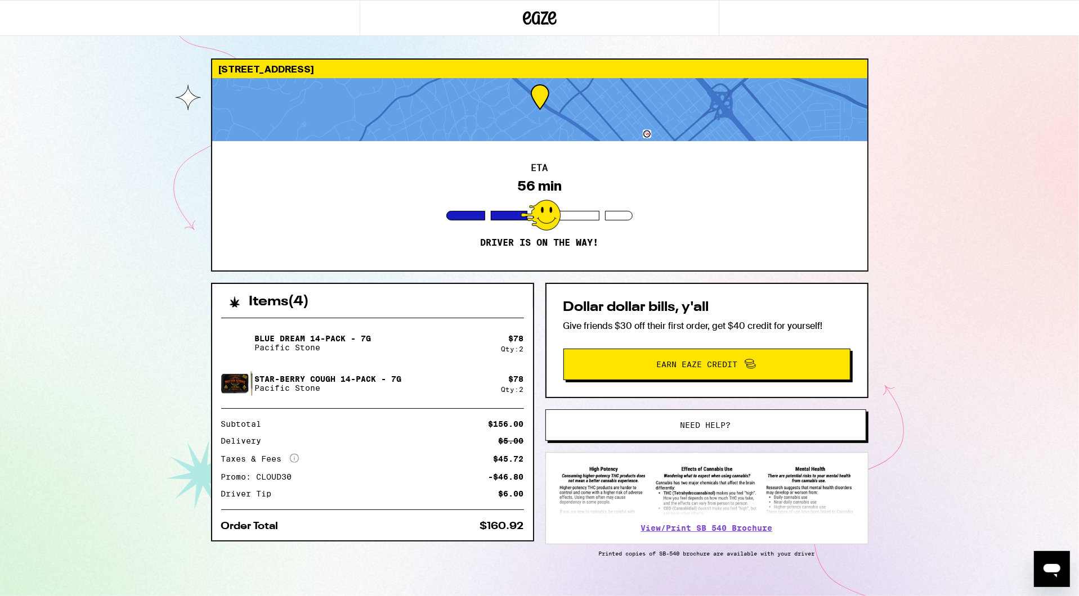
click at [64, 372] on div "[STREET_ADDRESS] 56 min Driver is on the way! Items ( 4 ) Blue Dream 14-Pack - …" at bounding box center [539, 306] width 1079 height 613
click at [930, 203] on div "[STREET_ADDRESS] 56 min Driver is on the way! Items ( 4 ) Blue Dream 14-Pack - …" at bounding box center [539, 306] width 1079 height 613
click at [317, 341] on p "Blue Dream 14-Pack - 7g" at bounding box center [313, 338] width 116 height 9
click at [168, 365] on div "[STREET_ADDRESS] 56 min Driver is on the way! Items ( 4 ) Blue Dream 14-Pack - …" at bounding box center [539, 306] width 1079 height 613
click at [931, 370] on div "[STREET_ADDRESS] 56 min Driver is on the way! Items ( 4 ) Blue Dream 14-Pack - …" at bounding box center [539, 306] width 1079 height 613
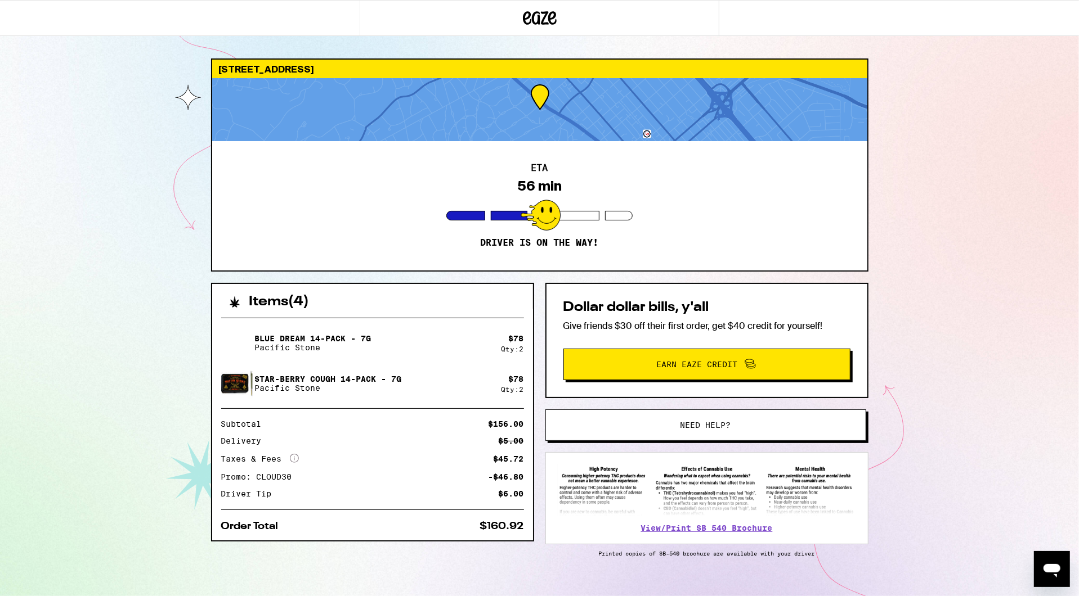
click at [133, 446] on div "[STREET_ADDRESS] 56 min Driver is on the way! Items ( 4 ) Blue Dream 14-Pack - …" at bounding box center [539, 306] width 1079 height 613
drag, startPoint x: 257, startPoint y: 477, endPoint x: 293, endPoint y: 477, distance: 36.0
click at [946, 347] on div "[STREET_ADDRESS] 56 min Driver is on the way! Items ( 4 ) Blue Dream 14-Pack - …" at bounding box center [539, 306] width 1079 height 613
click at [952, 264] on div "[STREET_ADDRESS] 56 min Driver is on the way! Items ( 4 ) Blue Dream 14-Pack - …" at bounding box center [539, 306] width 1079 height 613
